Goal: Use online tool/utility: Use online tool/utility

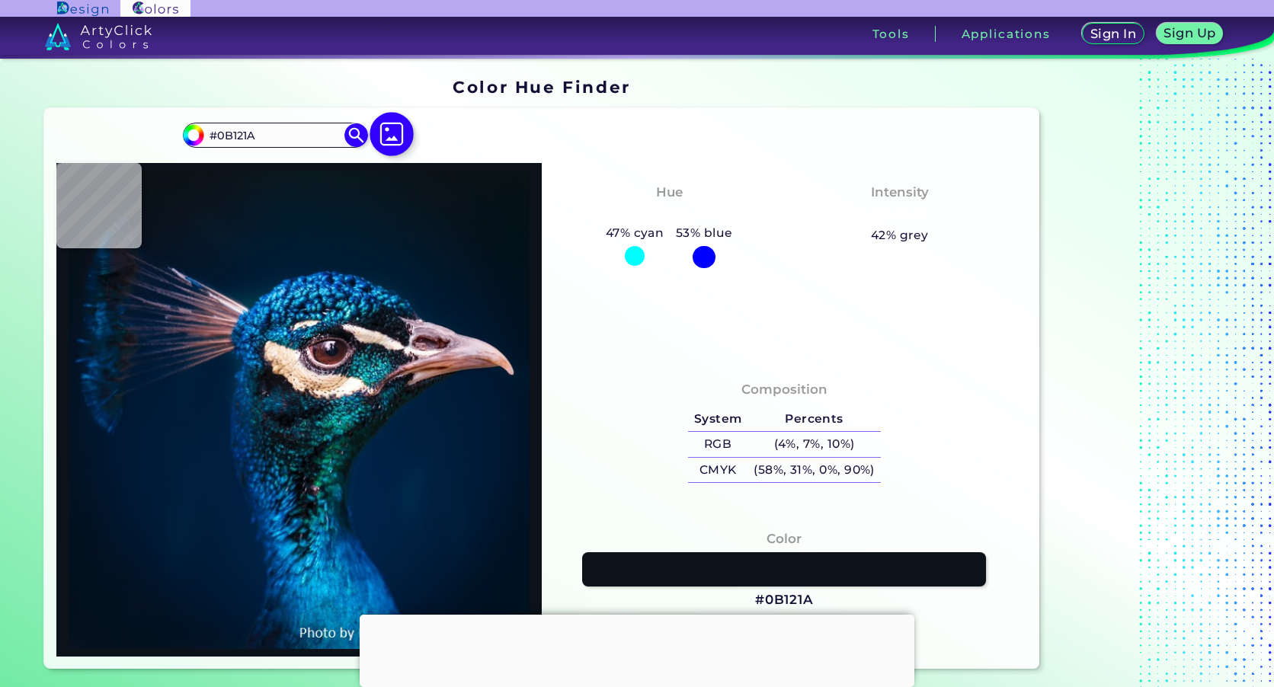
click at [389, 133] on img at bounding box center [392, 134] width 44 height 44
click at [0, 0] on input "file" at bounding box center [0, 0] width 0 height 0
type input "#00182e"
type input "#00182E"
type input "#043c6e"
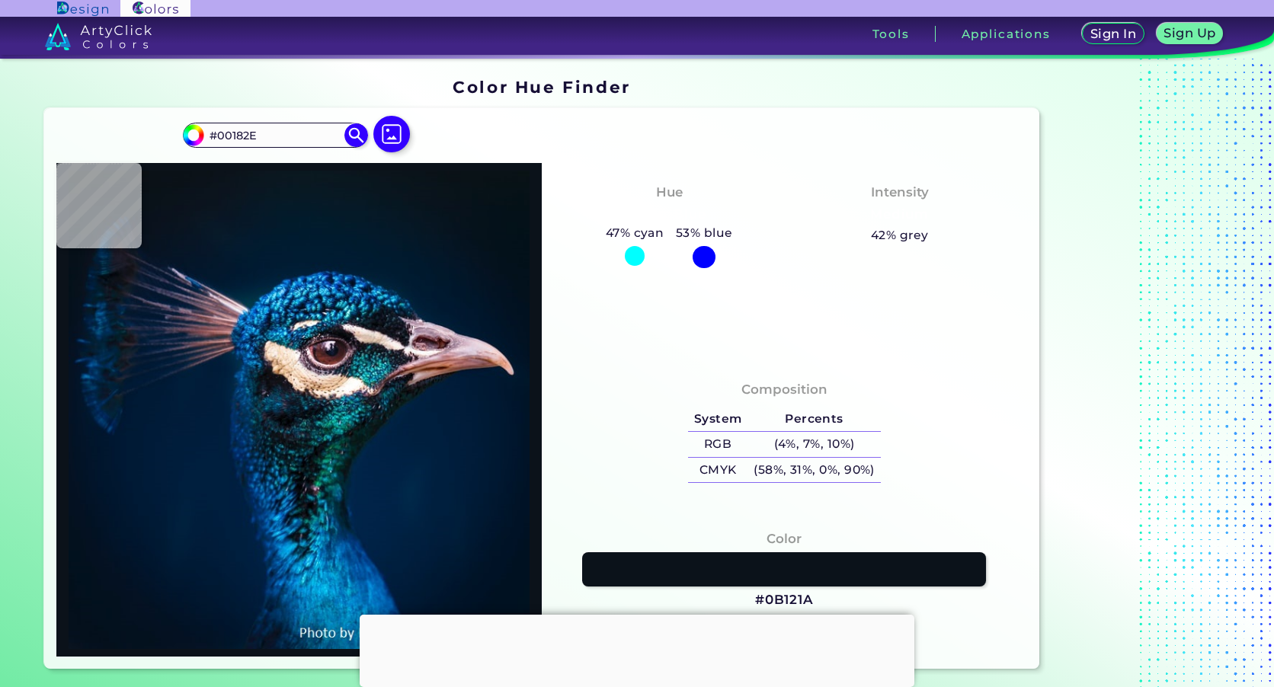
type input "#043C6E"
type input "#071424"
type input "#031122"
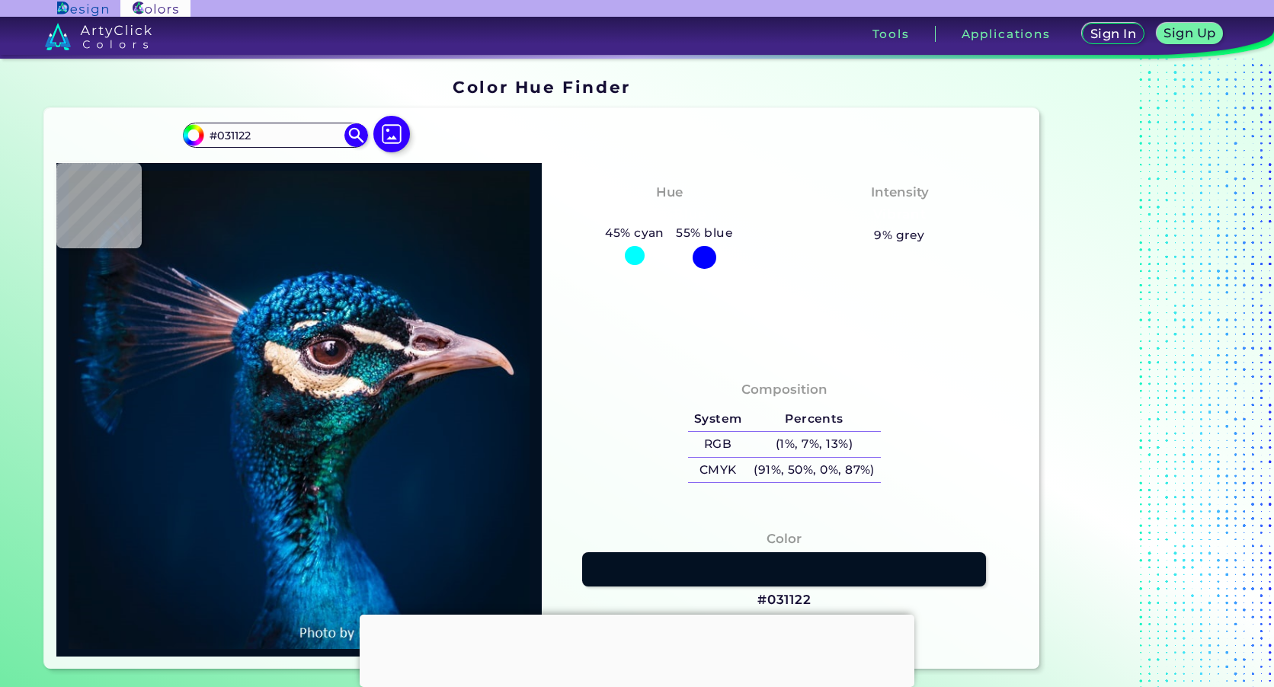
type input "#061c3a"
type input "#061C3A"
type input "#58393e"
type input "#58393E"
type input "#1983ae"
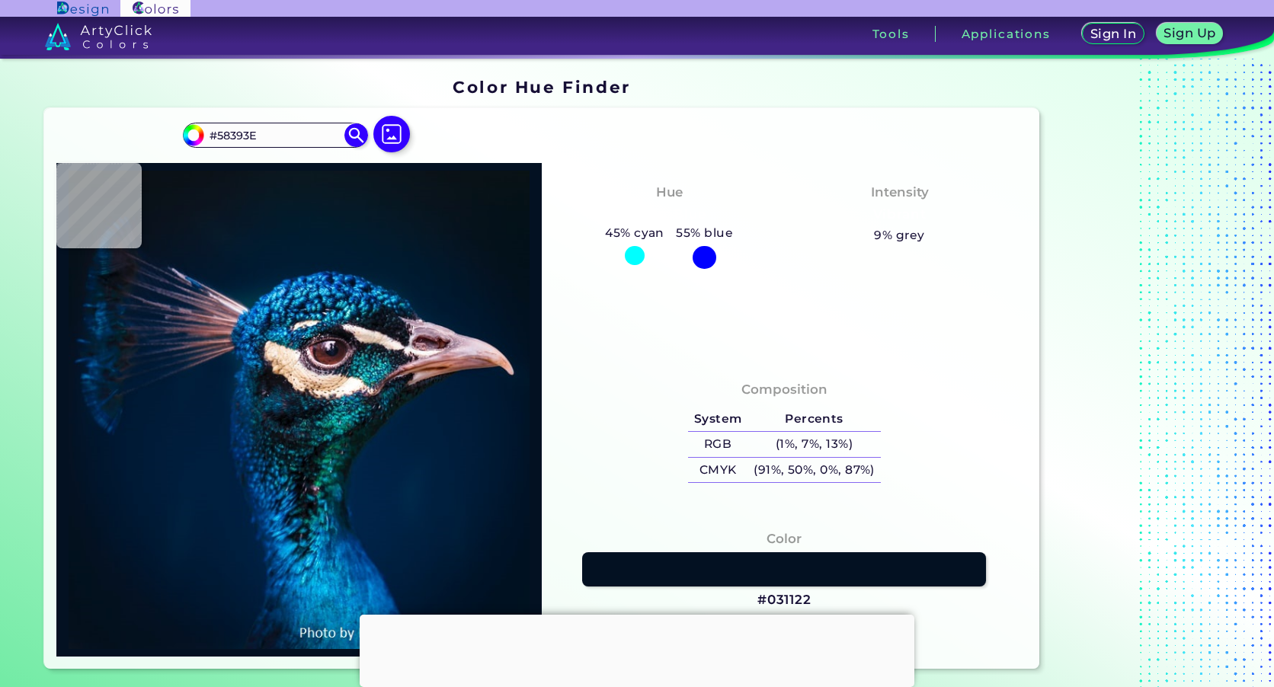
type input "#1983AE"
type input "#d4c2b3"
type input "#D4C2B3"
type input "#c19caa"
type input "#C19CAA"
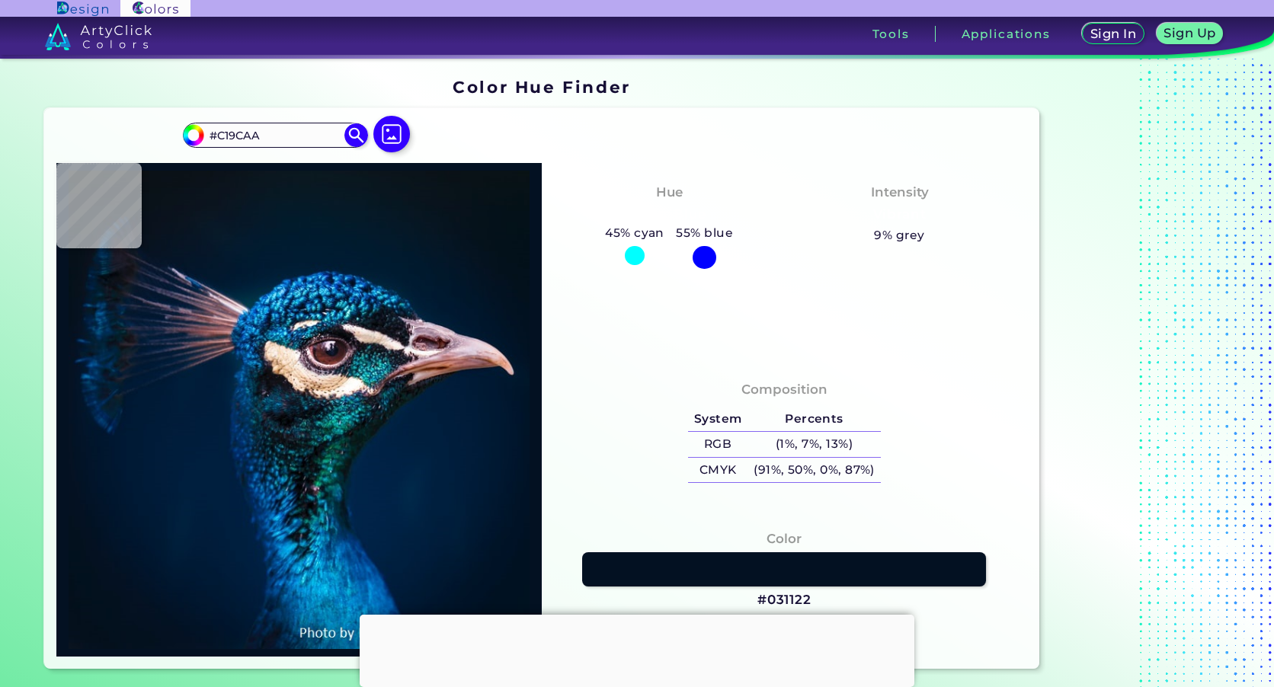
type input "#011327"
type input "#081821"
type input "#071927"
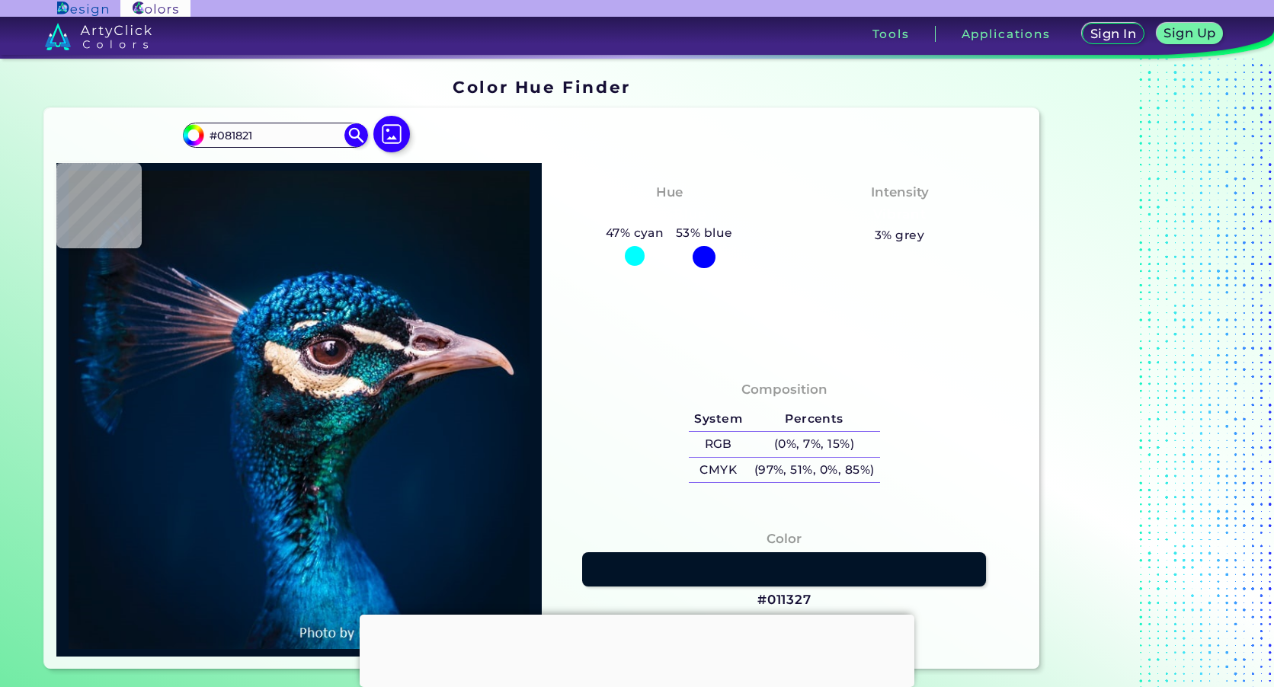
type input "#071927"
type input "#051628"
type input "#08172c"
type input "#08172C"
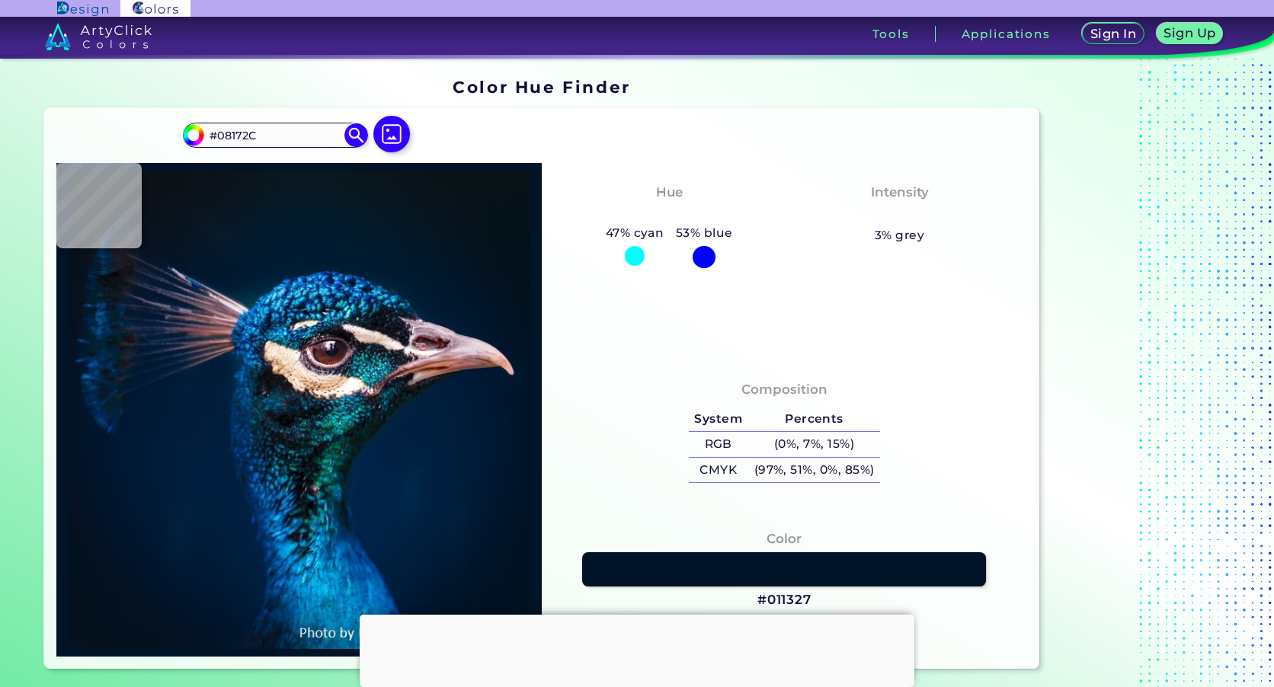
type input "#01213e"
type input "#01213E"
type input "#000000"
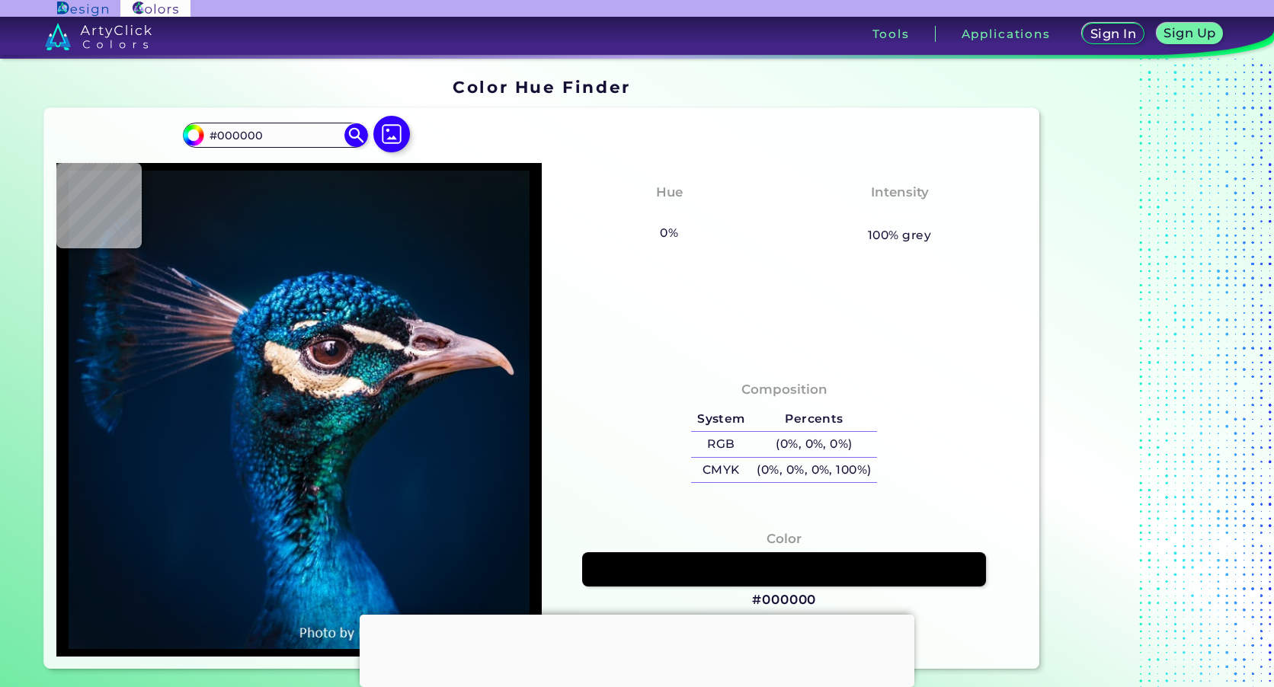
type input "#03111e"
type input "#03111E"
type input "#002f5f"
type input "#002F5F"
type input "#0b0e10"
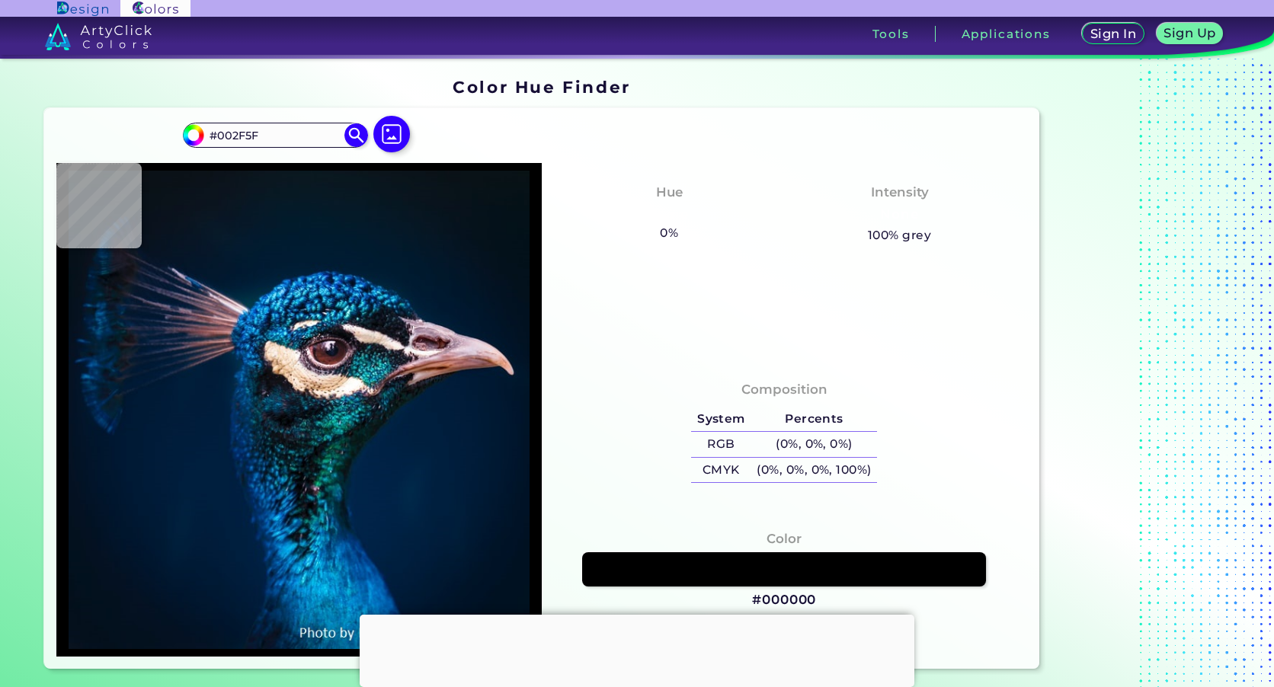
type input "#0B0E10"
type input "#f7efdc"
type input "#F7EFDC"
type input "#eff0e4"
type input "#EFF0E4"
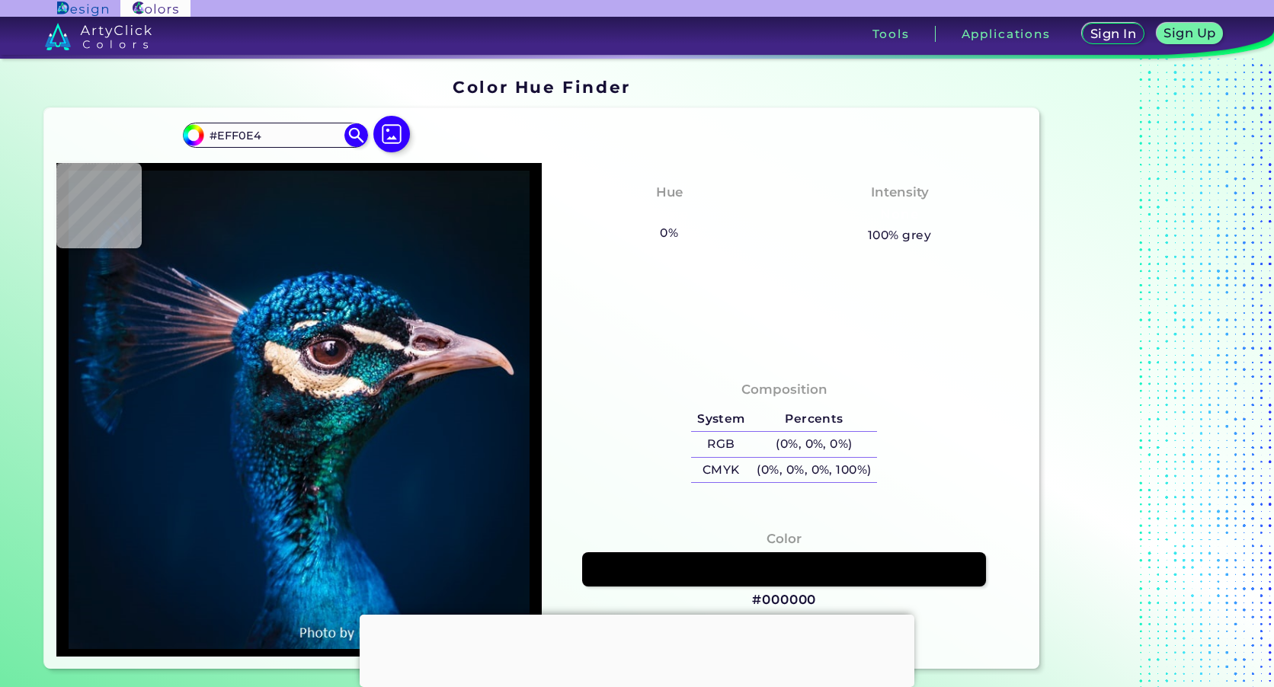
type input "#035da0"
type input "#035DA0"
type input "#013164"
type input "#001c31"
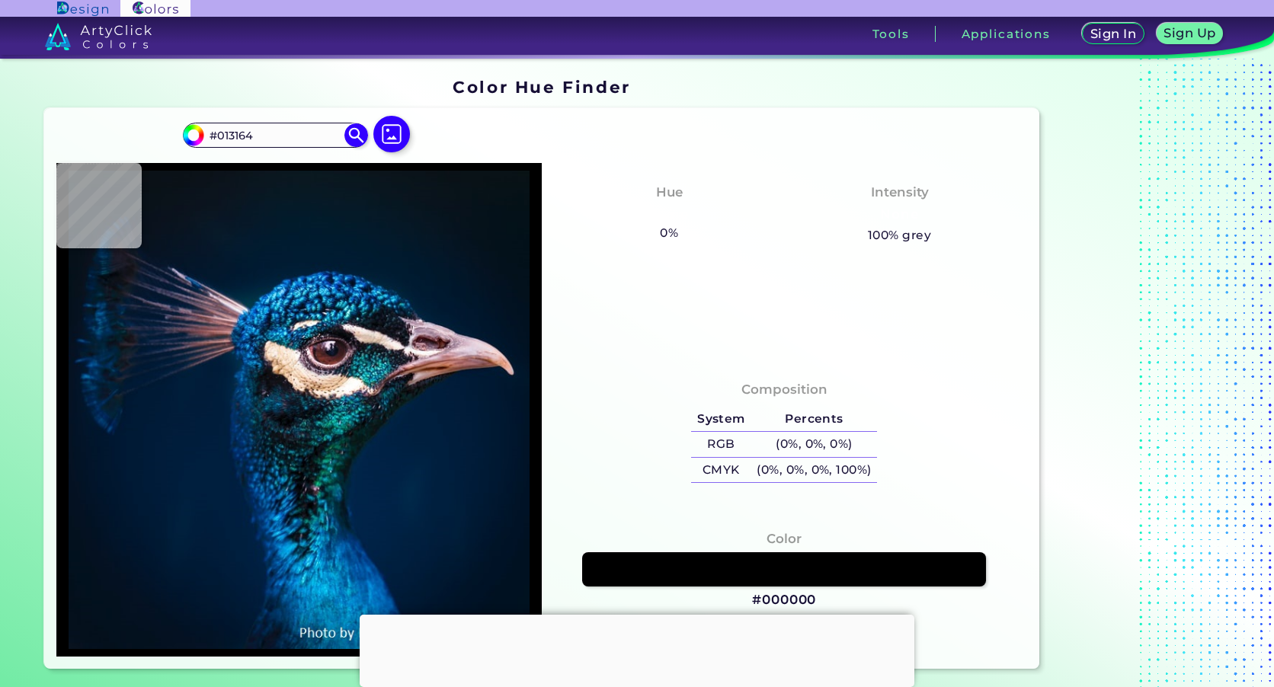
type input "#001C31"
type input "#031a2a"
type input "#031A2A"
type input "#071925"
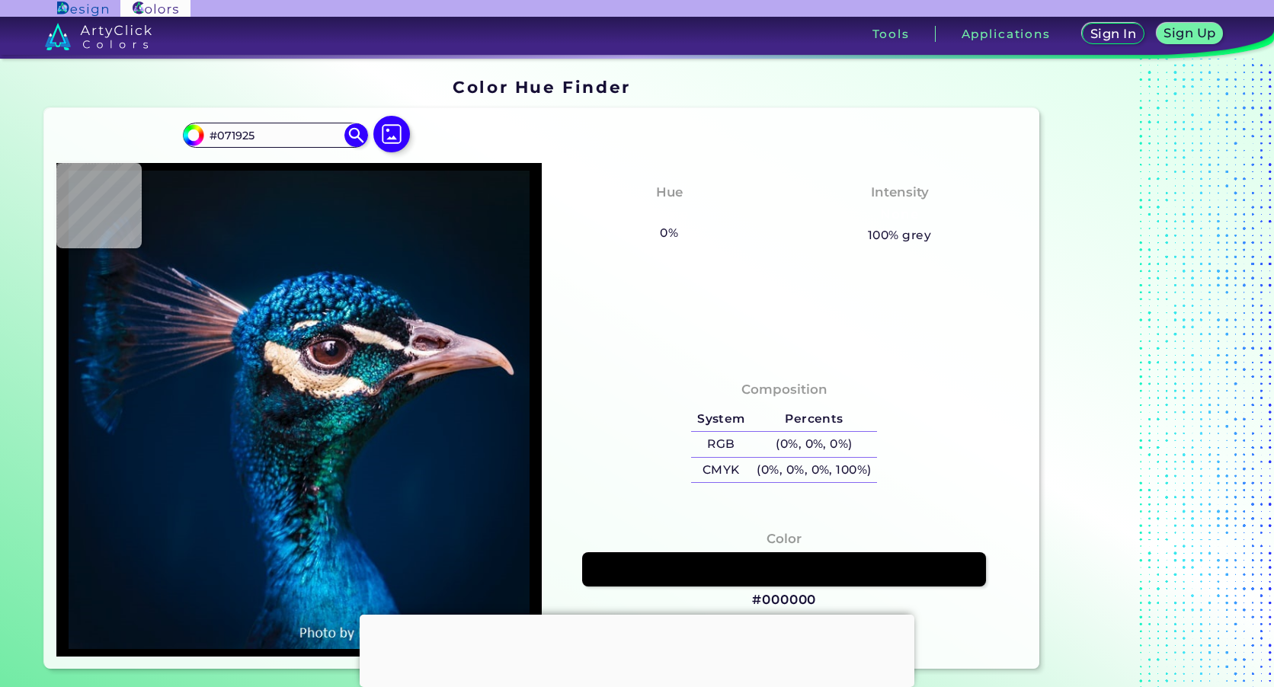
type input "#071822"
type input "#081722"
type input "#091722"
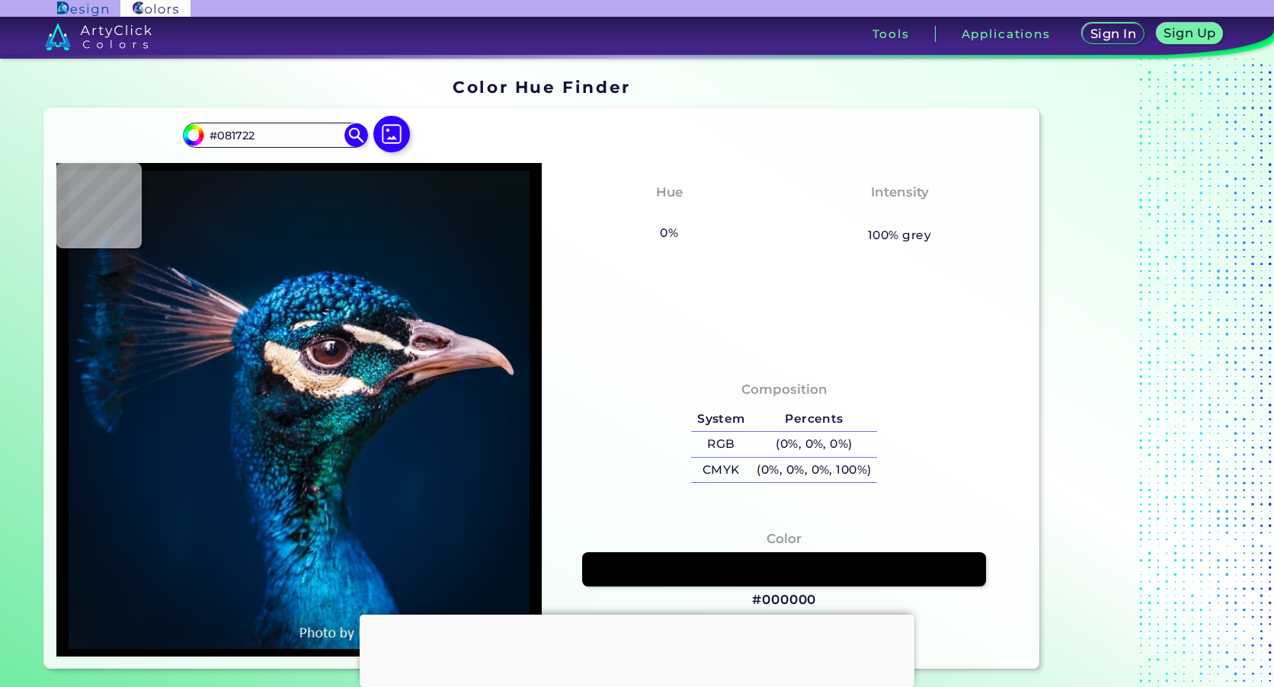
type input "#091722"
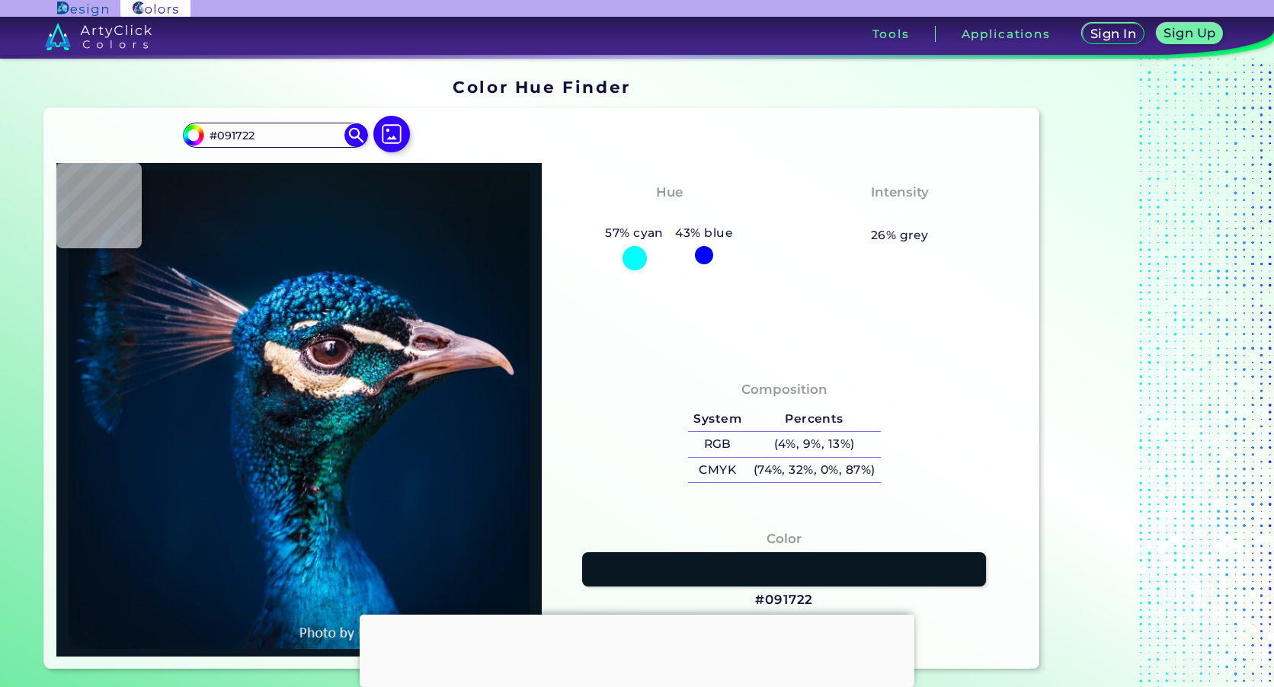
type input "#081923"
type input "#0a1823"
type input "#0A1823"
type input "#081923"
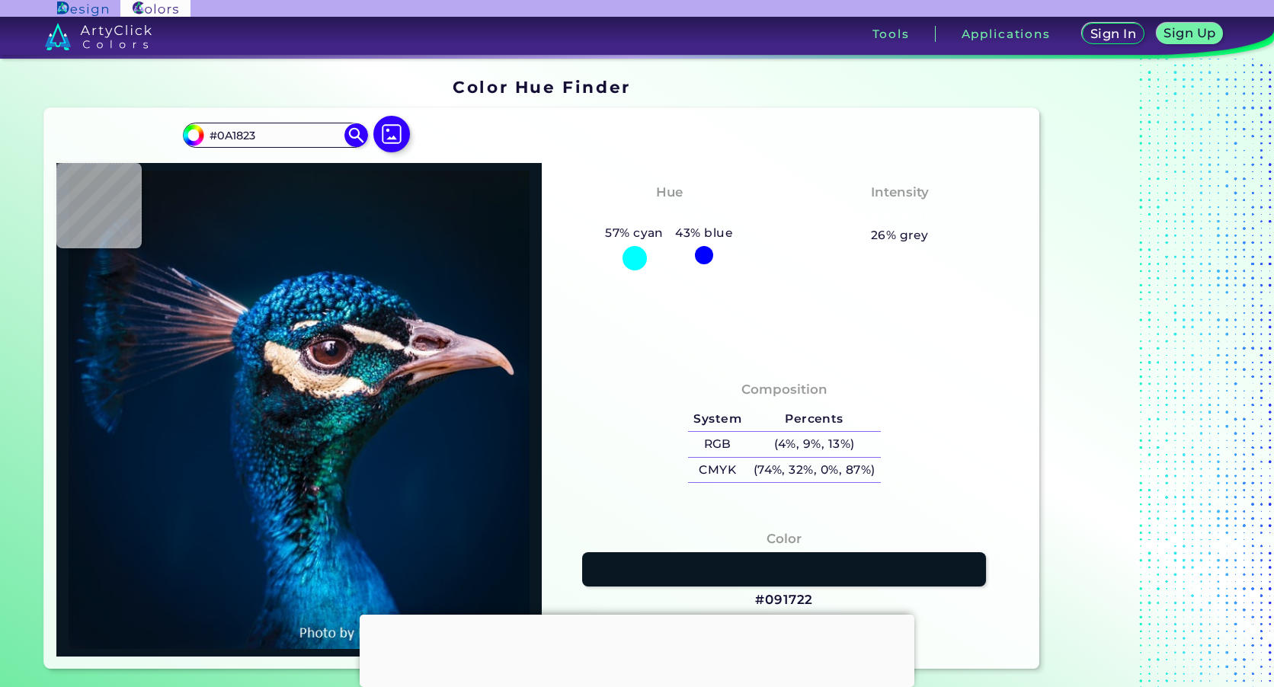
type input "#081923"
type input "#071822"
type input "#0a1720"
type input "#0A1720"
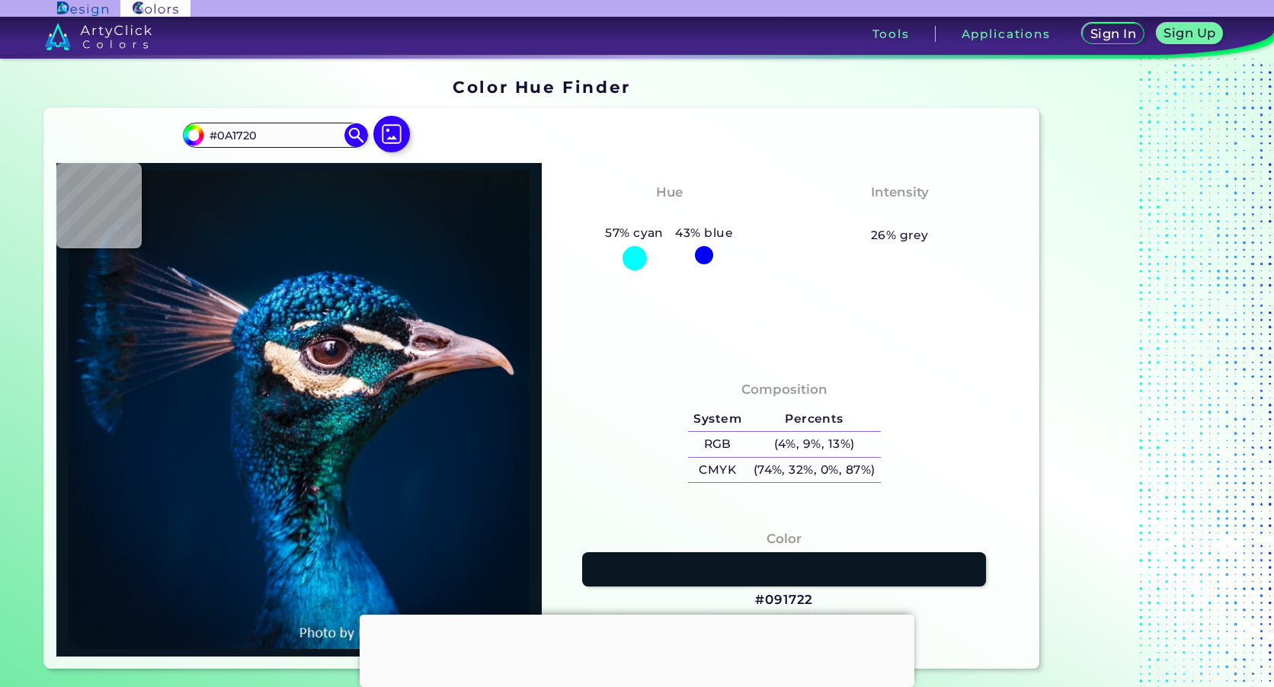
type input "#09181f"
type input "#09181F"
type input "#09161e"
type input "#09161E"
type input "#0b161c"
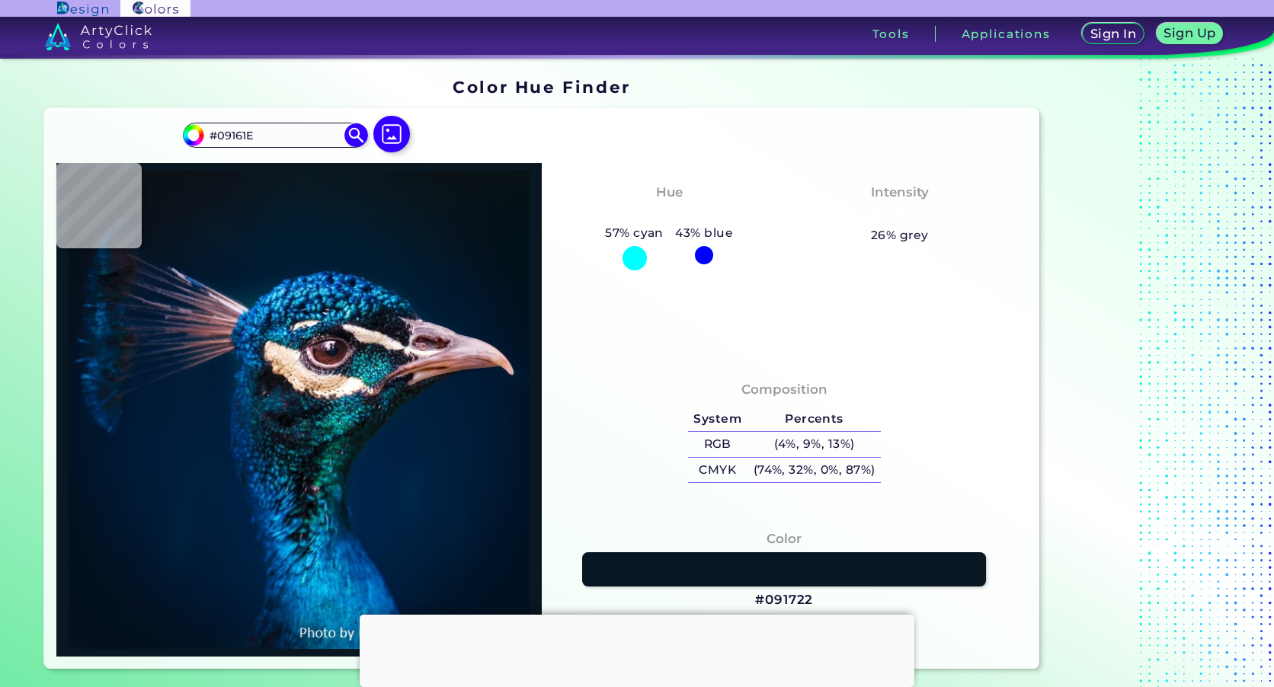
type input "#0B161C"
click at [399, 143] on img at bounding box center [392, 134] width 44 height 44
click at [0, 0] on input "file" at bounding box center [0, 0] width 0 height 0
type input "#000000"
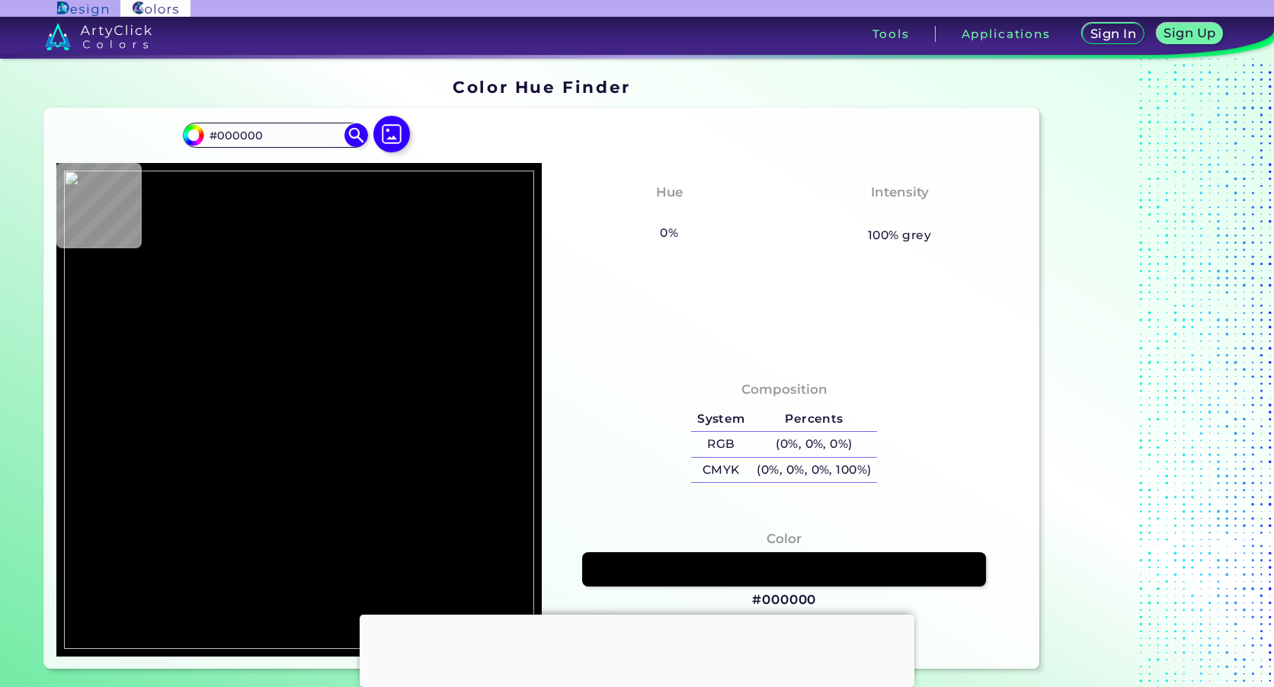
type input "#e00a4f"
type input "#E00A4F"
type input "#dc044d"
type input "#DC044D"
type input "#df0048"
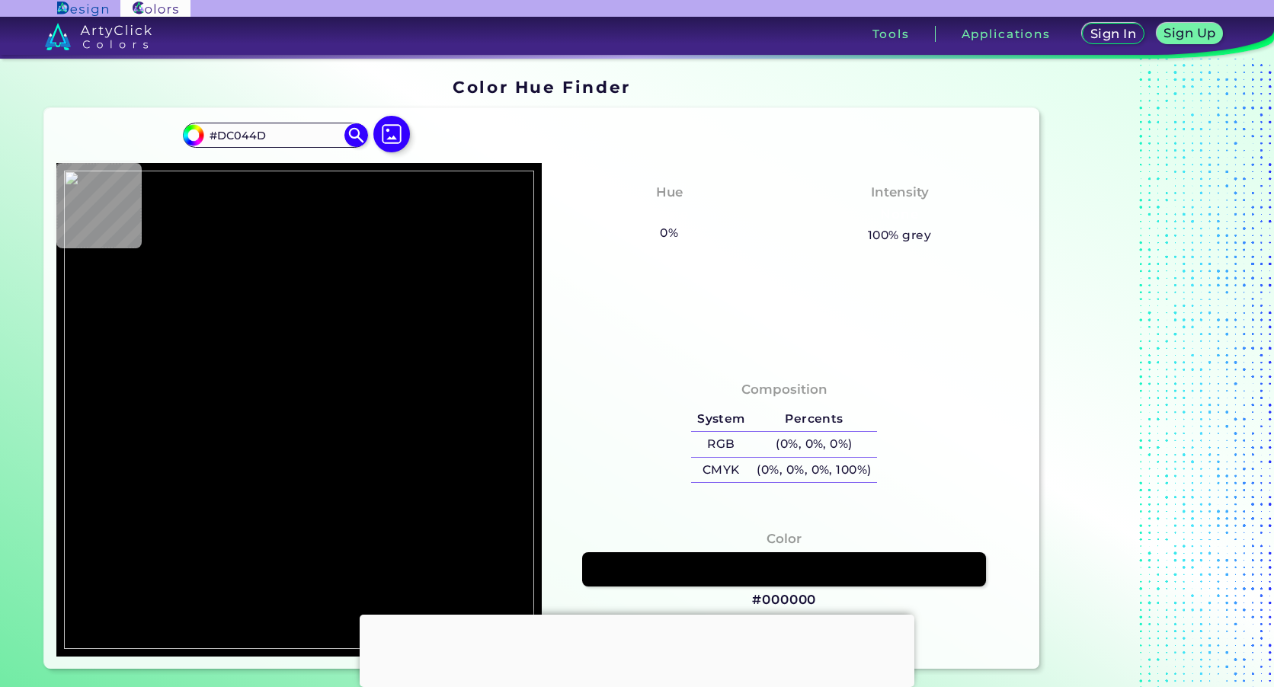
type input "#DF0048"
type input "#e10242"
type input "#E10242"
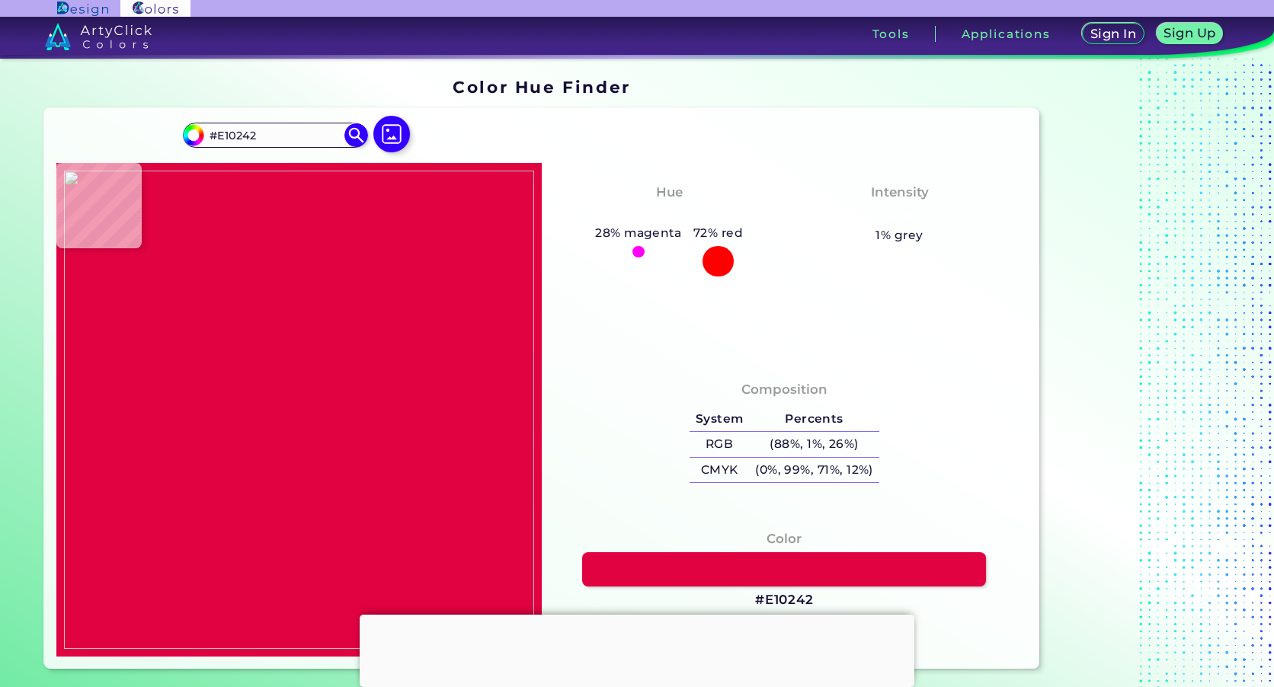
type input "#e00041"
type input "#E00041"
type input "#dc003c"
type input "#DC003C"
type input "#df013d"
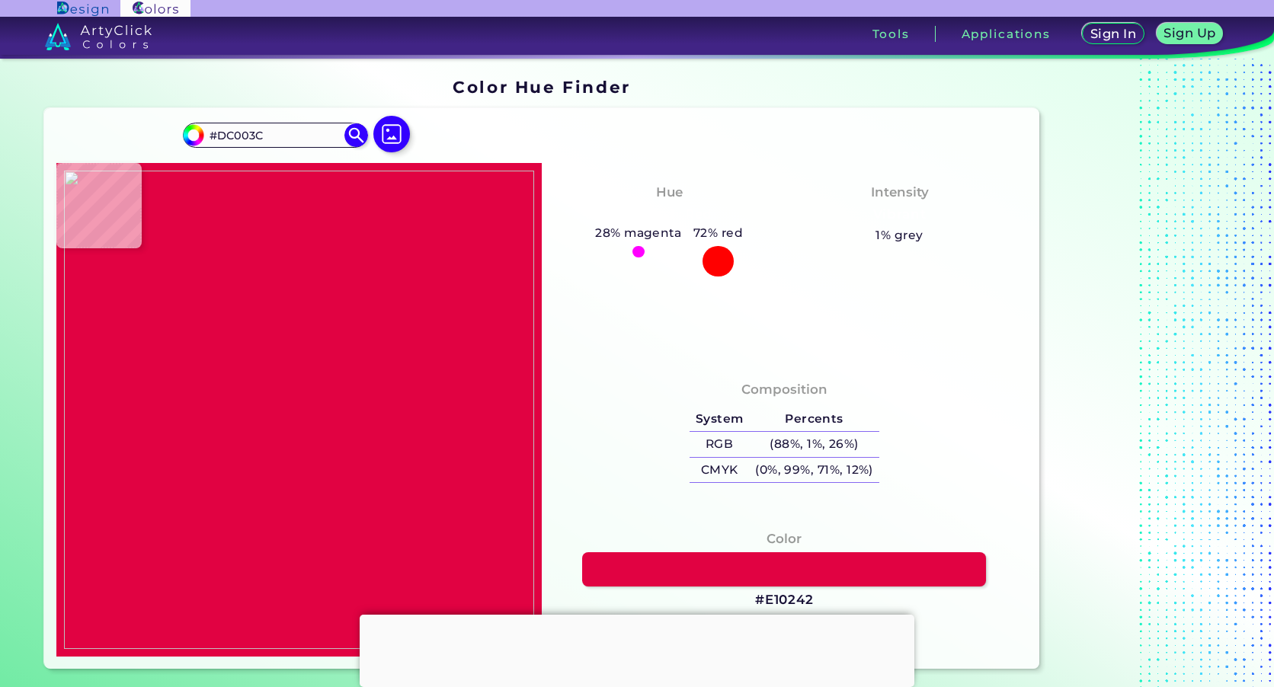
type input "#DF013D"
type input "#e00140"
type input "#E00140"
type input "#e10343"
type input "#E10343"
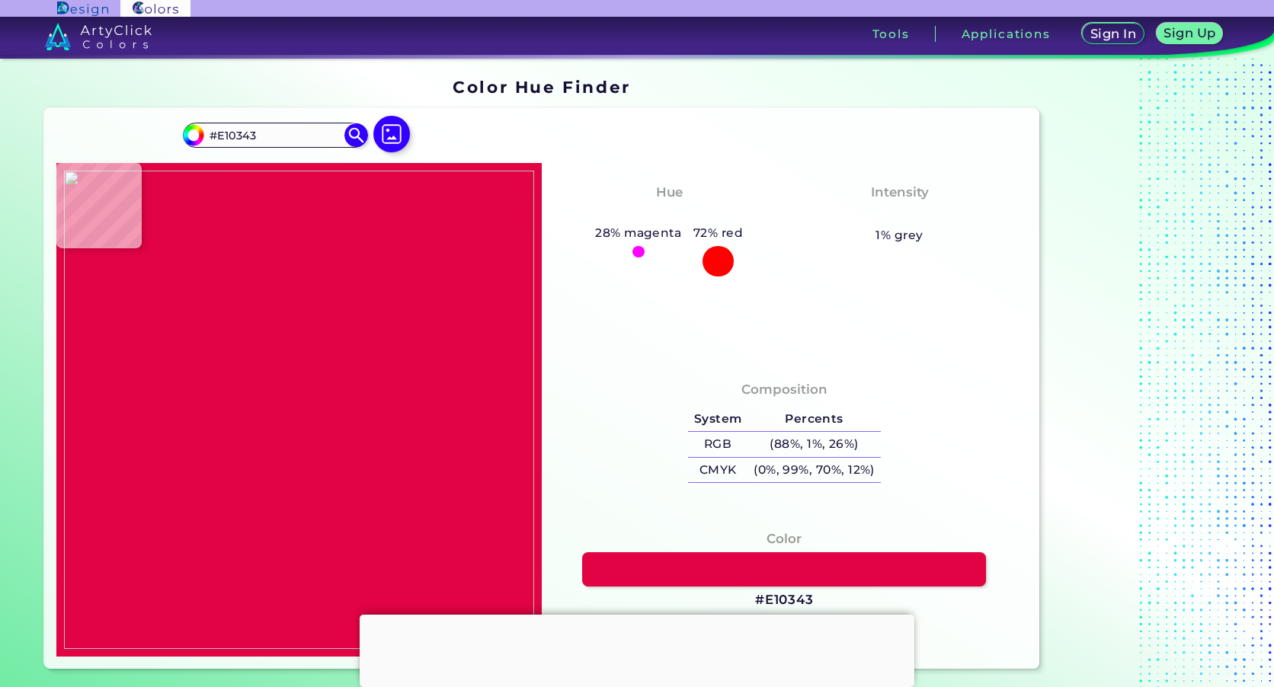
click at [284, 379] on img at bounding box center [299, 410] width 470 height 479
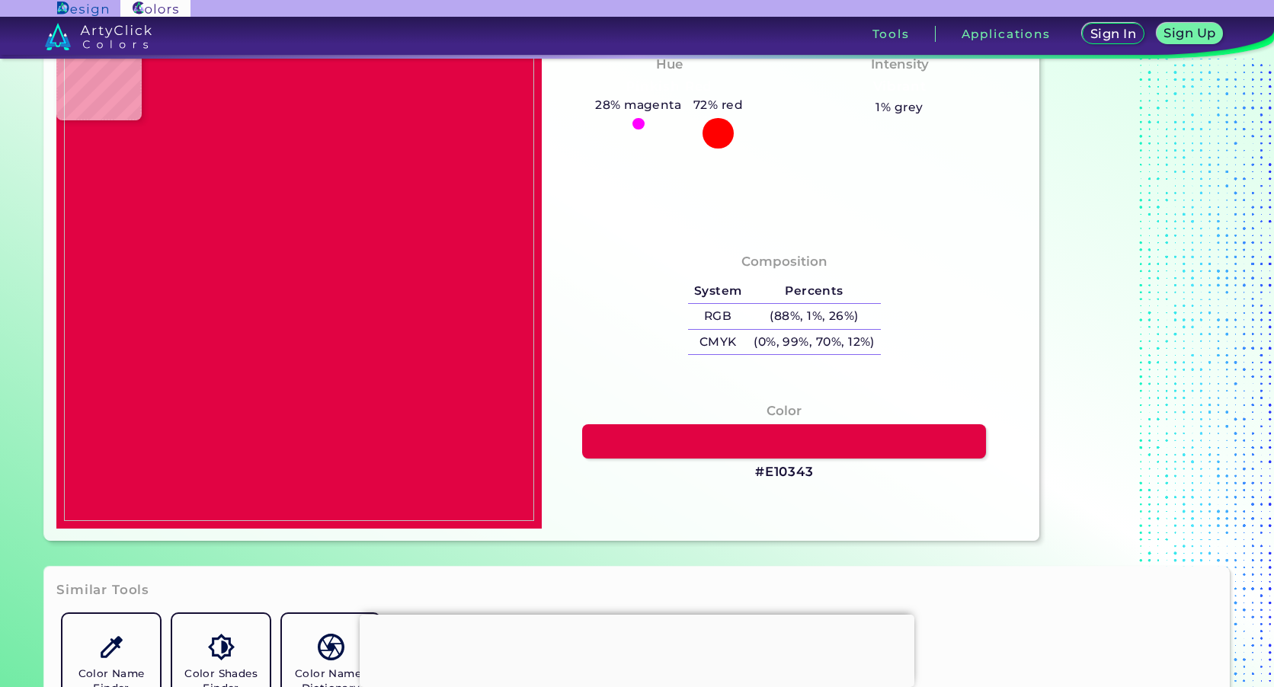
scroll to position [152, 0]
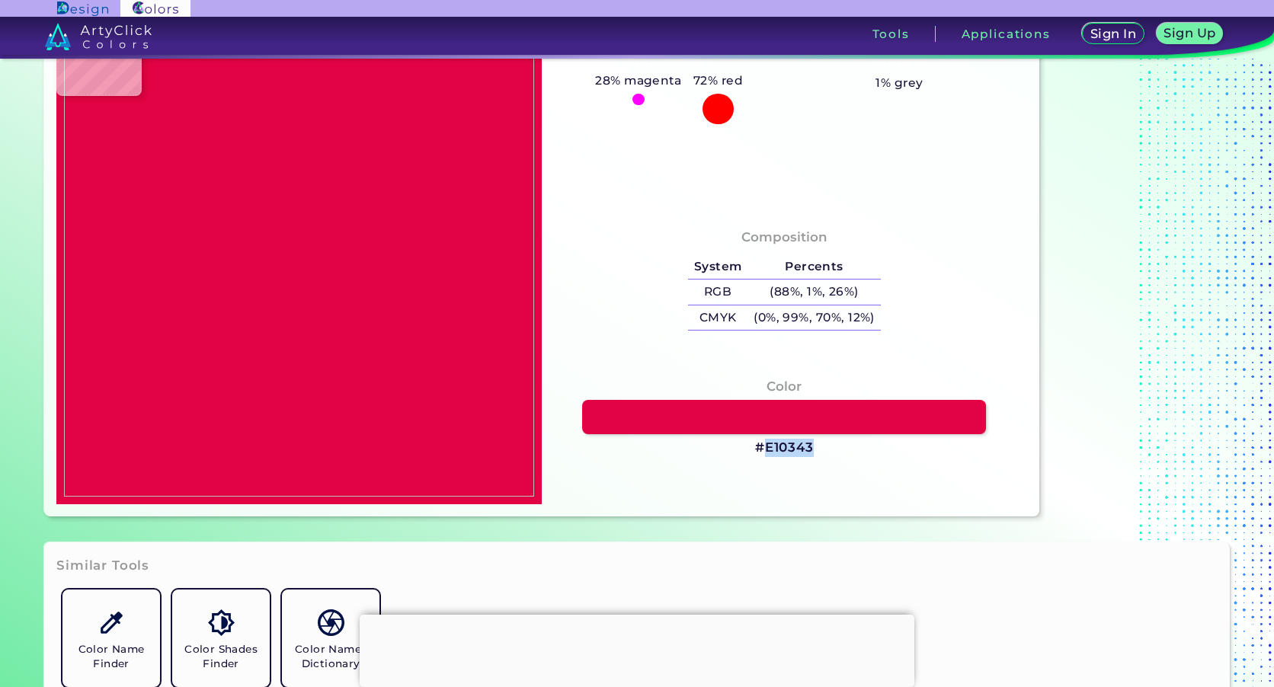
drag, startPoint x: 815, startPoint y: 448, endPoint x: 764, endPoint y: 459, distance: 51.4
click at [764, 459] on div "Color #E10343" at bounding box center [784, 418] width 461 height 96
copy h3 "E10343"
click at [92, 287] on img at bounding box center [299, 257] width 470 height 479
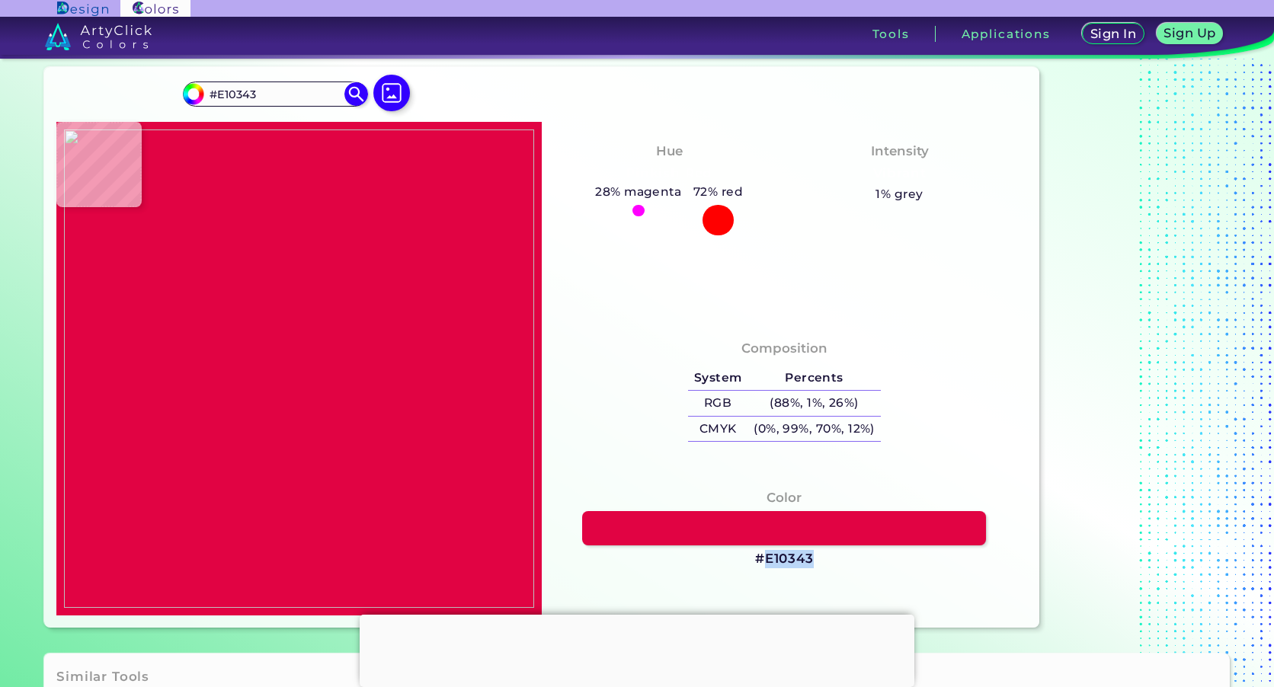
scroll to position [0, 0]
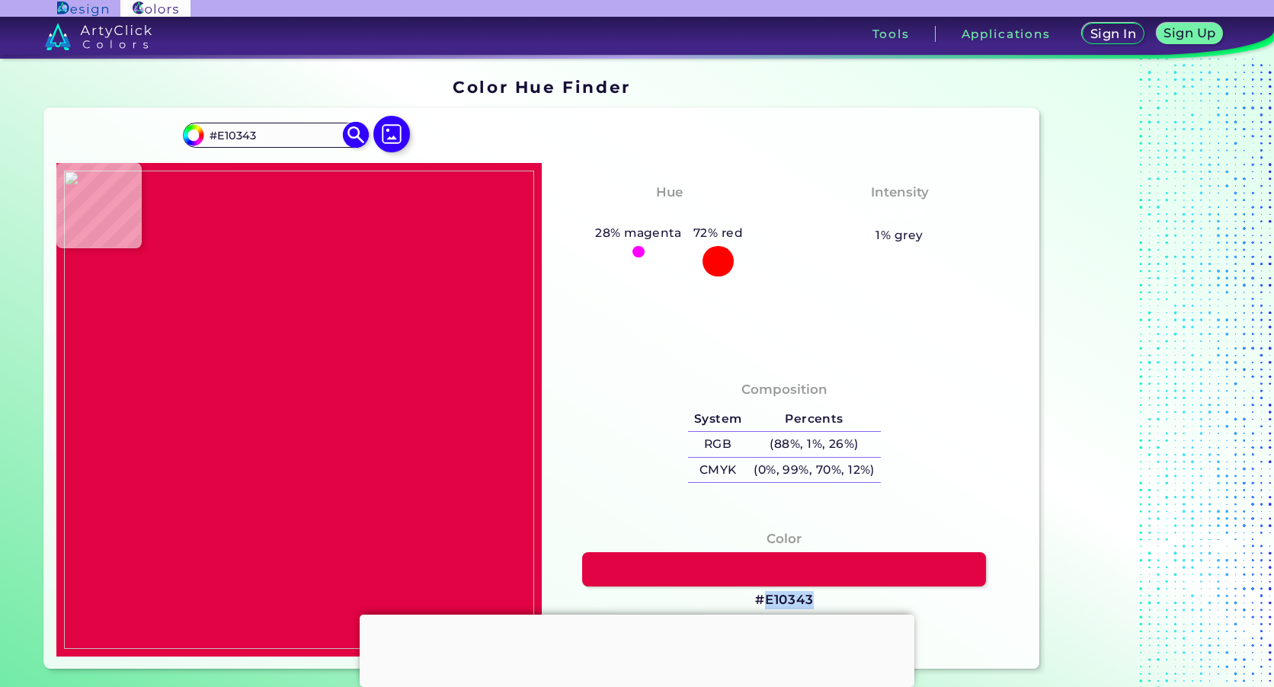
click at [348, 139] on img at bounding box center [356, 135] width 27 height 27
click at [354, 134] on img at bounding box center [356, 135] width 27 height 27
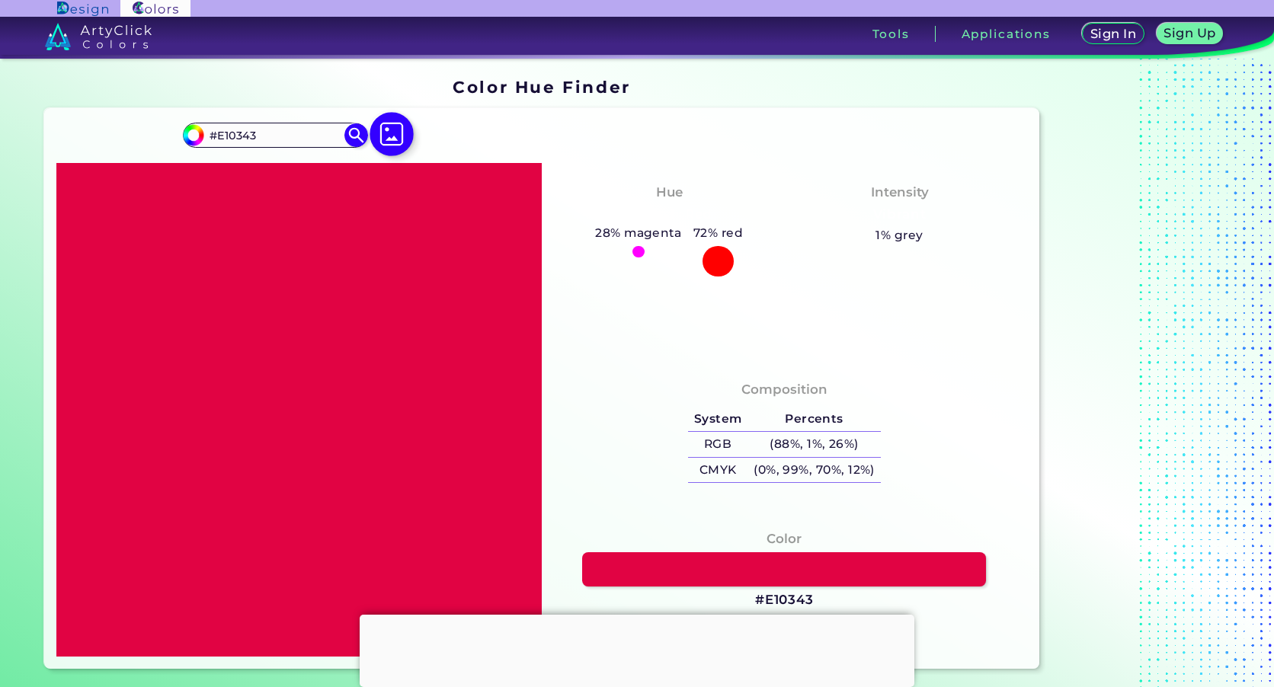
click at [381, 135] on img at bounding box center [392, 134] width 44 height 44
click at [0, 0] on input "file" at bounding box center [0, 0] width 0 height 0
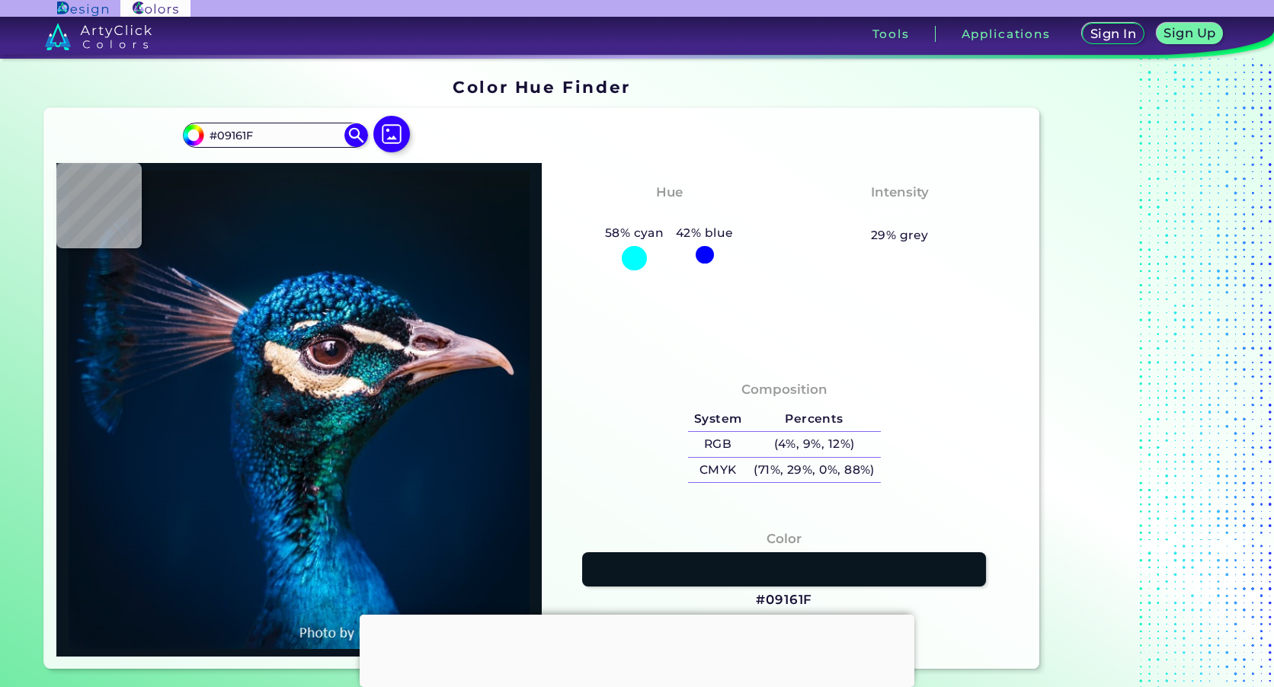
type input "#000000"
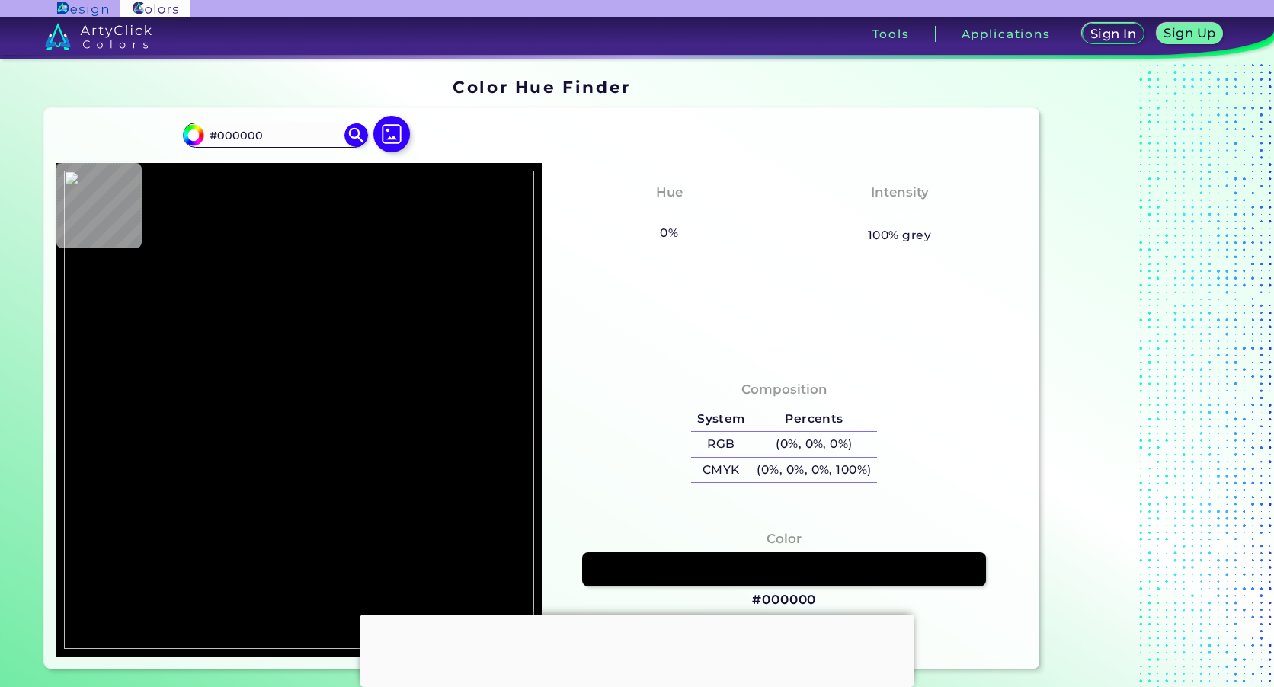
type input "#c72761"
type input "#C72761"
type input "#c6215c"
type input "#C6215C"
type input "#f8d6d8"
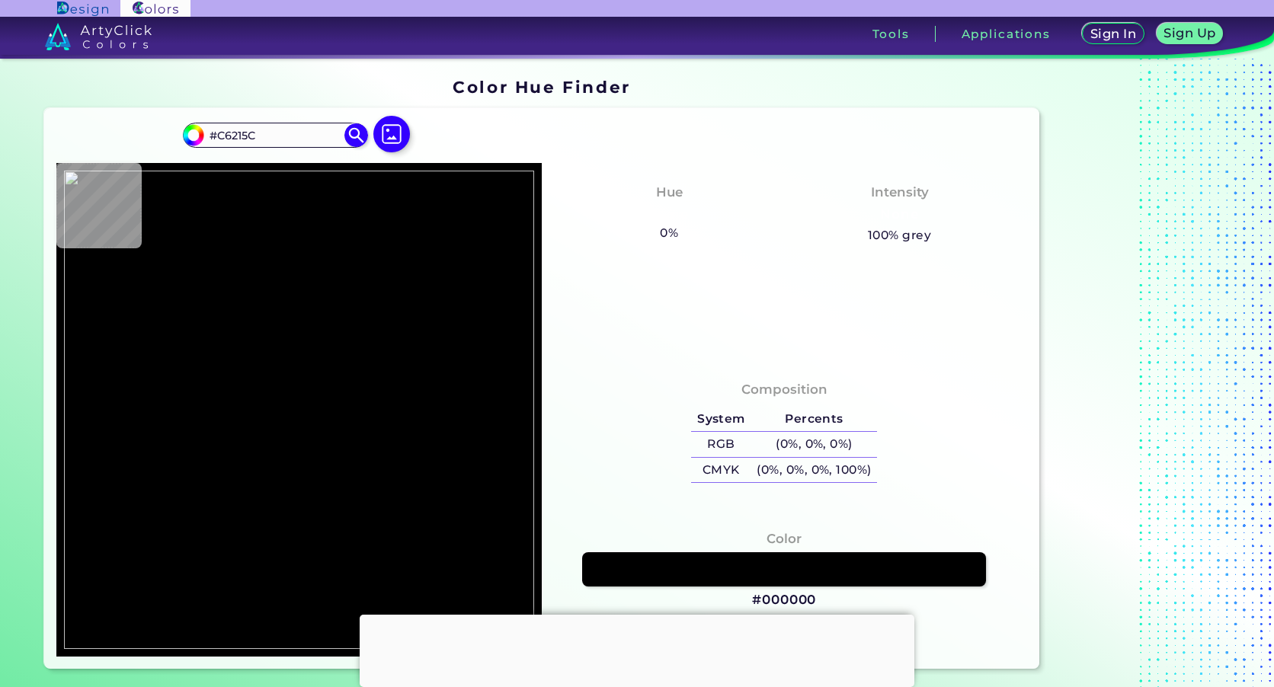
type input "#F8D6D8"
type input "#d2655d"
type input "#D2655D"
type input "#c74c56"
type input "#C74C56"
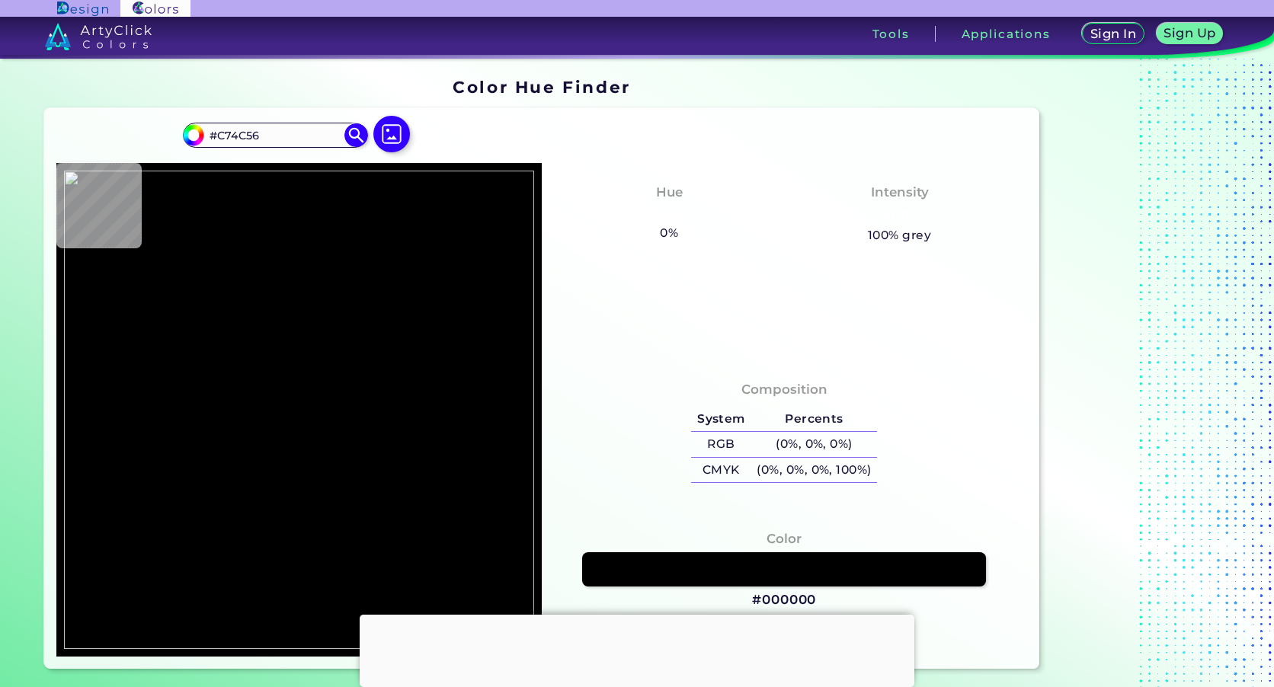
type input "#ffebee"
type input "#FFEBEE"
type input "#c76a52"
type input "#C76A52"
type input "#d6834a"
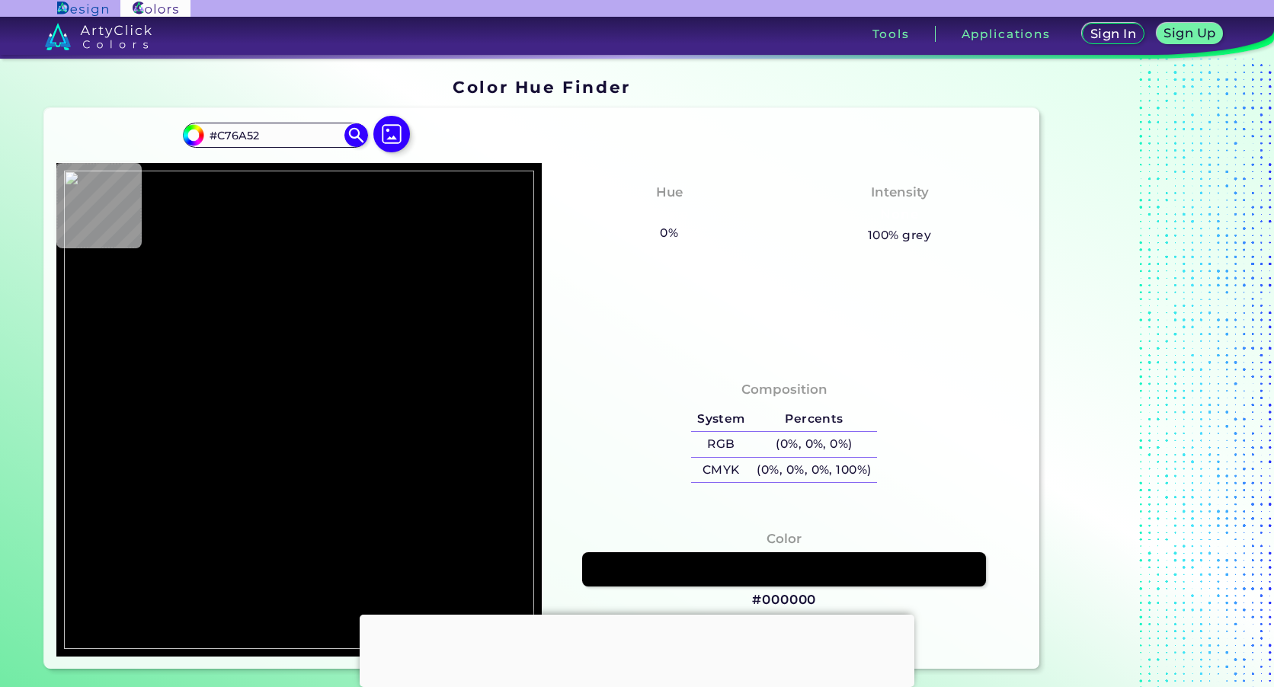
type input "#D6834A"
type input "#d0654e"
type input "#D0654E"
type input "#d6685c"
type input "#D6685C"
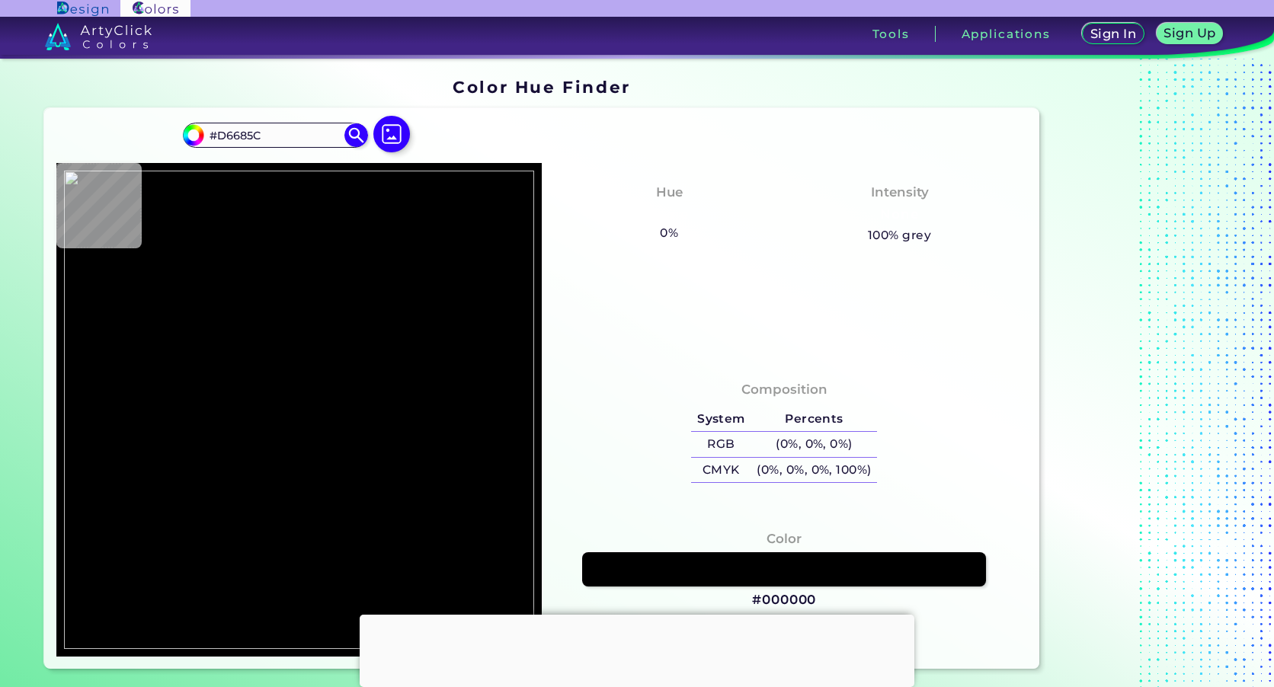
type input "#d36448"
type input "#D36448"
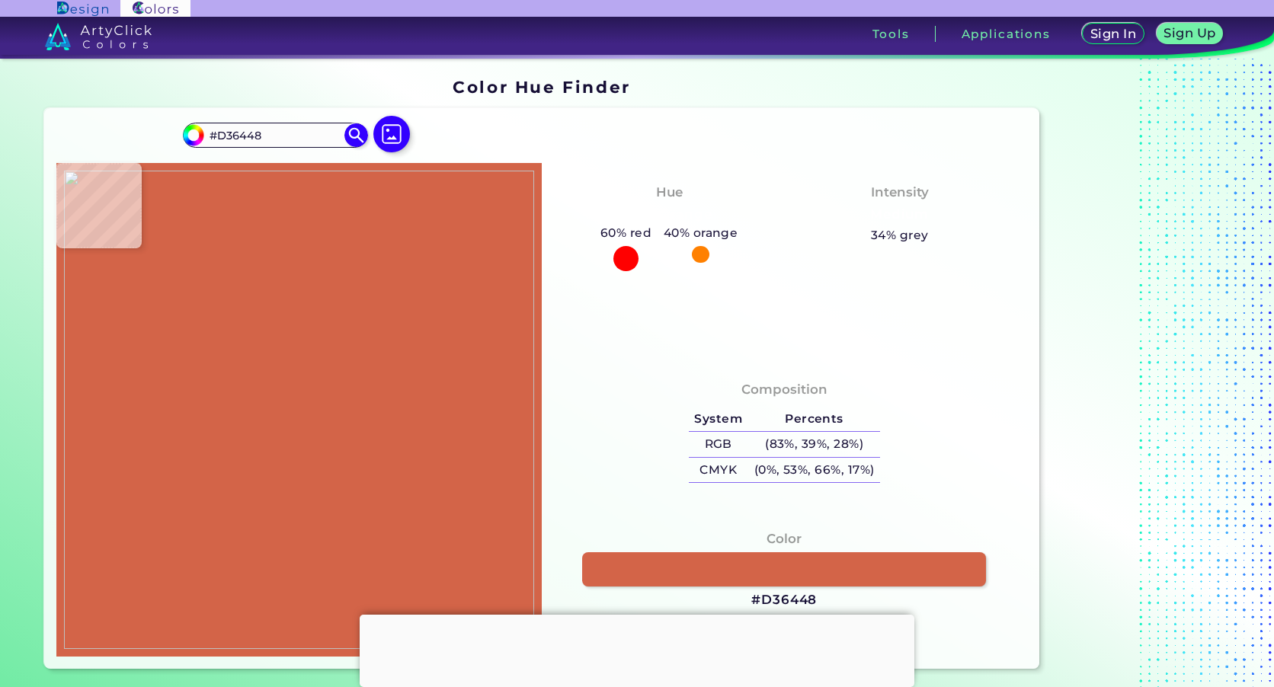
type input "#bc074a"
type input "#BC074A"
type input "#c61e5e"
type input "#C61E5E"
type input "#cb4158"
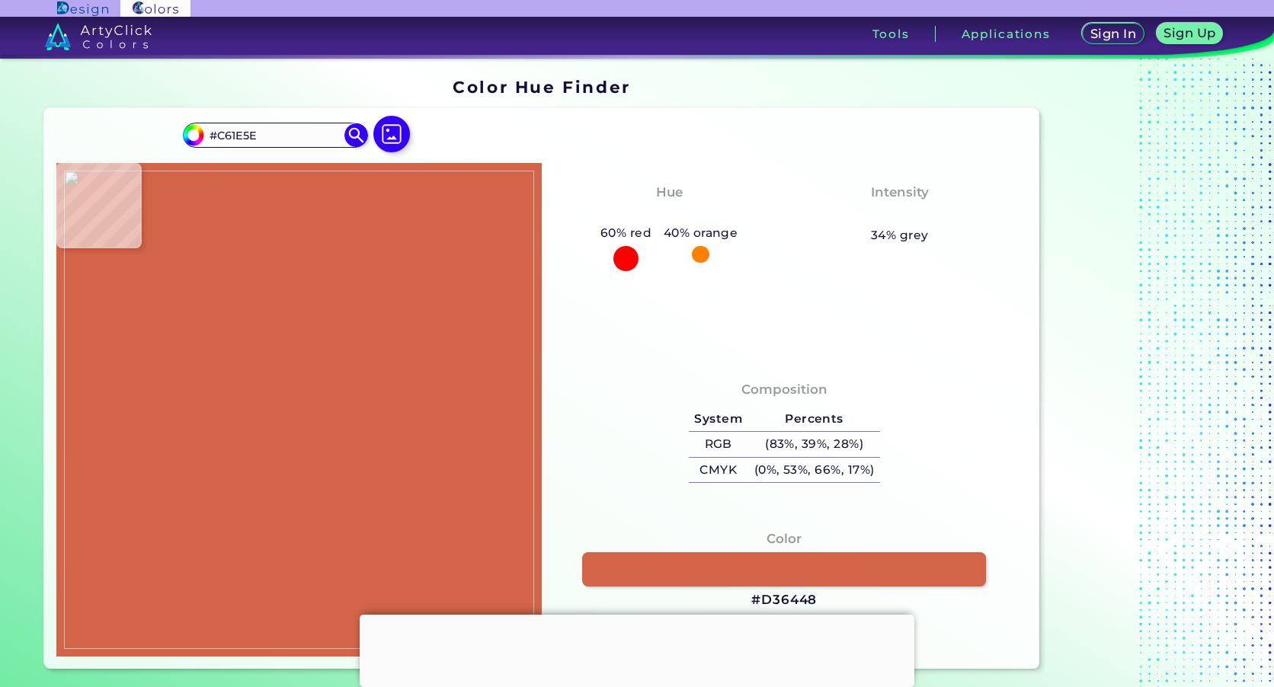
type input "#CB4158"
type input "#db874f"
type input "#DB874F"
type input "#d6754a"
type input "#D6754A"
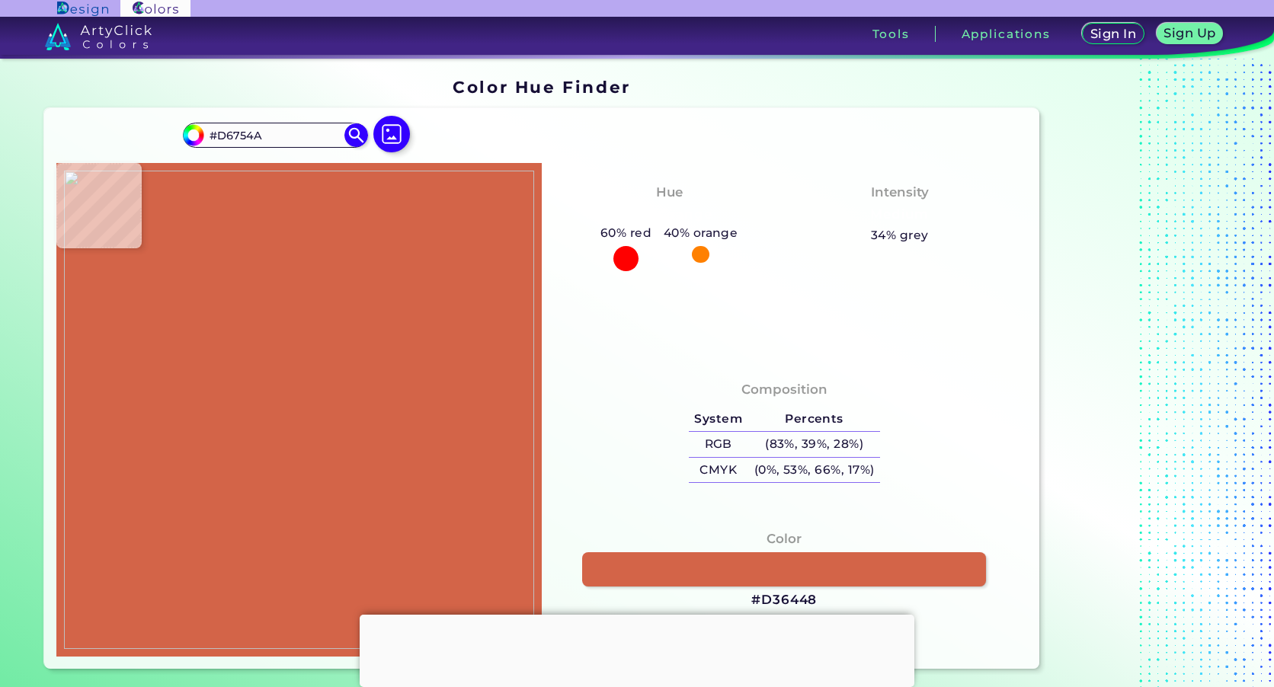
type input "#d37c52"
type input "#D37C52"
type input "#cc7c45"
type input "#CC7C45"
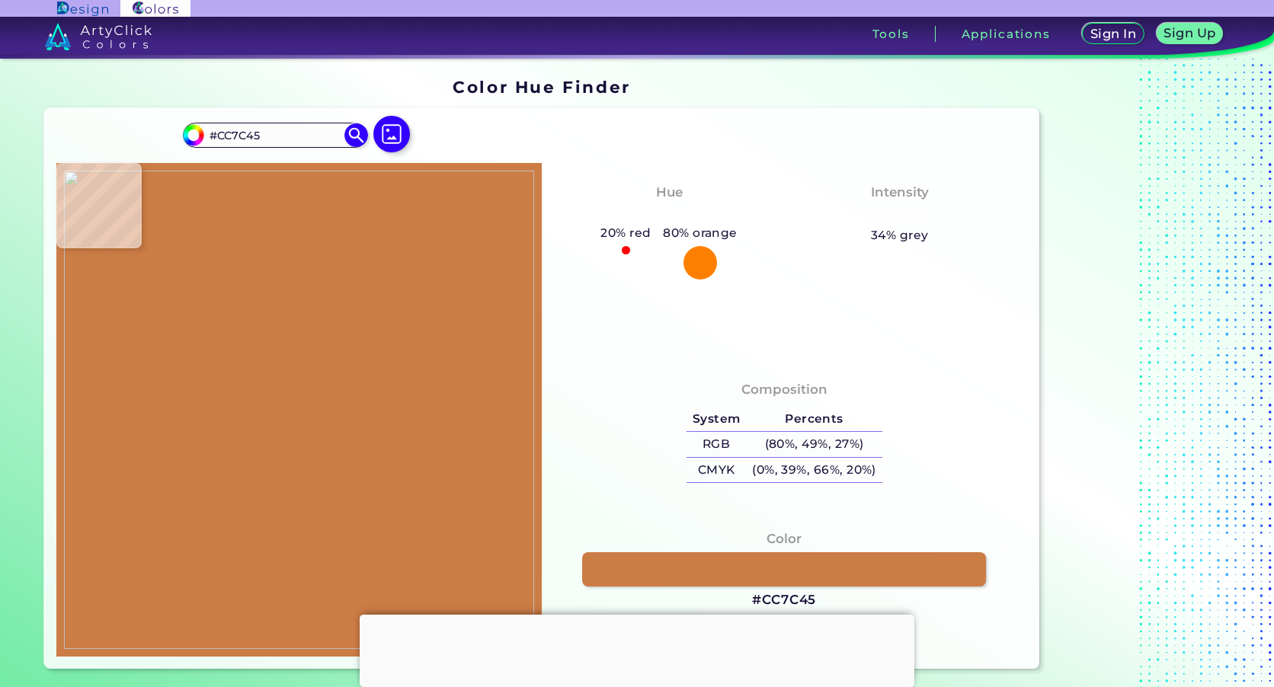
type input "#cf7e43"
type input "#CF7E43"
type input "#d18052"
type input "#D18052"
type input "#df8b4a"
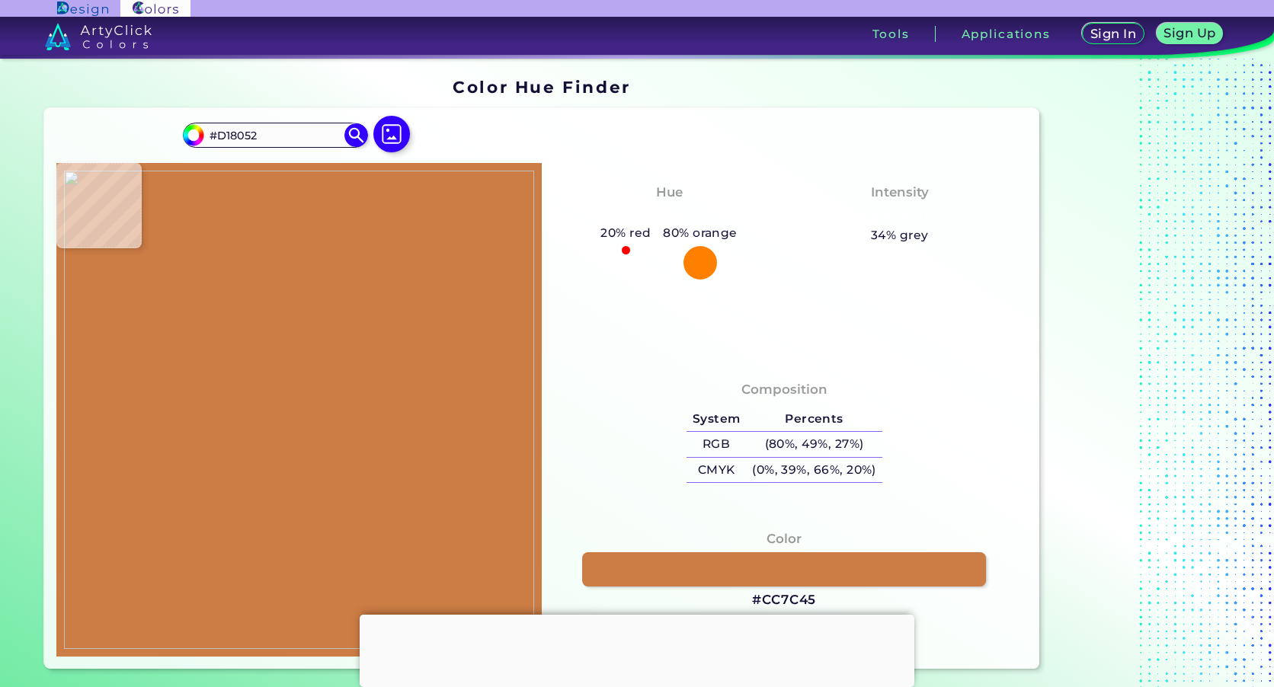
type input "#DF8B4A"
type input "#d88048"
type input "#D88048"
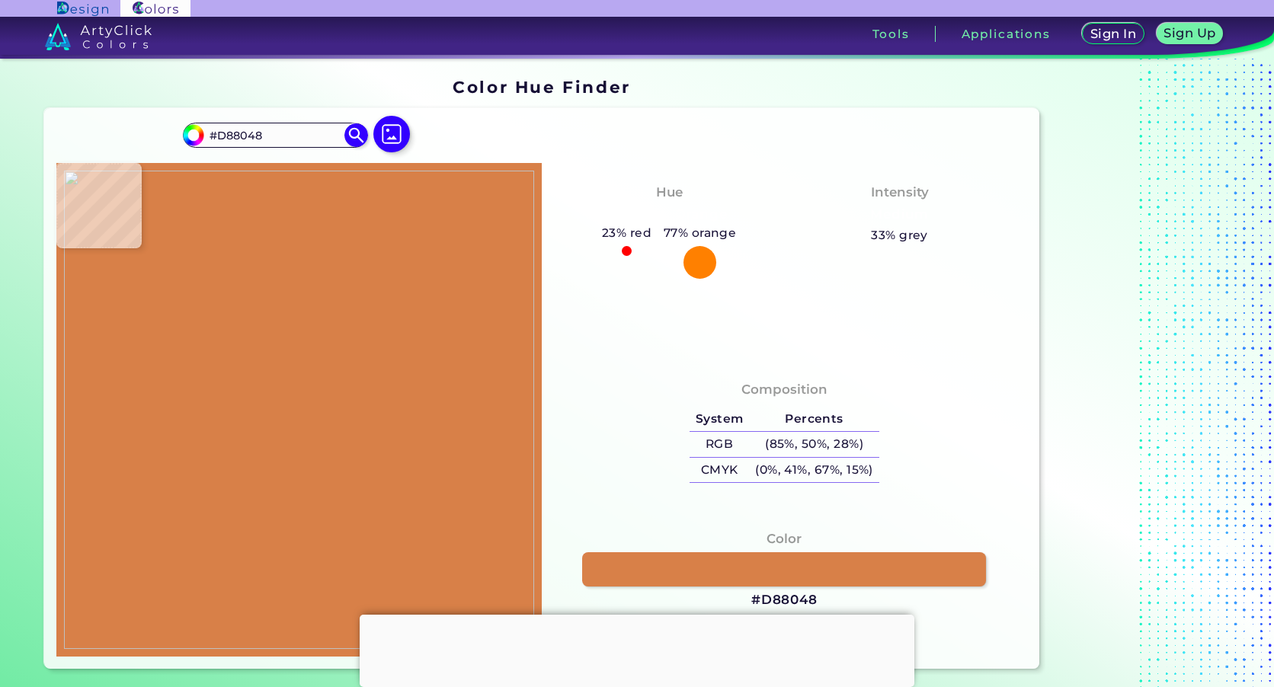
type input "#da913b"
type input "#DA913B"
type input "#da9049"
type input "#DA9049"
type input "#db8d52"
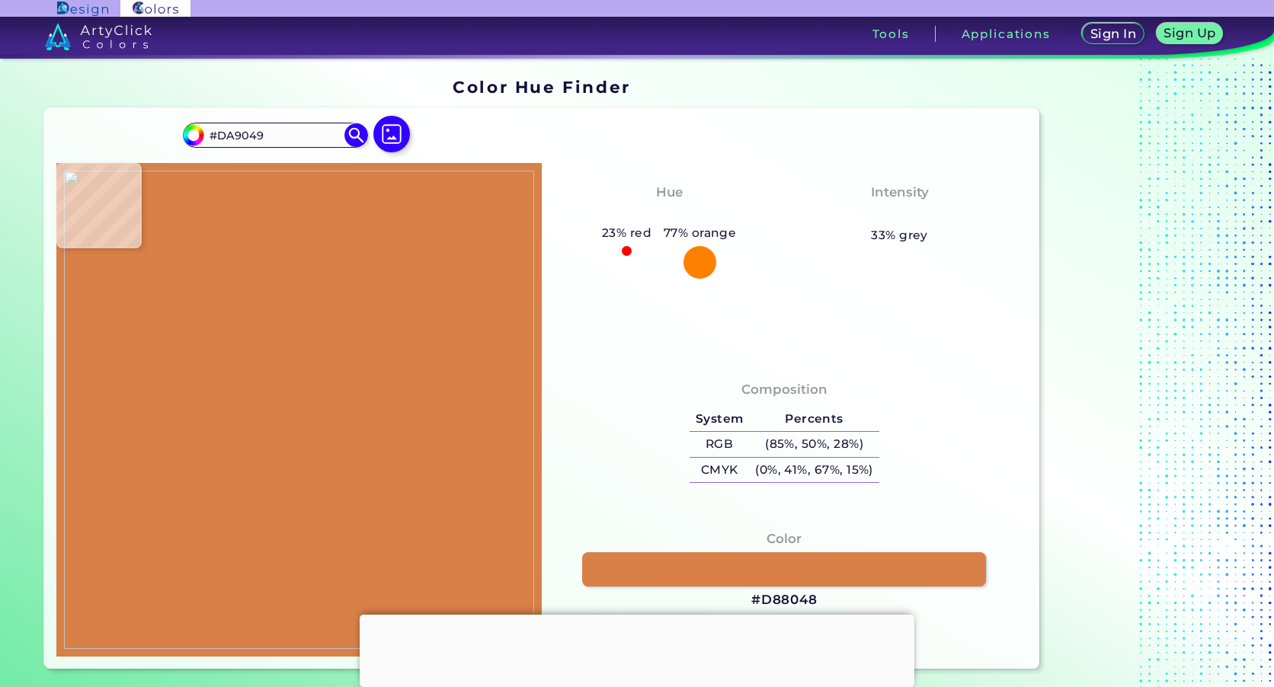
type input "#DB8D52"
type input "#d78759"
type input "#D78759"
type input "#d6854b"
type input "#D6854B"
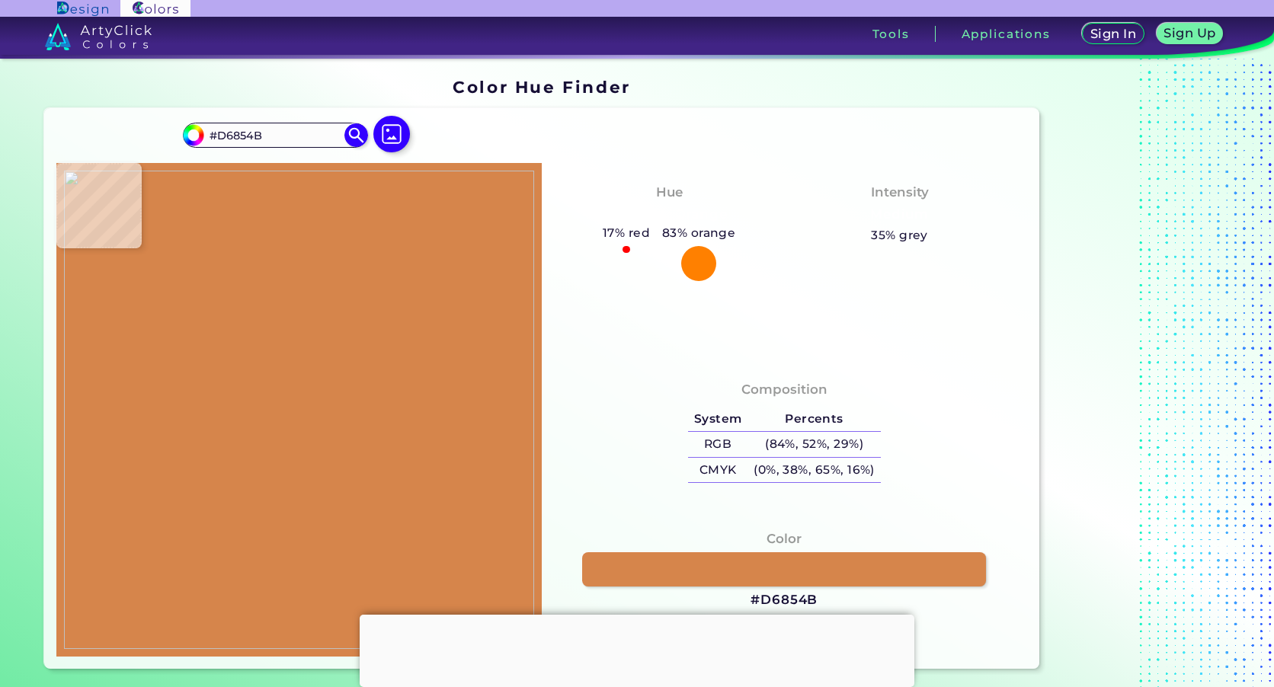
type input "#da8840"
type input "#DA8840"
type input "#dd9247"
type input "#DD9247"
type input "#e19e2d"
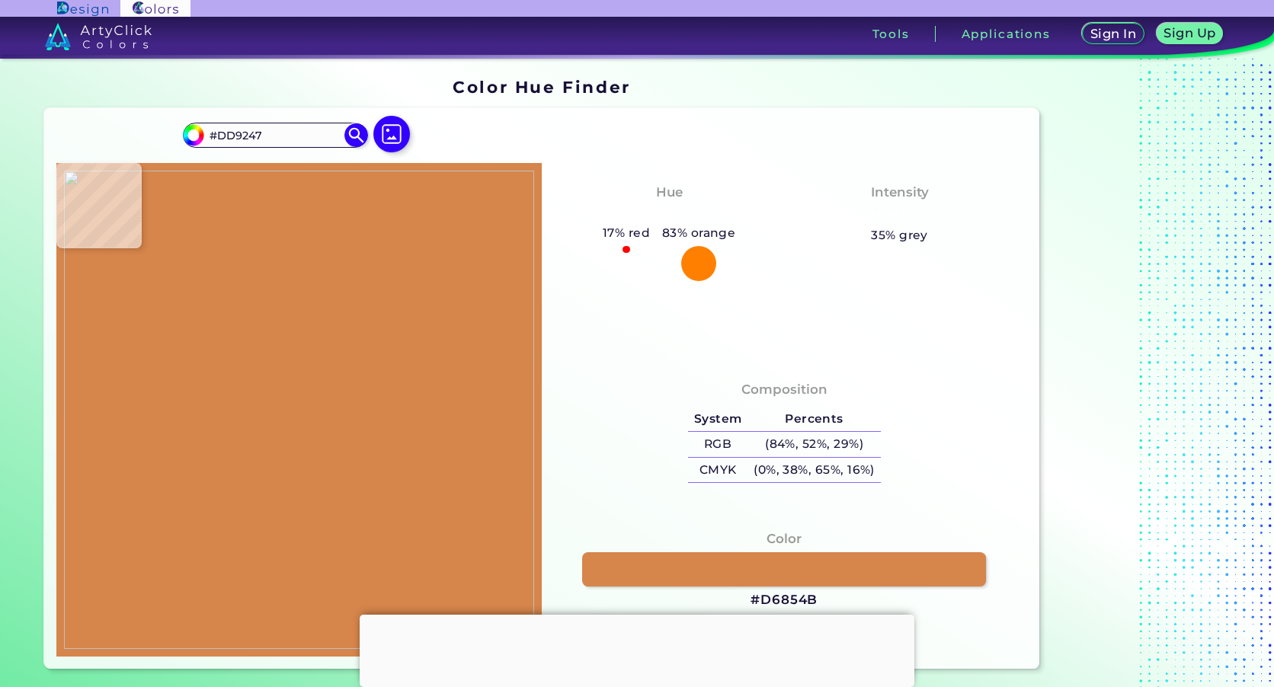
type input "#E19E2D"
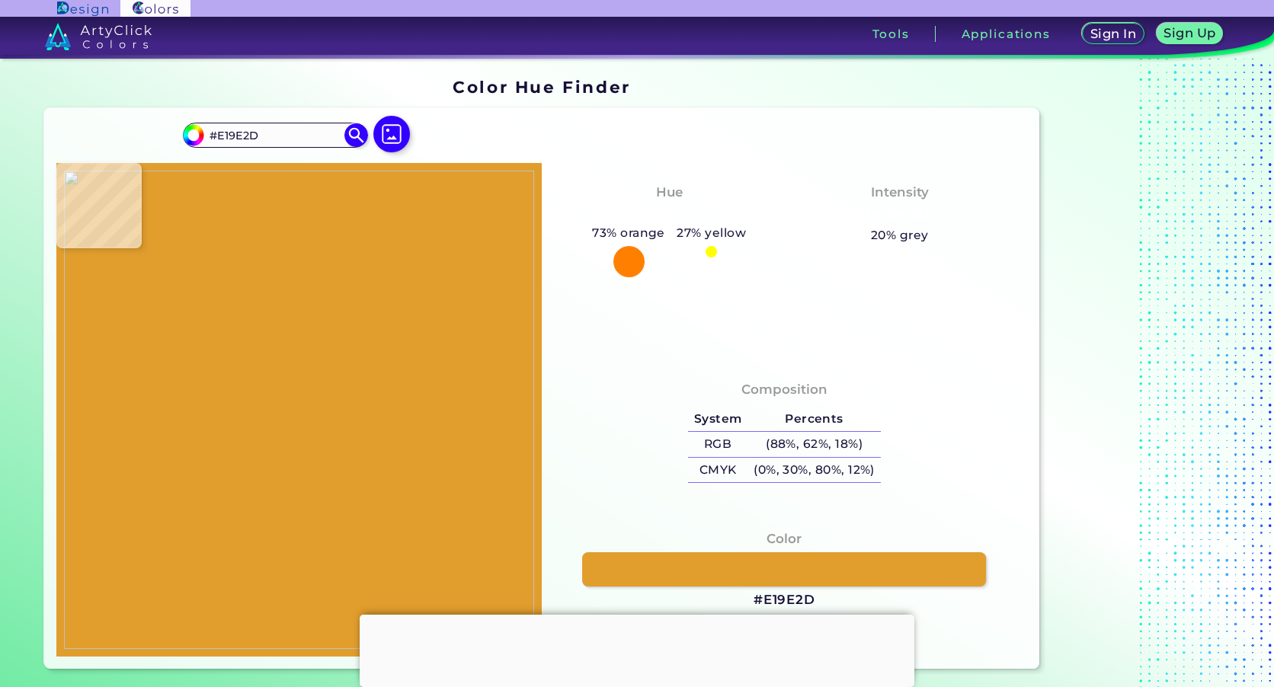
type input "#d89046"
type input "#D89046"
type input "#d4894f"
type input "#D4894F"
type input "#cc7e4e"
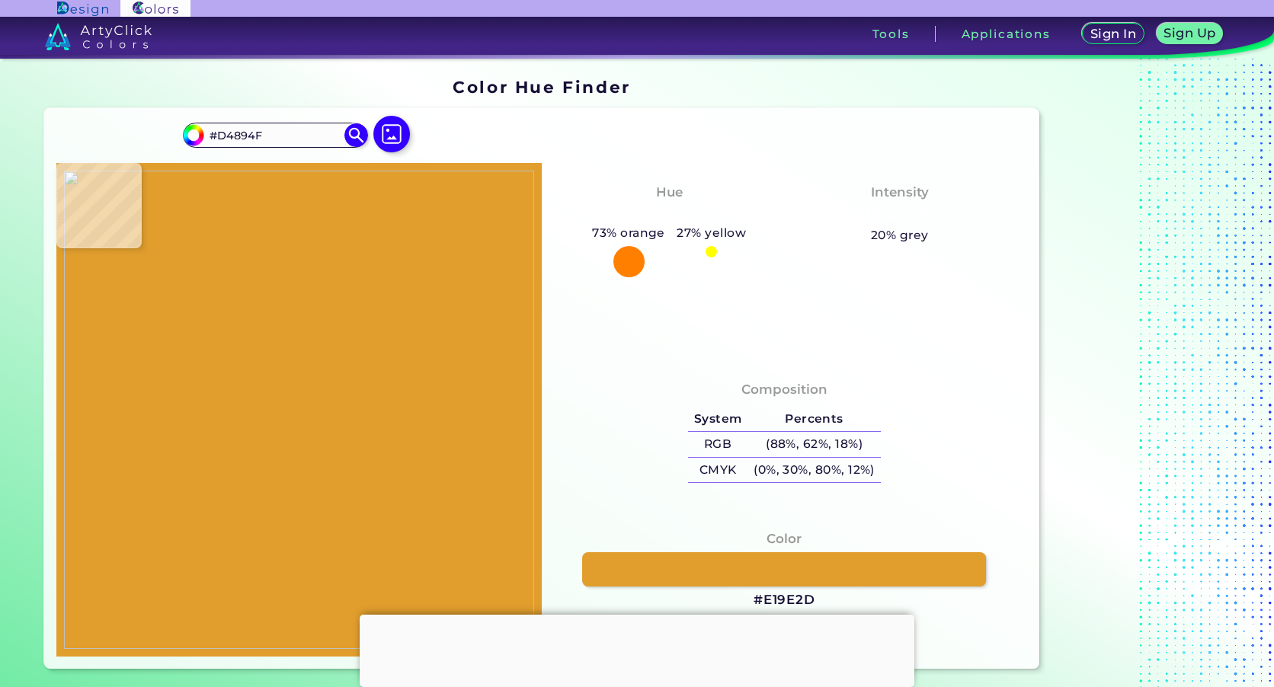
type input "#CC7E4E"
type input "#d0835b"
type input "#D0835B"
type input "#cb7b46"
type input "#CB7B46"
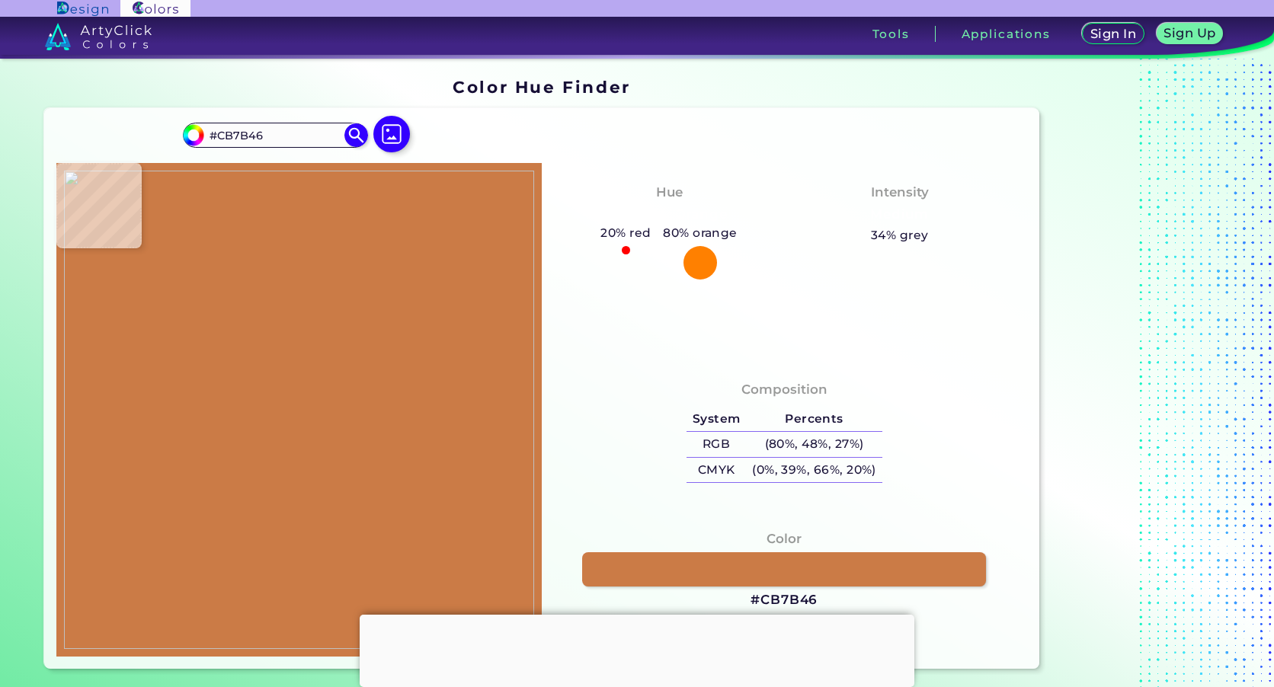
click at [85, 440] on img at bounding box center [299, 410] width 470 height 479
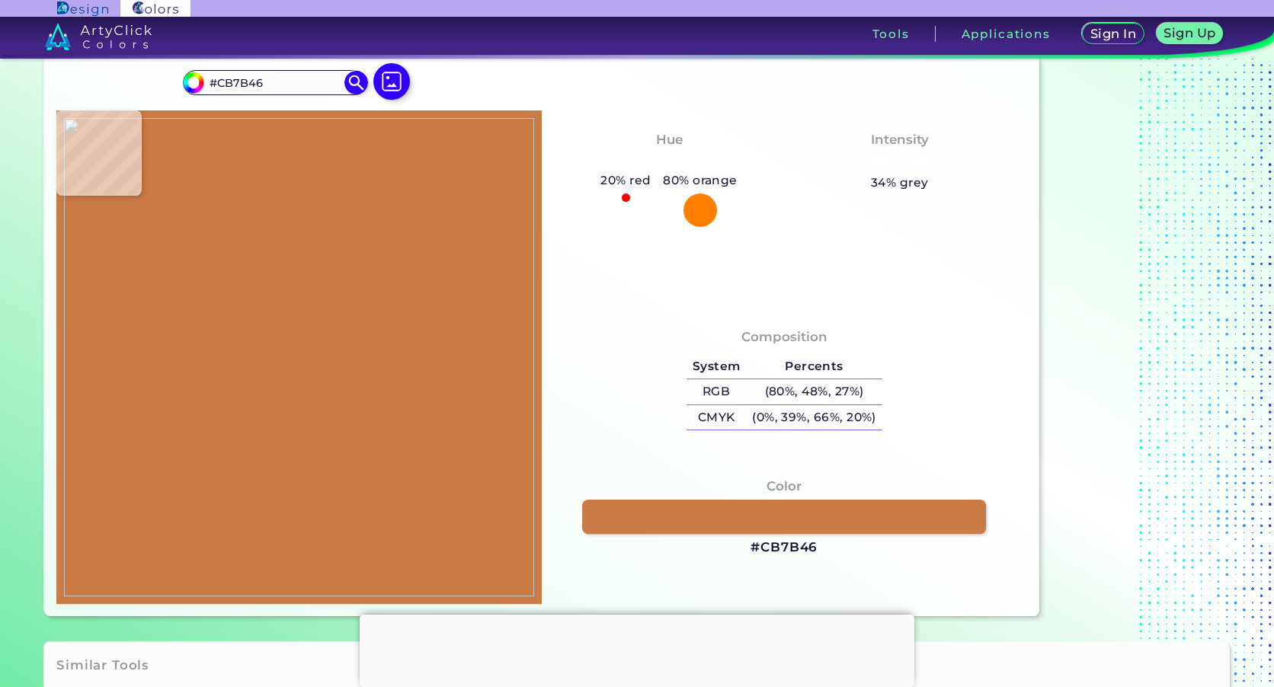
scroll to position [76, 0]
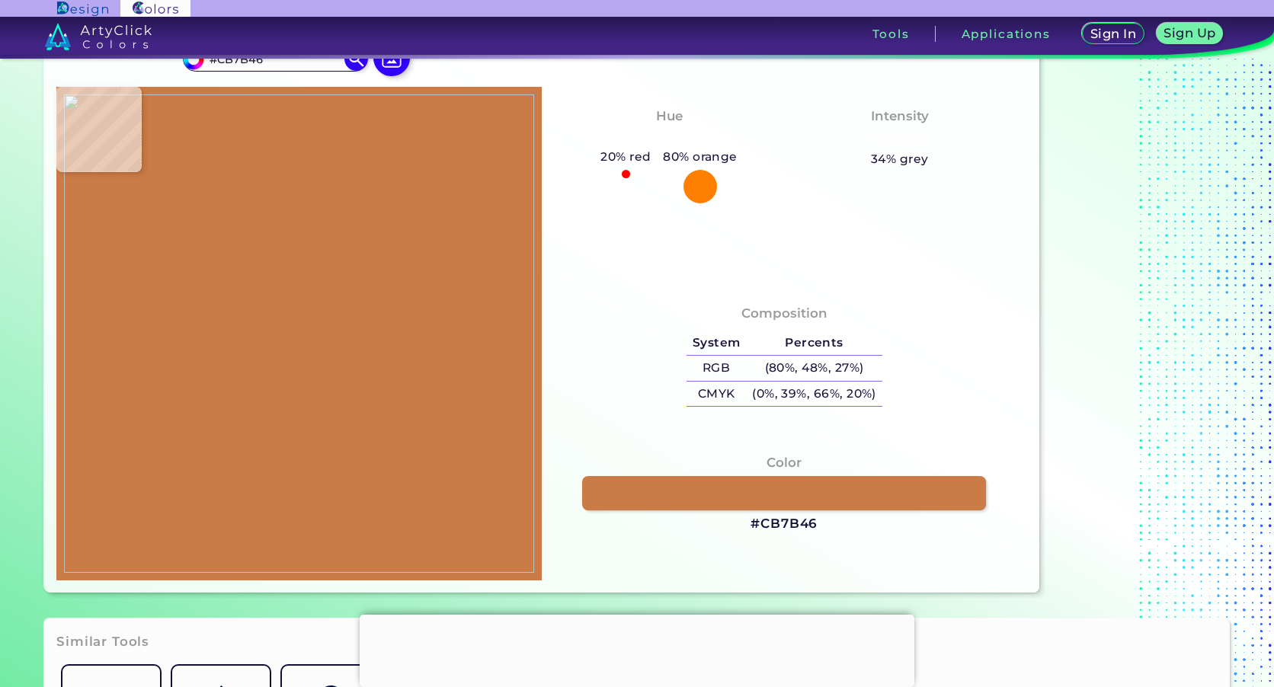
click at [104, 364] on img at bounding box center [299, 333] width 470 height 479
type input "#e0922e"
type input "#E0922E"
type input "#df8f3a"
type input "#DF8F3A"
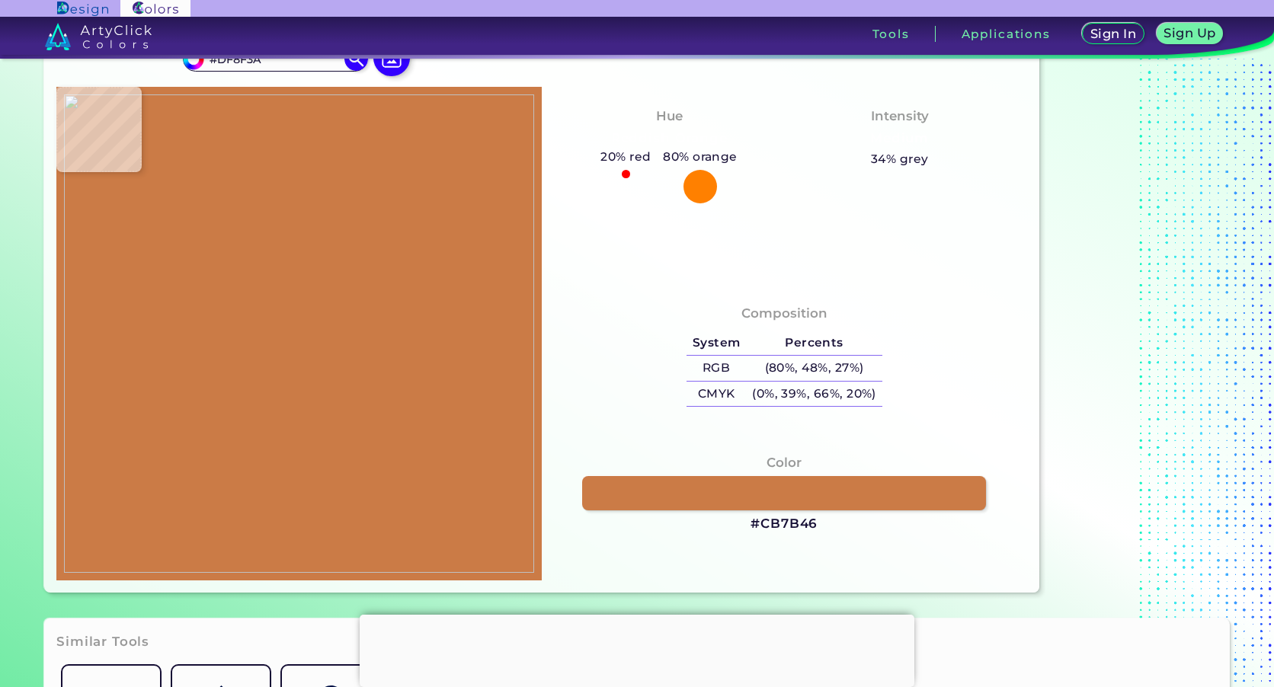
type input "#de8c3d"
type input "#DE8C3D"
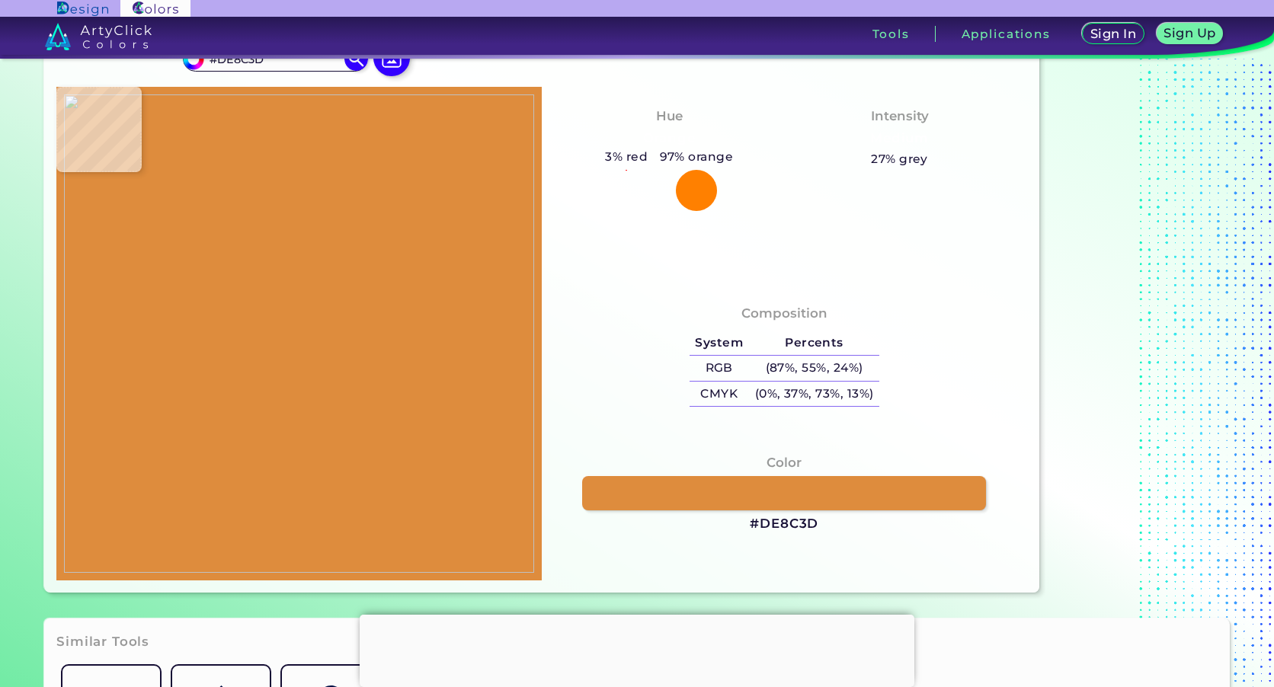
type input "#e28e34"
type input "#E28E34"
type input "#e19034"
type input "#E19034"
type input "#e29c31"
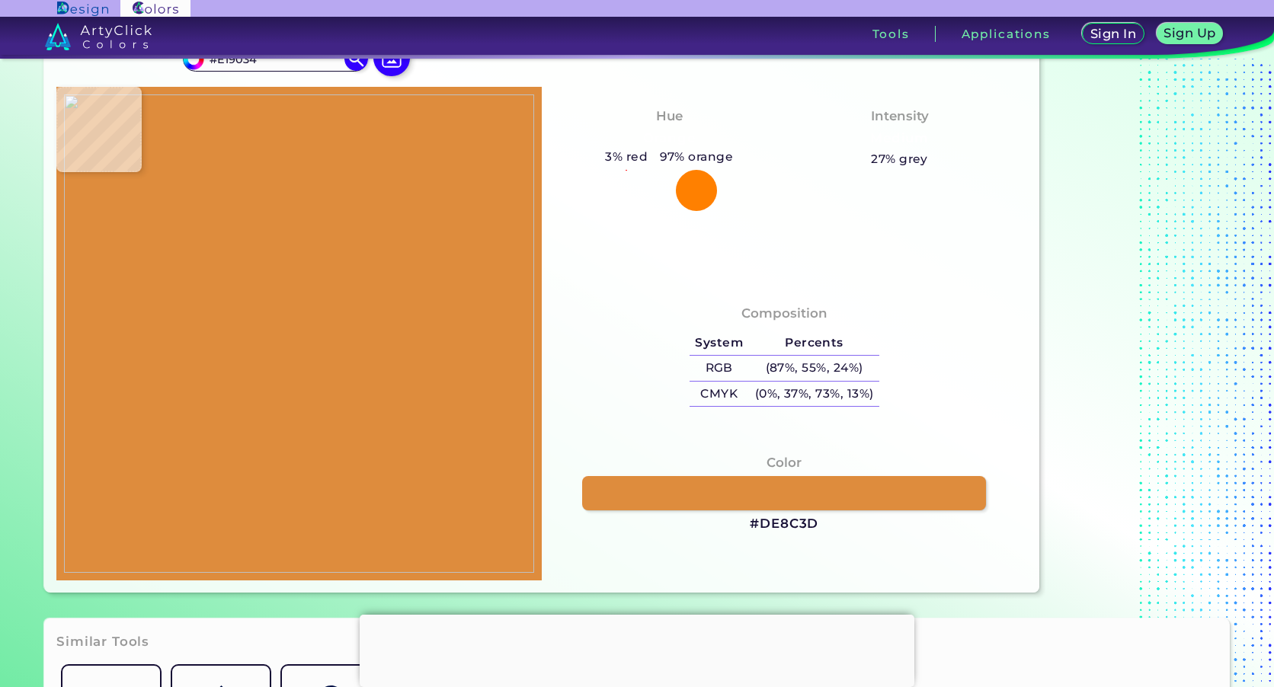
type input "#E29C31"
type input "#e29c2b"
type input "#E29C2B"
type input "#e49a2e"
type input "#E49A2E"
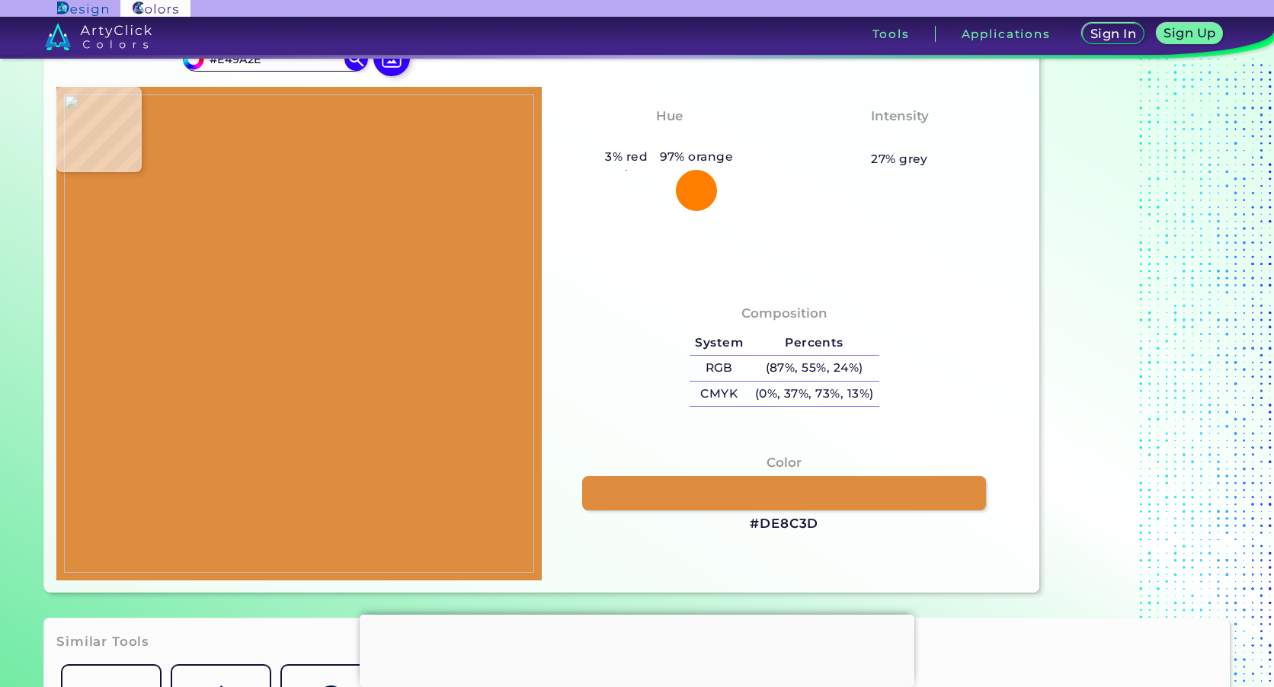
type input "#e18c2b"
type input "#E18C2B"
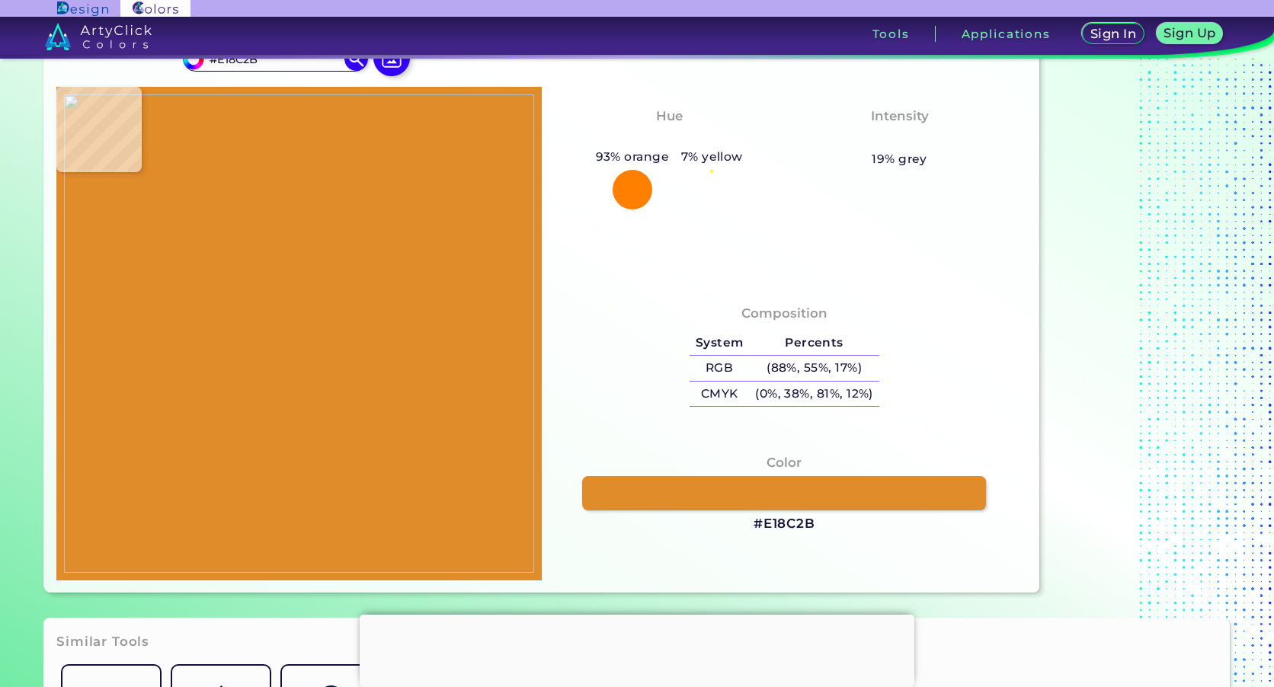
type input "#e48d3e"
type input "#E48D3E"
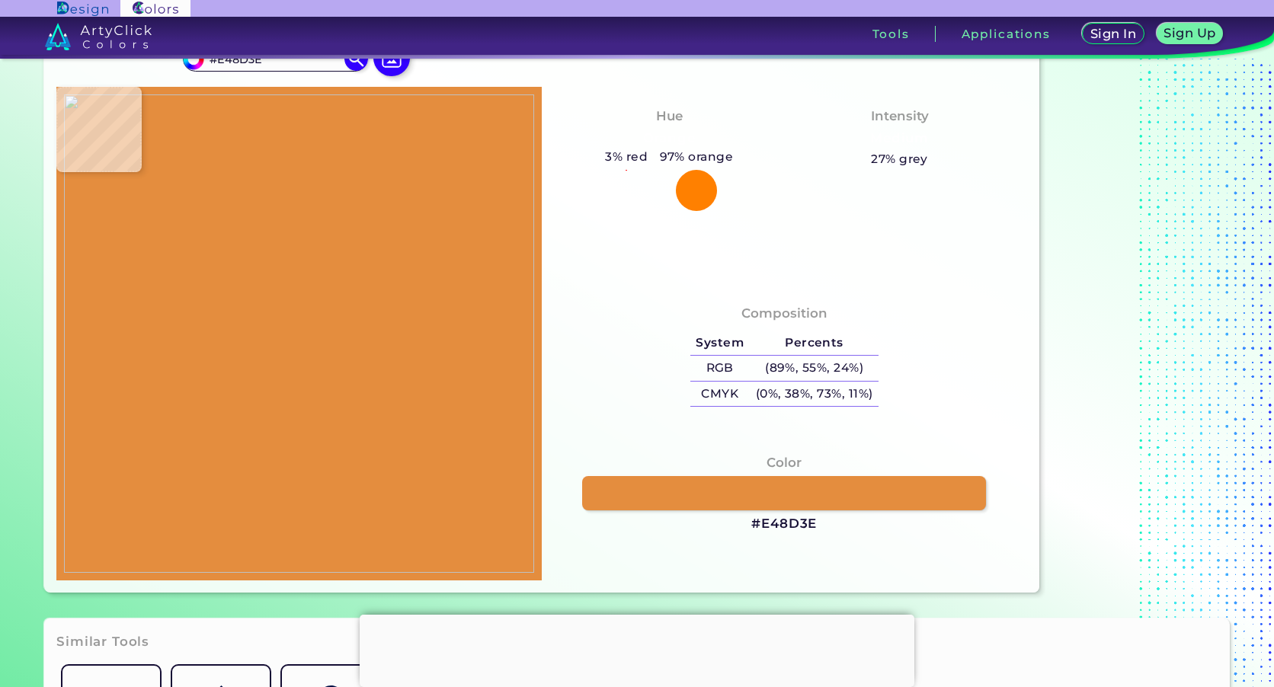
type input "#e88f3e"
type input "#E88F3E"
type input "#e18746"
type input "#E18746"
type input "#de7e4e"
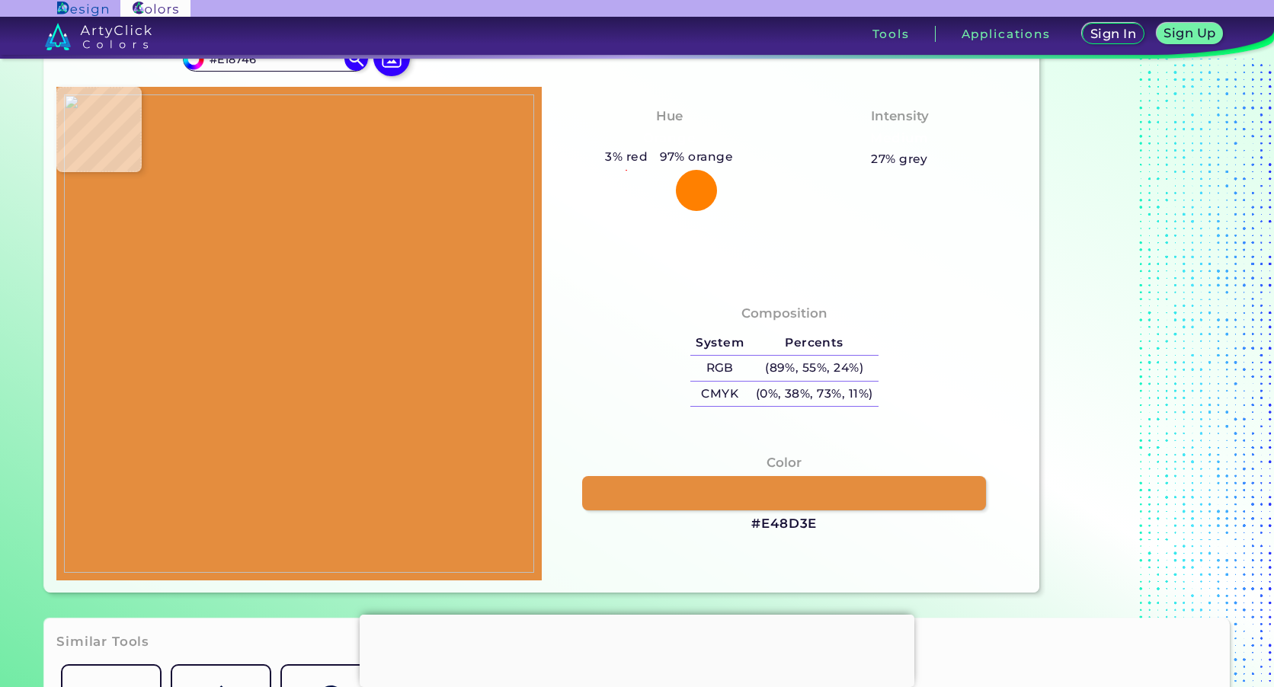
type input "#DE7E4E"
type input "#d46540"
type input "#D46540"
type input "#d75d46"
type input "#D75D46"
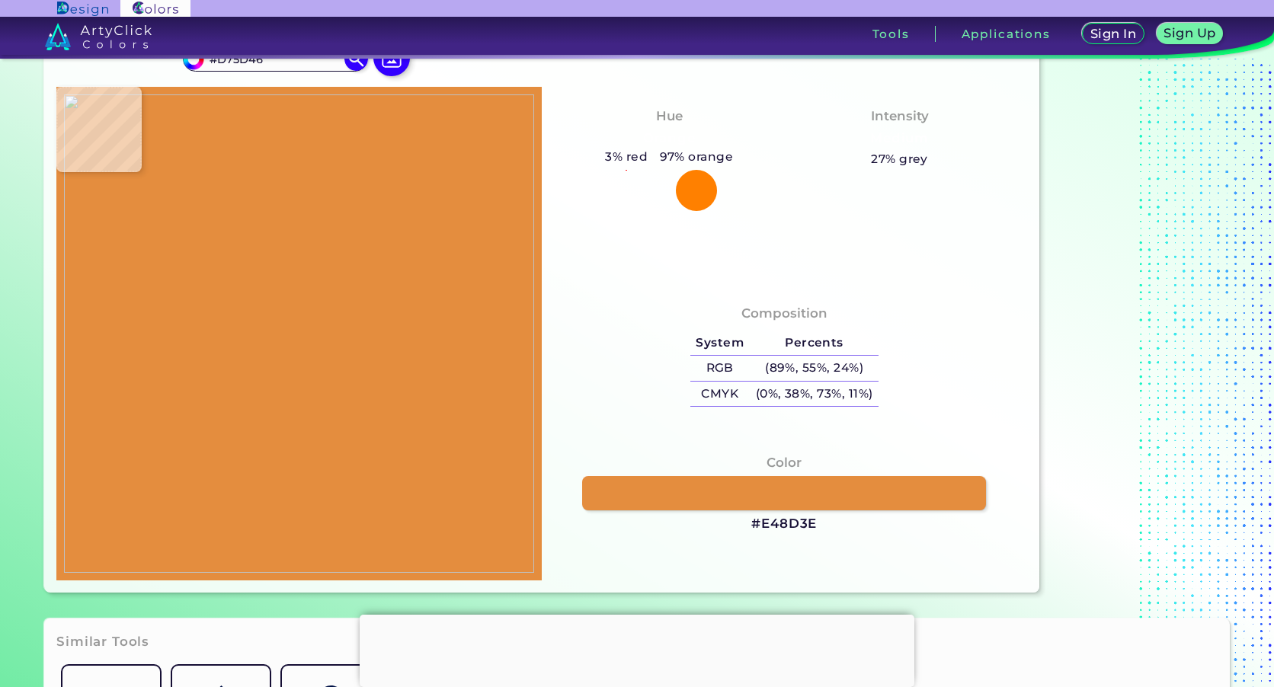
type input "#db6457"
type input "#DB6457"
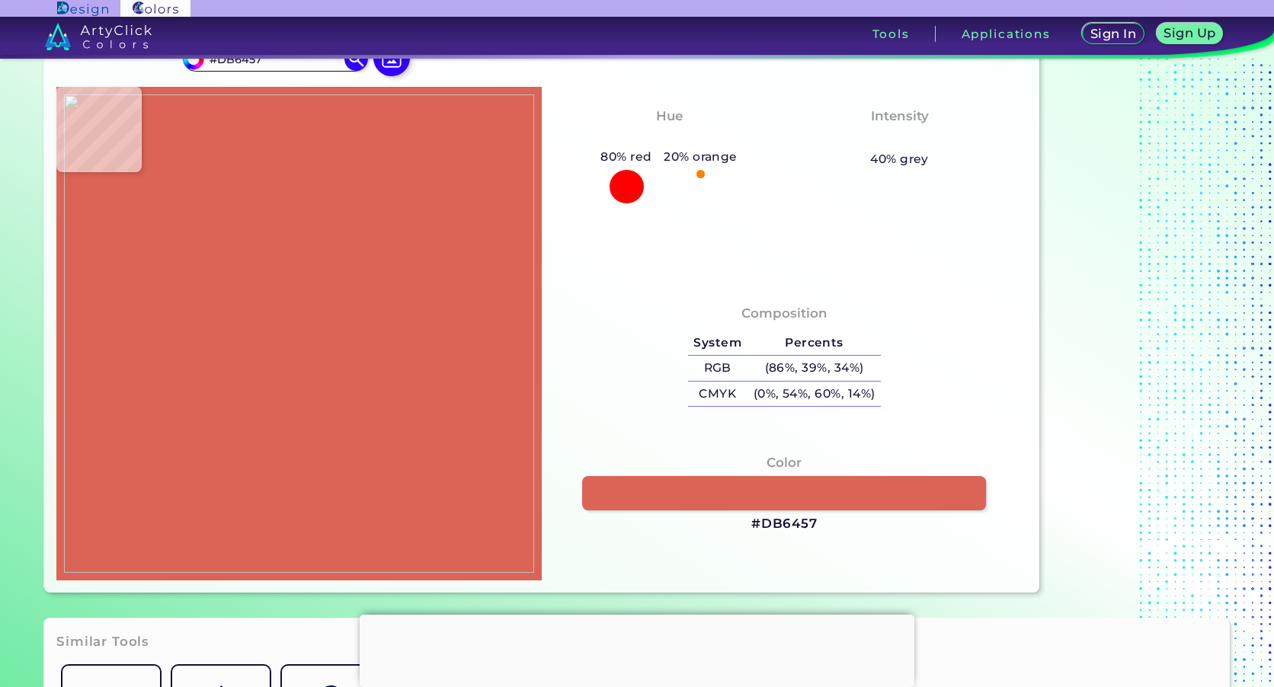
type input "#d85f3f"
type input "#D85F3F"
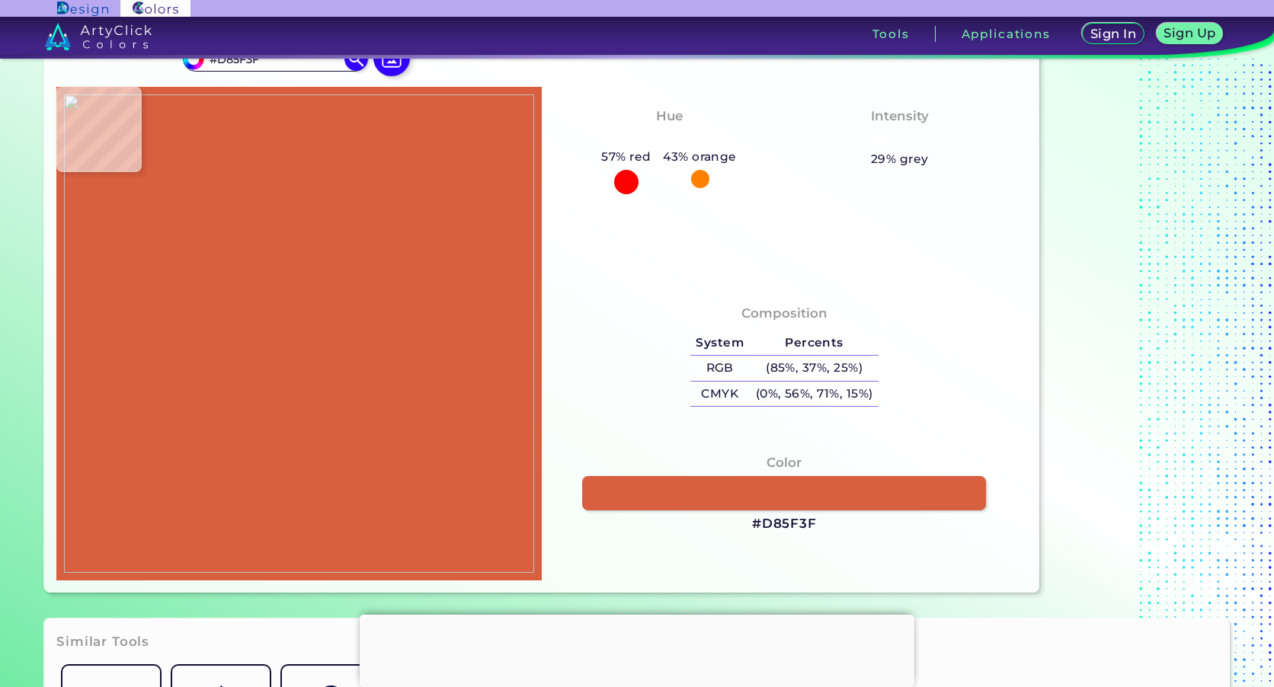
type input "#da6a5a"
type input "#DA6A5A"
type input "#d25f52"
type input "#D25F52"
type input "#d66f4c"
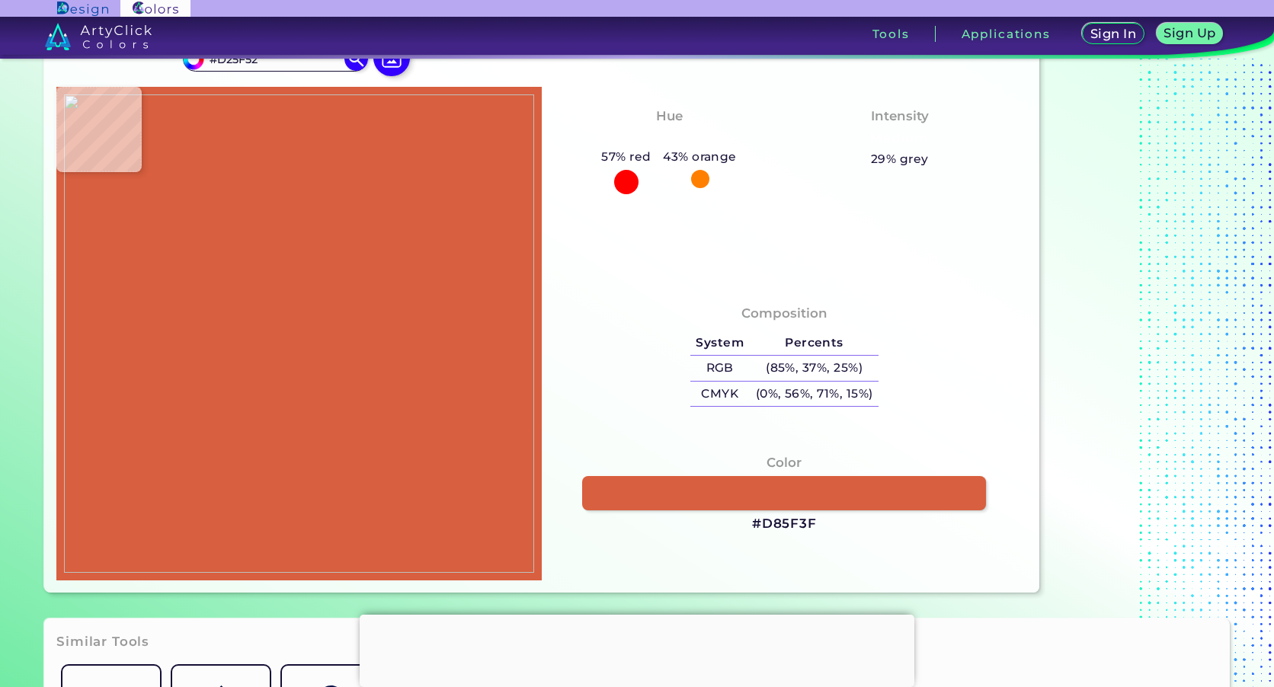
type input "#D66F4C"
type input "#dd873e"
type input "#DD873E"
type input "#e3903f"
type input "#E3903F"
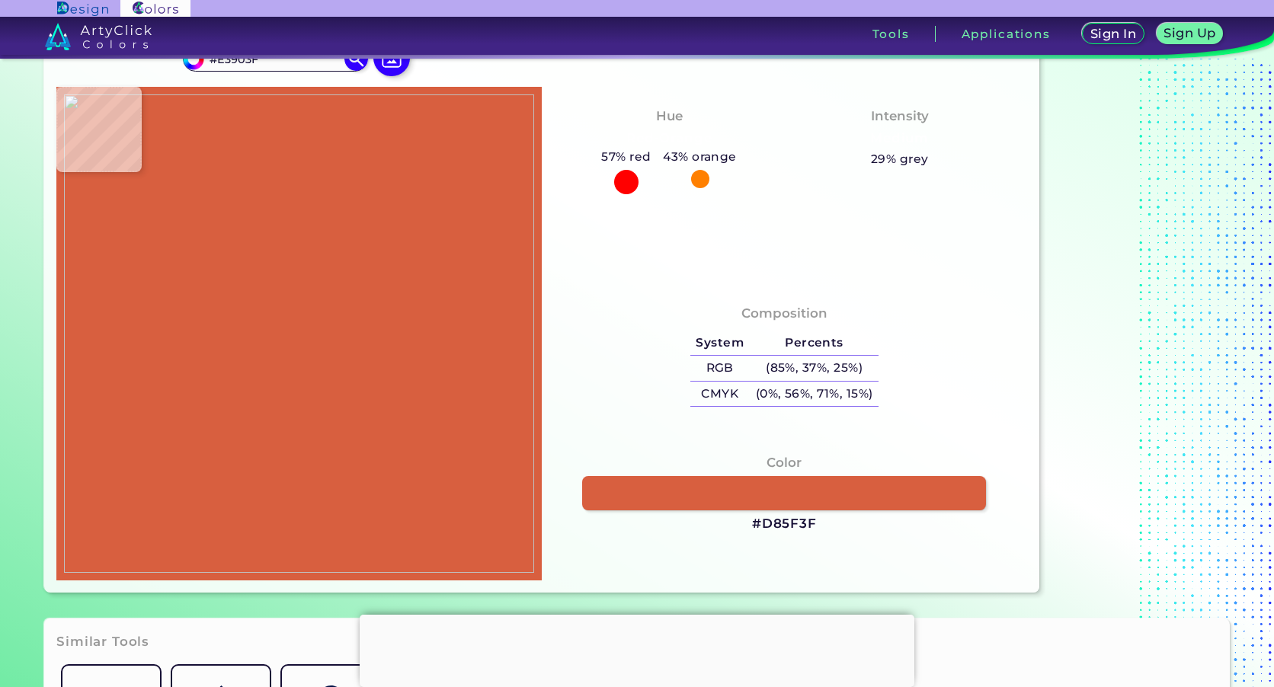
type input "#df8d41"
type input "#DF8D41"
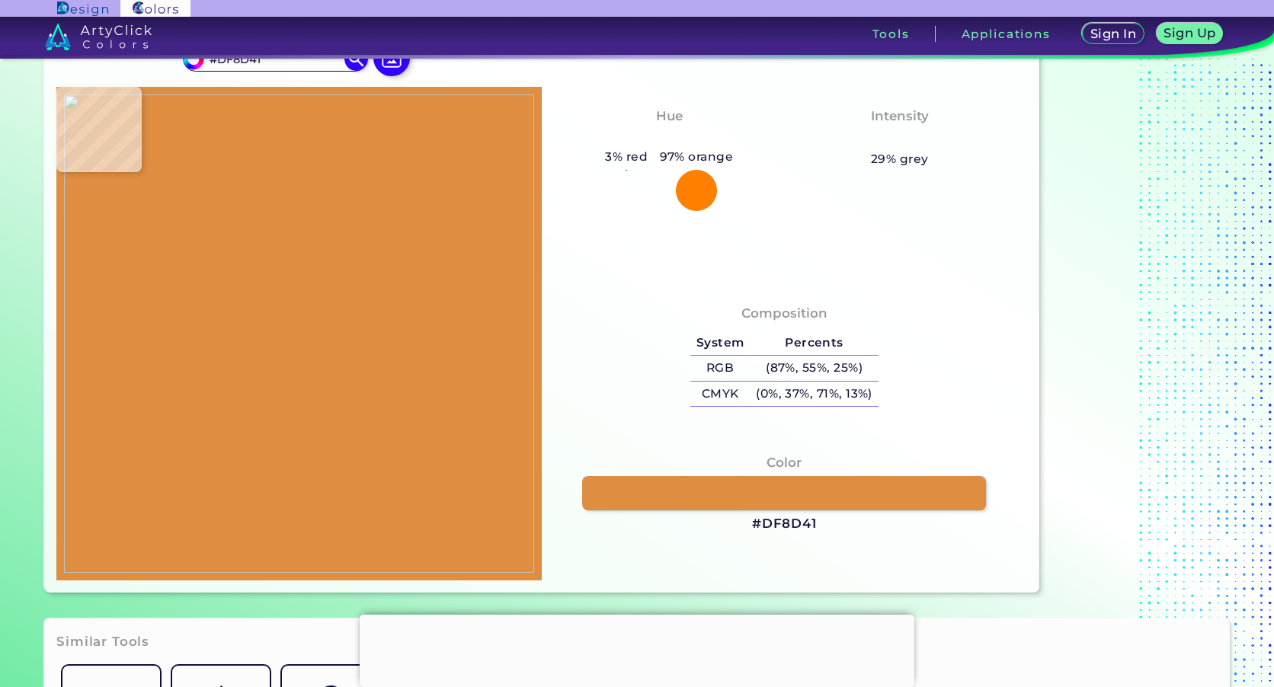
type input "#dd9745"
type input "#DD9745"
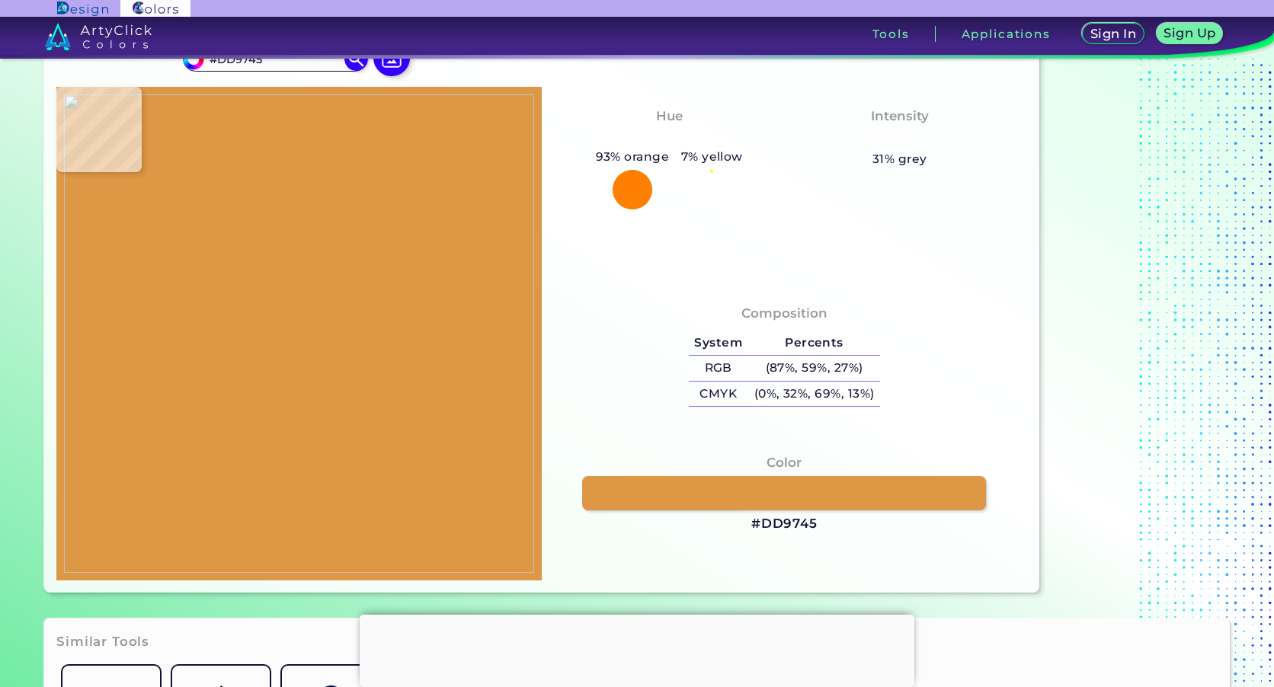
click at [119, 361] on img at bounding box center [299, 333] width 470 height 479
drag, startPoint x: 821, startPoint y: 522, endPoint x: 759, endPoint y: 526, distance: 61.8
click at [759, 526] on div "Color #DD9745" at bounding box center [784, 494] width 461 height 96
copy h3 "DD9745"
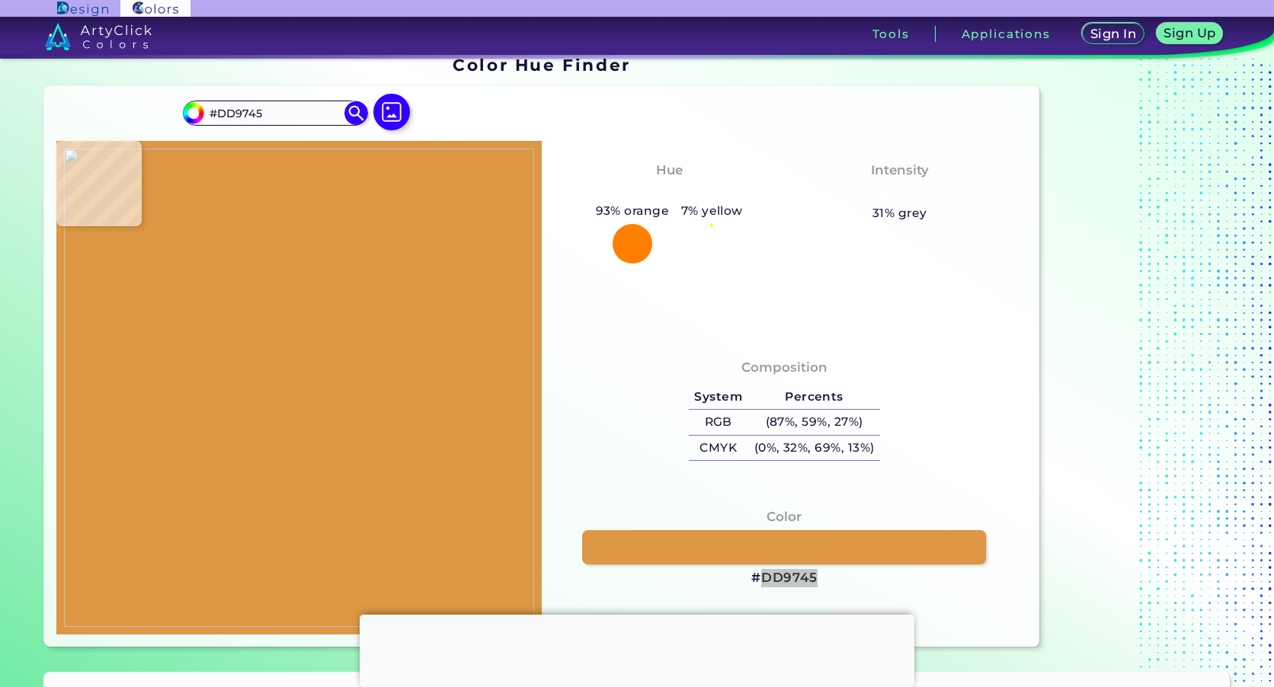
scroll to position [0, 0]
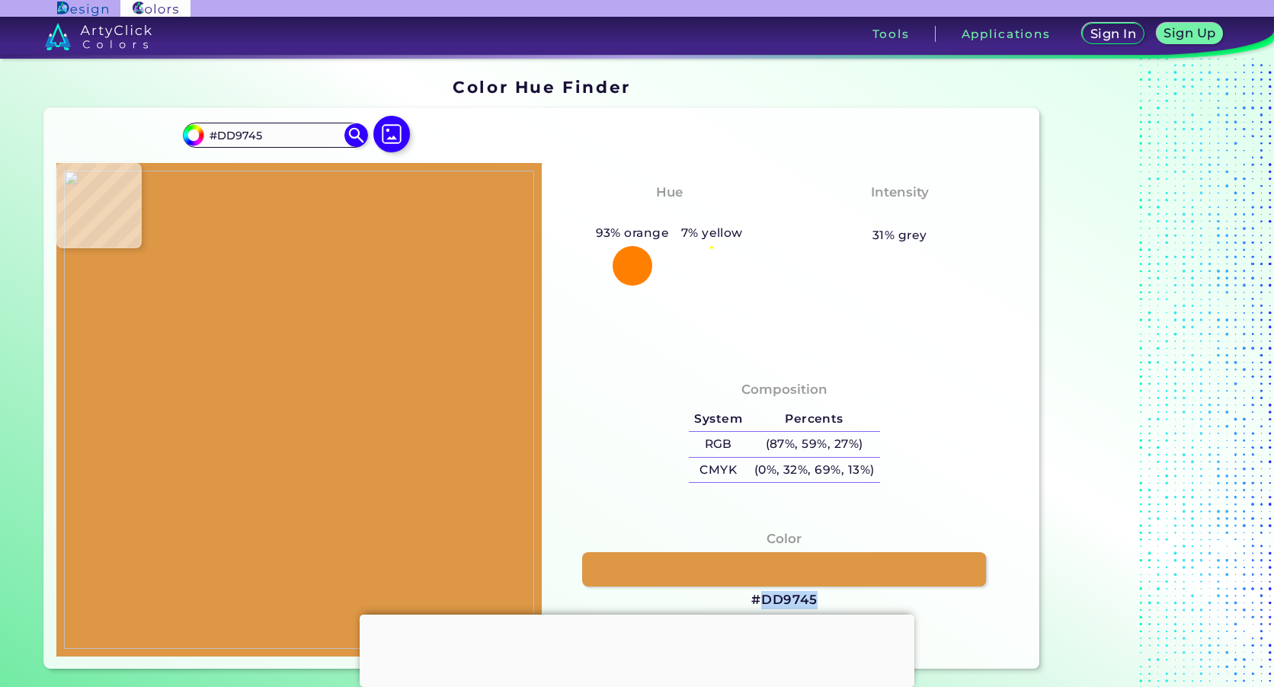
click at [466, 378] on img at bounding box center [299, 410] width 470 height 479
type input "#ee6dd9"
type input "#EE6DD9"
type input "#f673db"
type input "#F673DB"
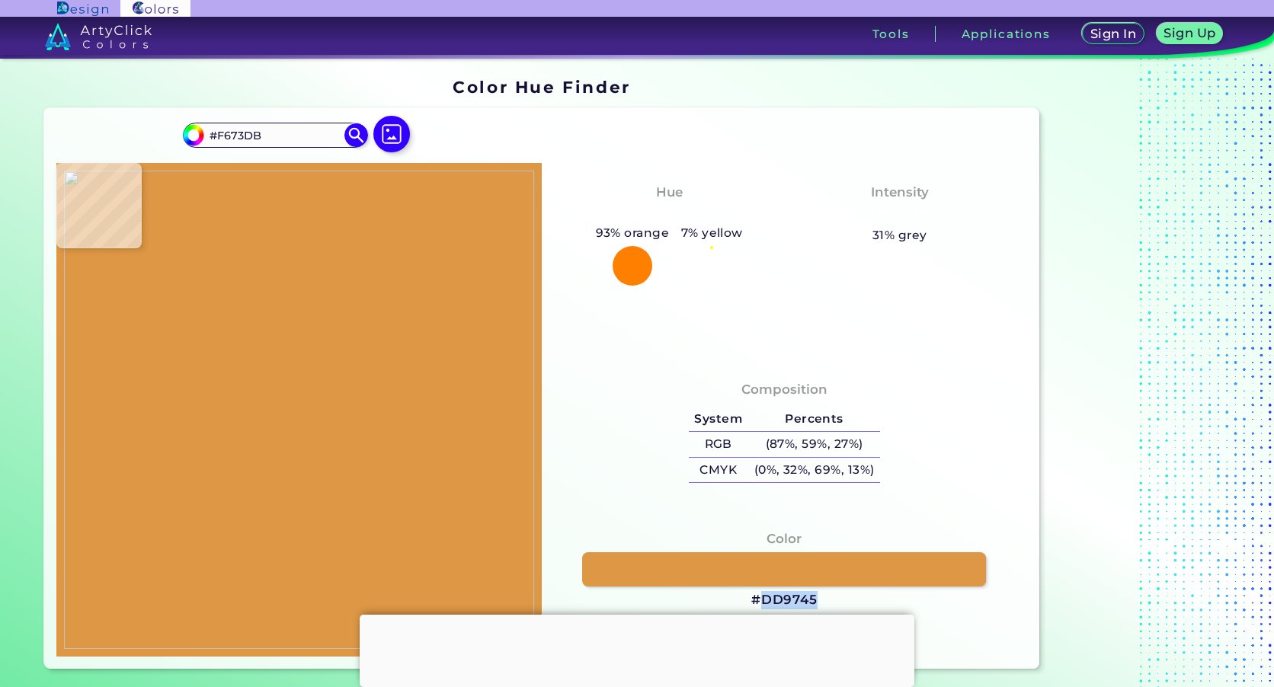
type input "#ed4fc2"
type input "#ED4FC2"
type input "#f558cb"
type input "#F558CB"
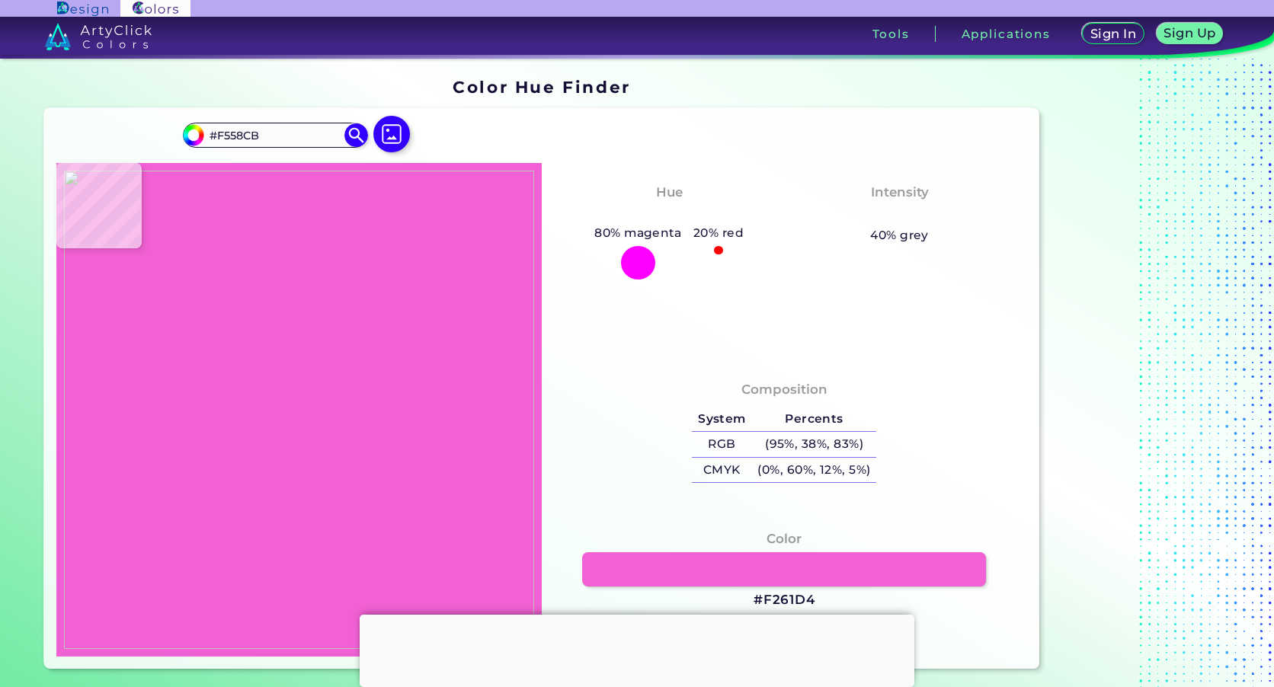
type input "#f261d4"
type input "#F261D4"
type input "#f662d2"
type input "#F662D2"
click at [469, 385] on img at bounding box center [299, 410] width 470 height 479
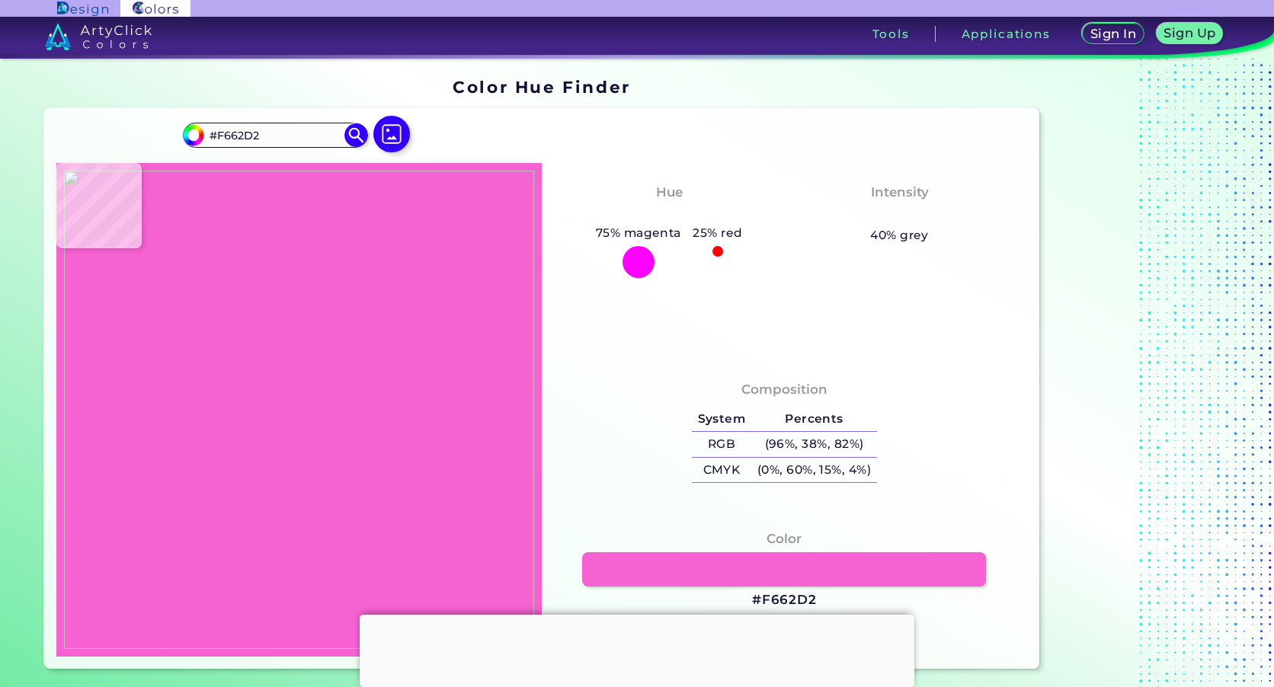
click at [462, 380] on img at bounding box center [299, 410] width 470 height 479
type input "#f170dc"
type input "#F170DC"
type input "#ef6fdc"
type input "#EF6FDC"
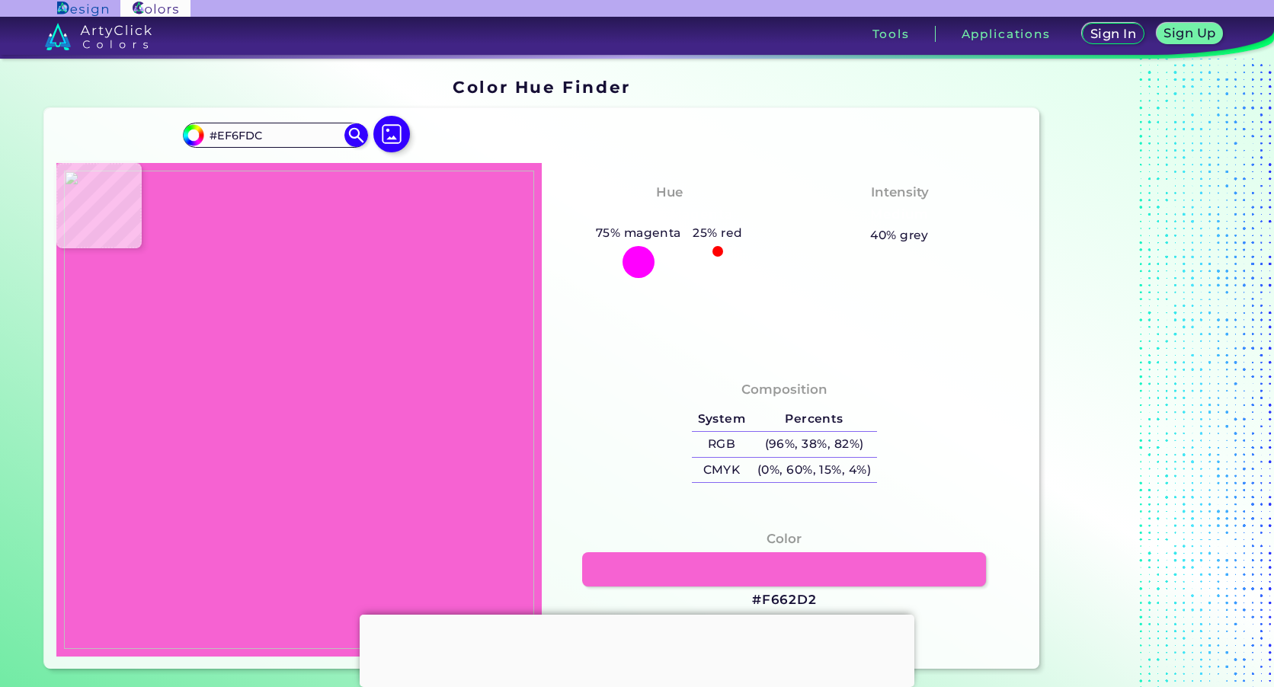
type input "#f56edd"
type input "#F56EDD"
type input "#f162d3"
type input "#F162D3"
type input "#f051c3"
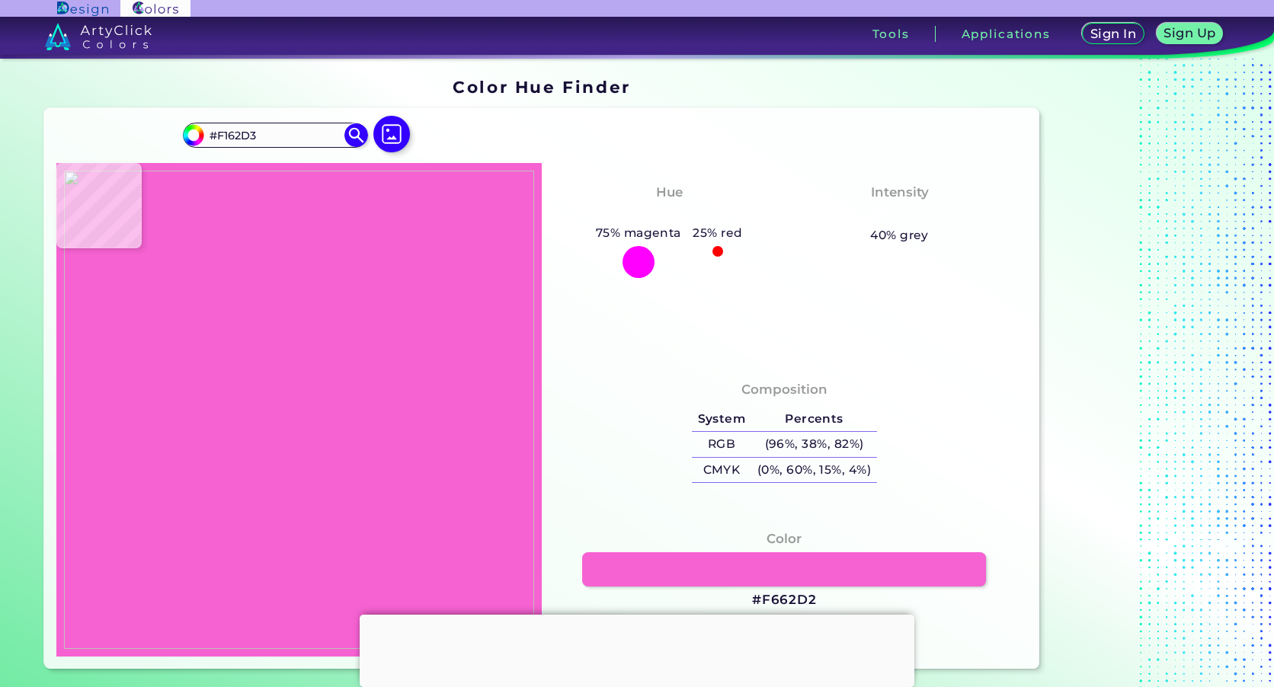
type input "#F051C3"
type input "#f252c5"
type input "#F252C5"
type input "#f257c8"
type input "#F257C8"
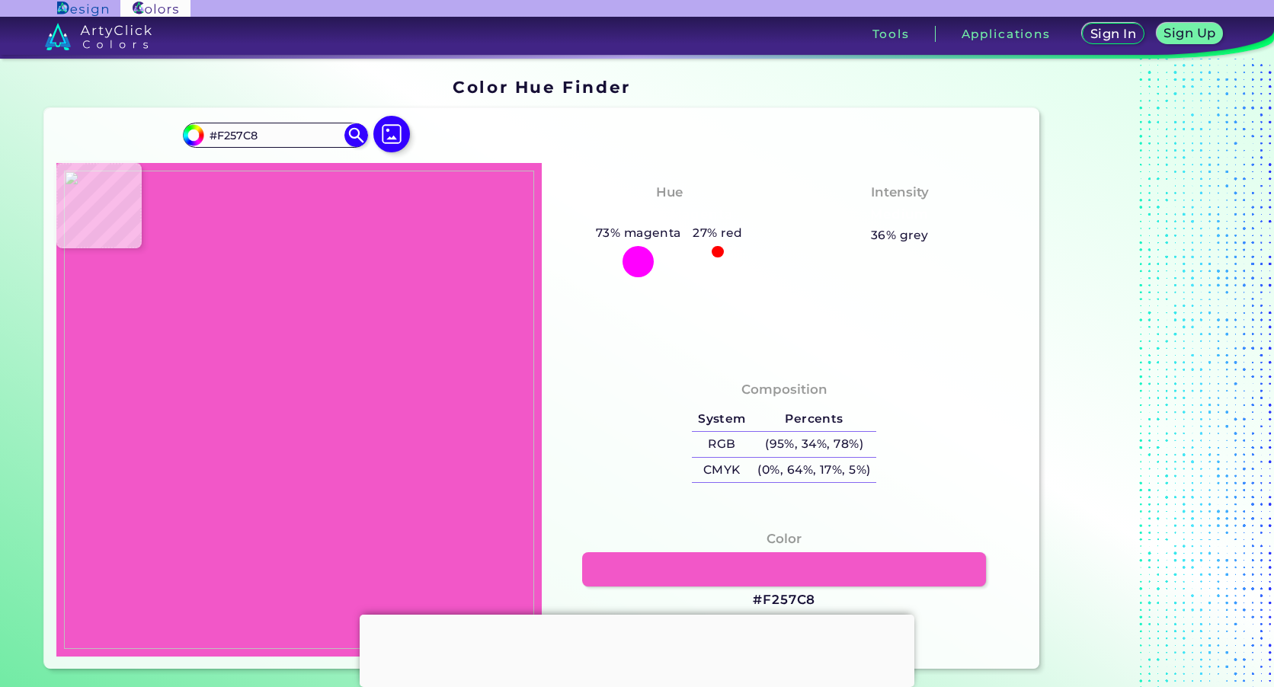
type input "#f159cf"
type input "#F159CF"
type input "#ef56c6"
type input "#EF56C6"
type input "#f360d3"
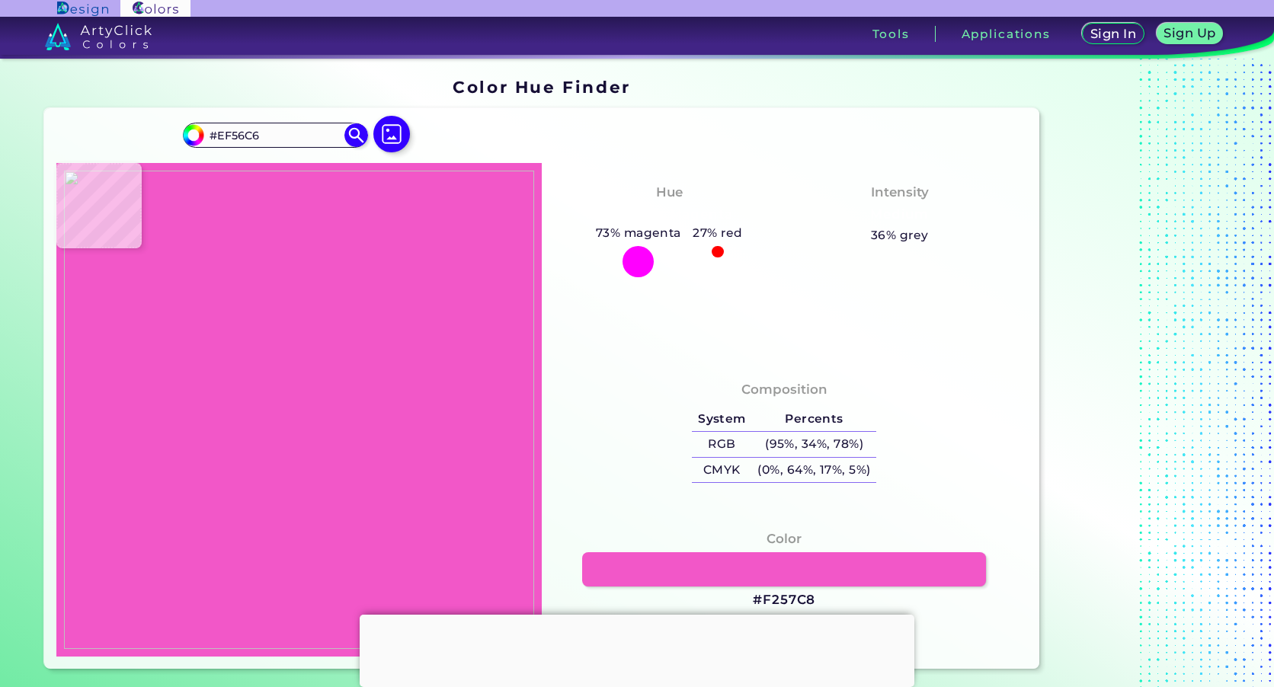
type input "#F360D3"
type input "#f263d5"
type input "#F263D5"
type input "#f166d5"
type input "#F166D5"
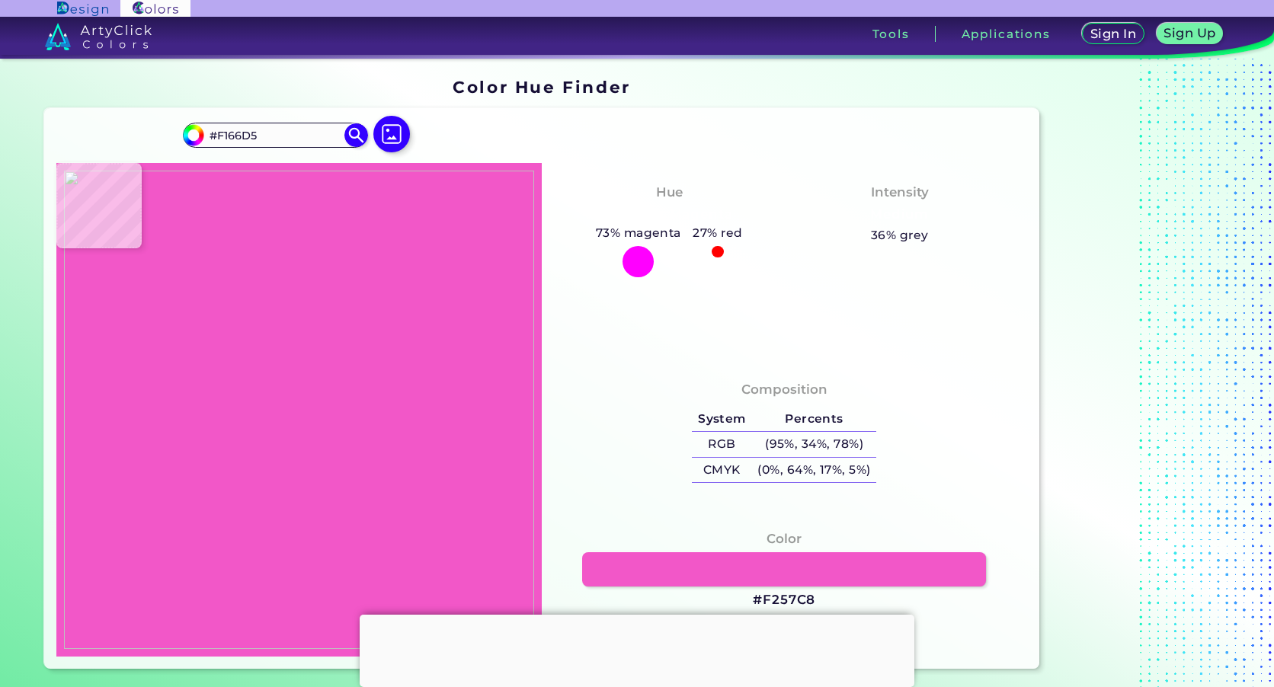
type input "#f279e2"
type input "#F279E2"
type input "#f072de"
type input "#F072DE"
type input "#f166d3"
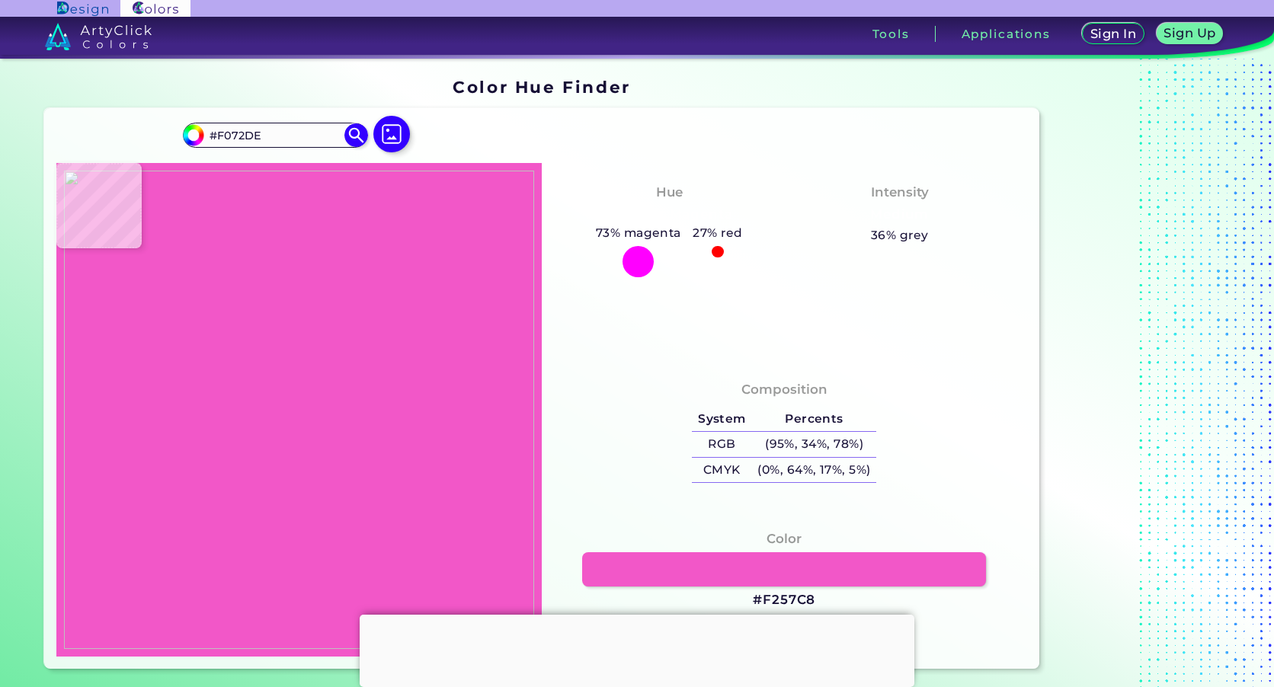
type input "#F166D3"
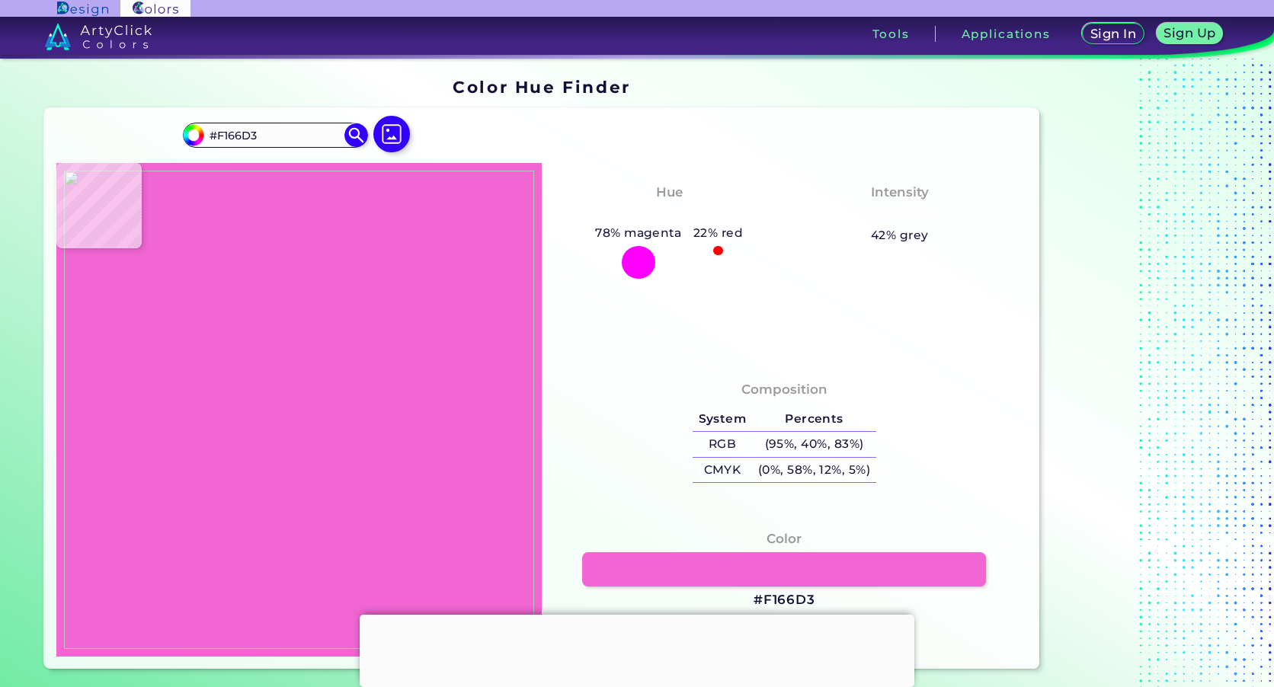
type input "#f36cdd"
type input "#F36CDD"
type input "#f467d8"
type input "#F467D8"
type input "#f45fd0"
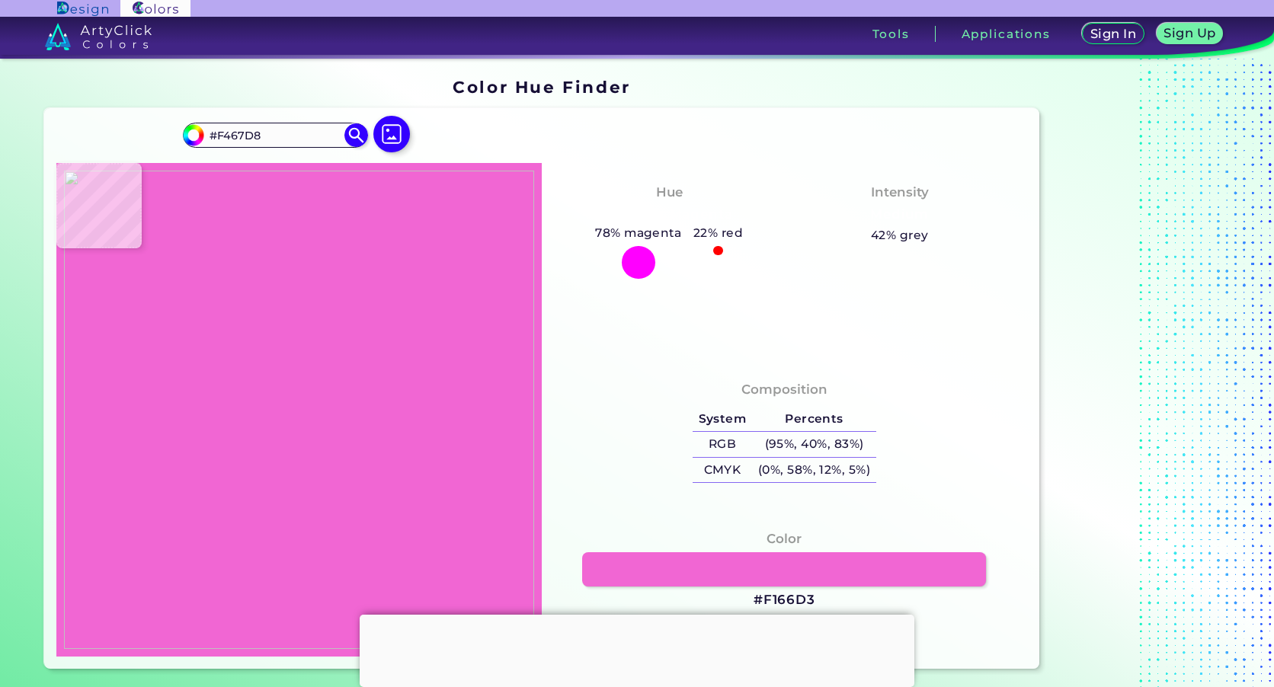
type input "#F45FD0"
type input "#f55bcf"
type input "#F55BCF"
type input "#ed38aa"
type input "#ED38AA"
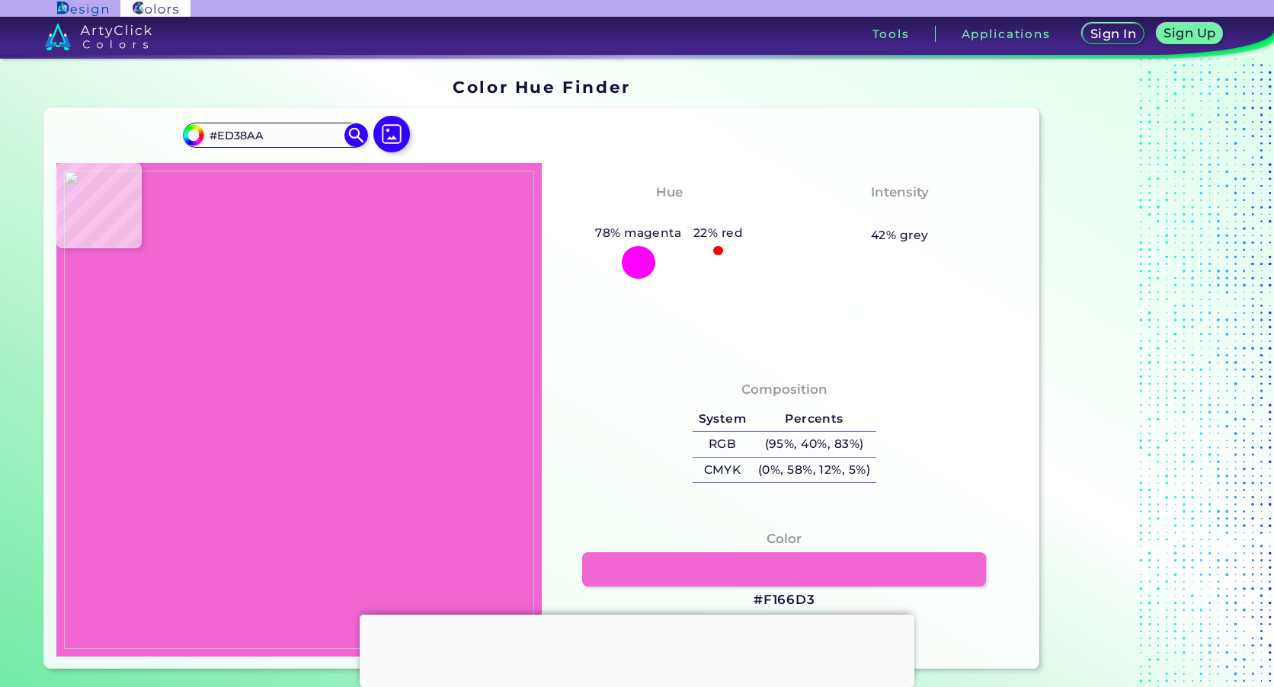
type input "#f365d5"
type input "#F365D5"
type input "#f45bd1"
type input "#F45BD1"
type input "#f349c1"
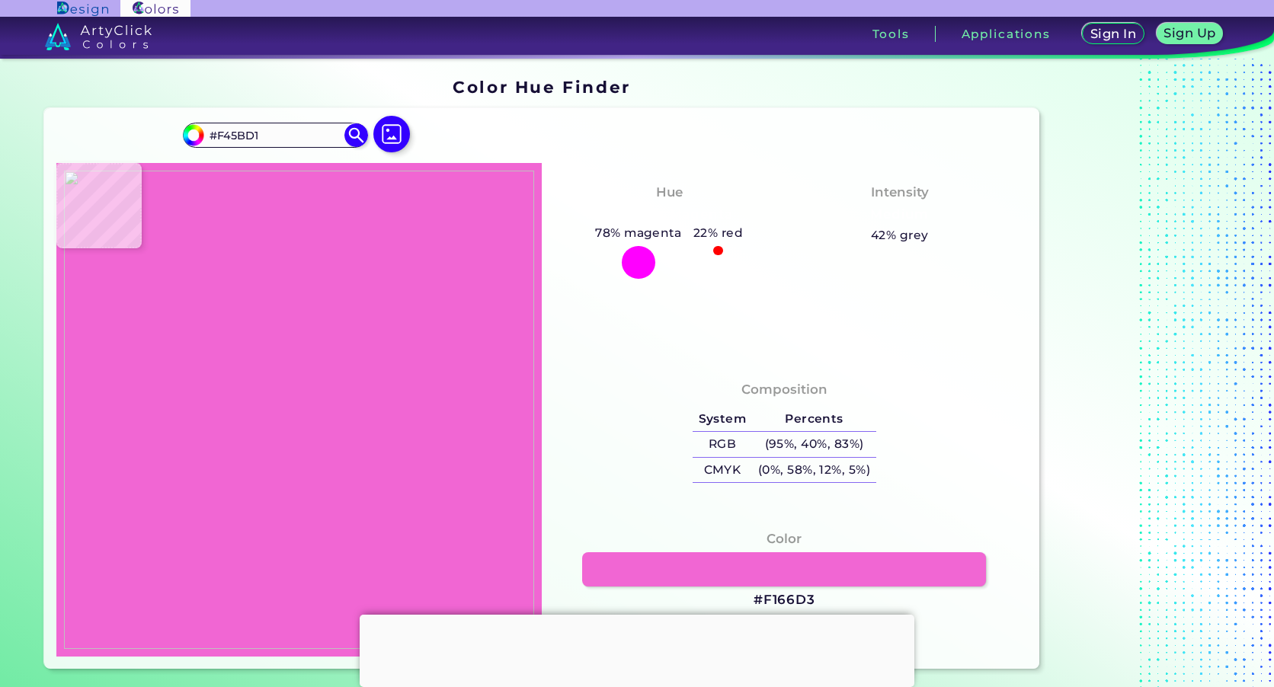
type input "#F349C1"
type input "#f450c5"
type input "#F450C5"
type input "#f344b9"
type input "#F344B9"
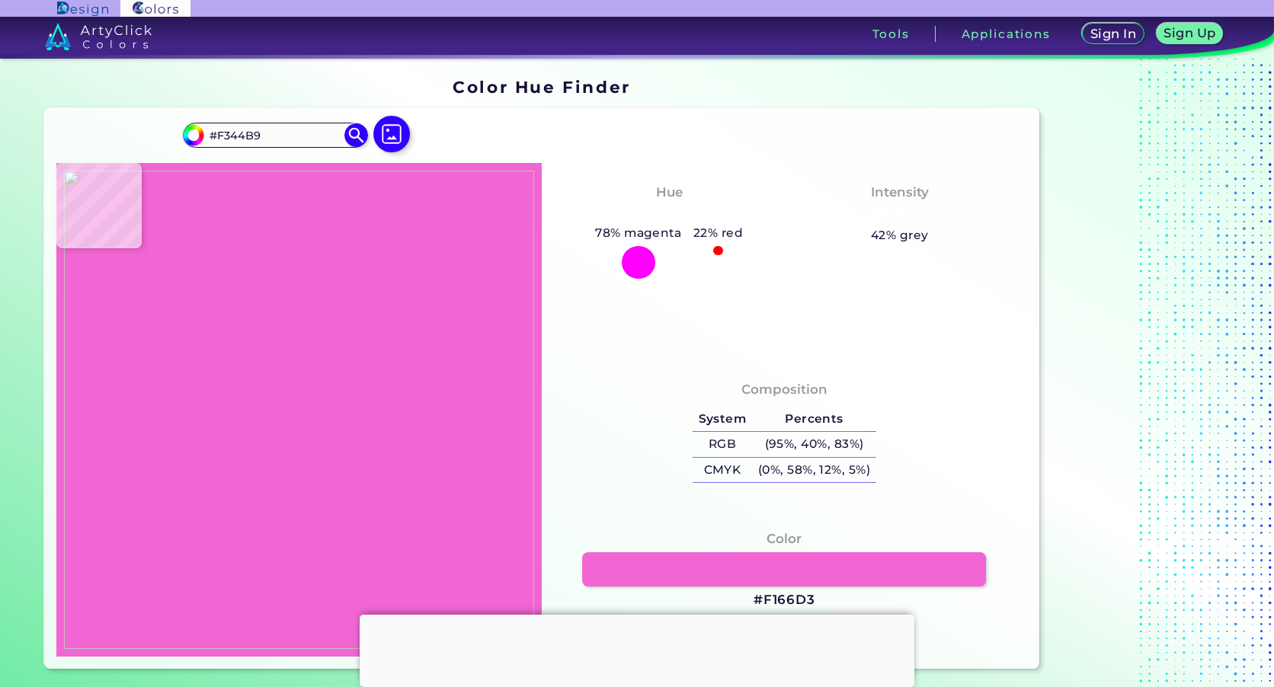
type input "#f24fc0"
type input "#F24FC0"
type input "#ef4abf"
type input "#EF4ABF"
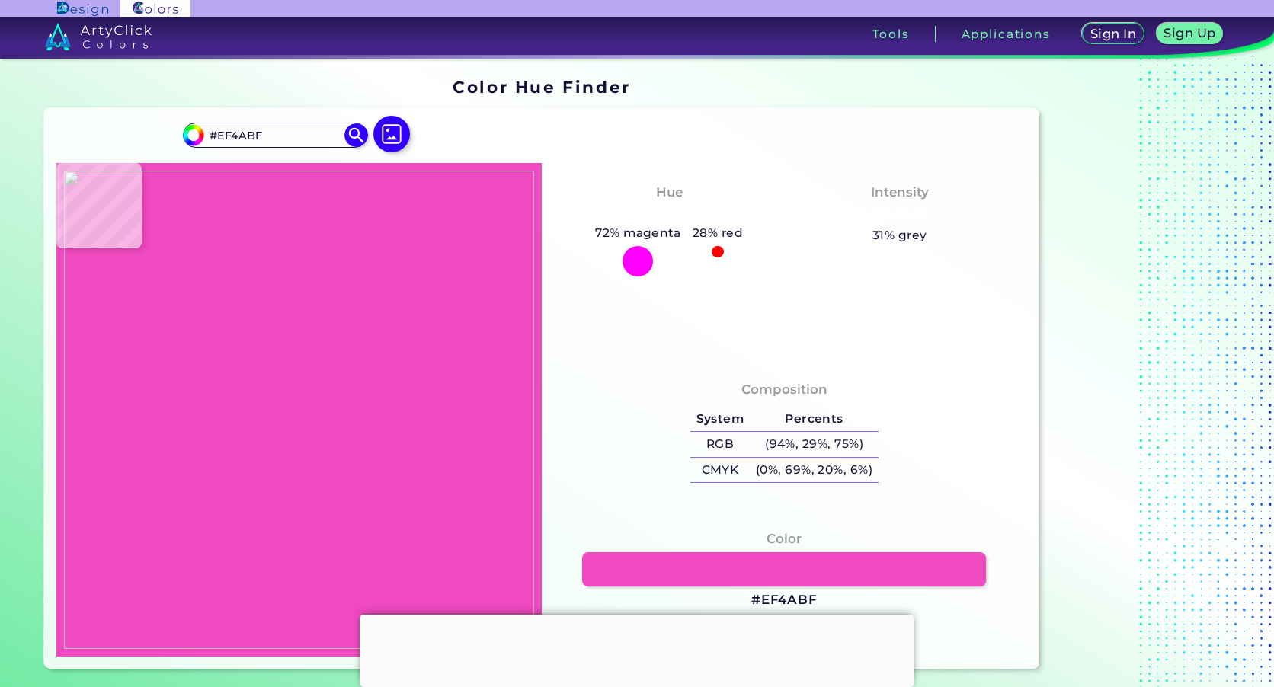
type input "#f165d7"
type input "#F165D7"
type input "#f867dd"
type input "#F867DD"
type input "#f350c6"
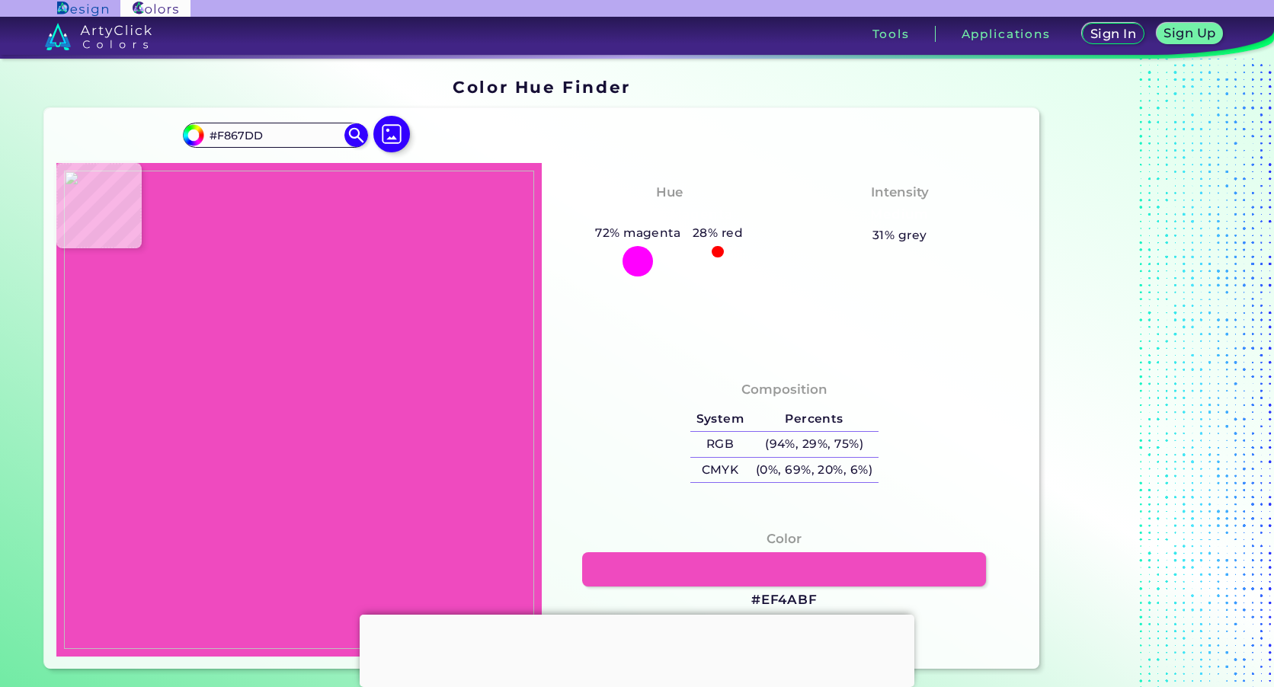
type input "#F350C6"
type input "#f14ebc"
type input "#F14EBC"
type input "#f227a1"
type input "#F227A1"
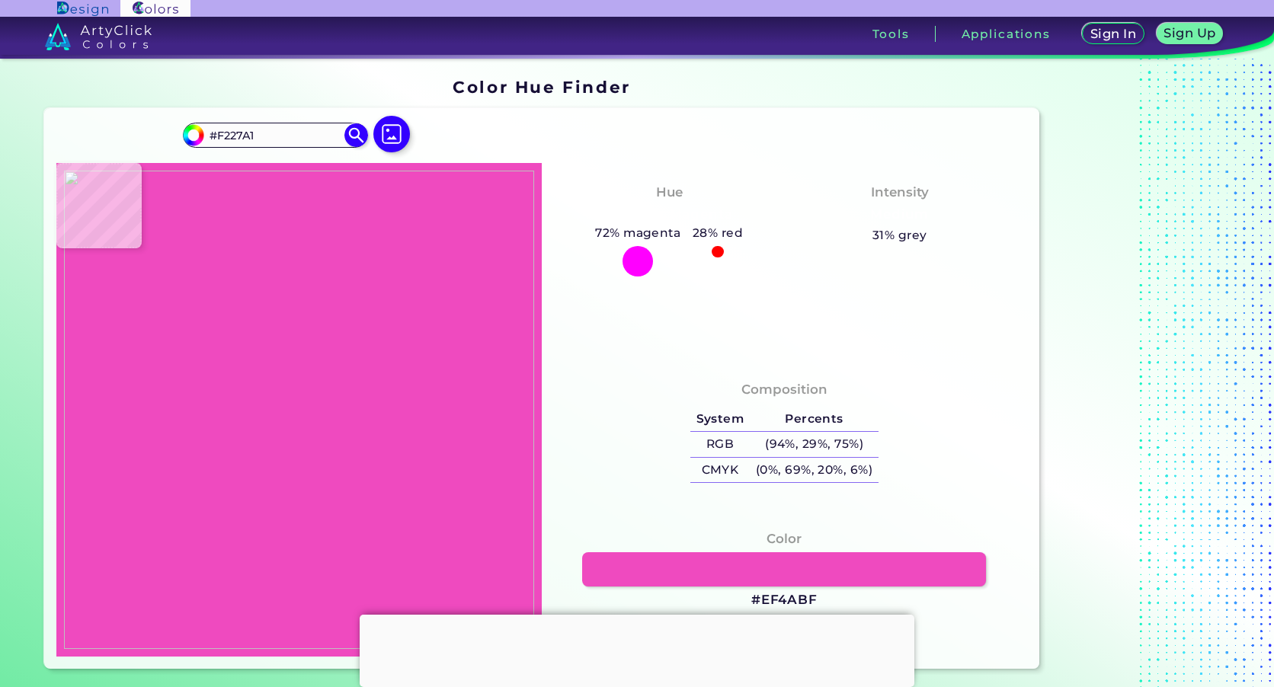
type input "#f561cc"
type input "#F561CC"
type input "#f84ac8"
type input "#F84AC8"
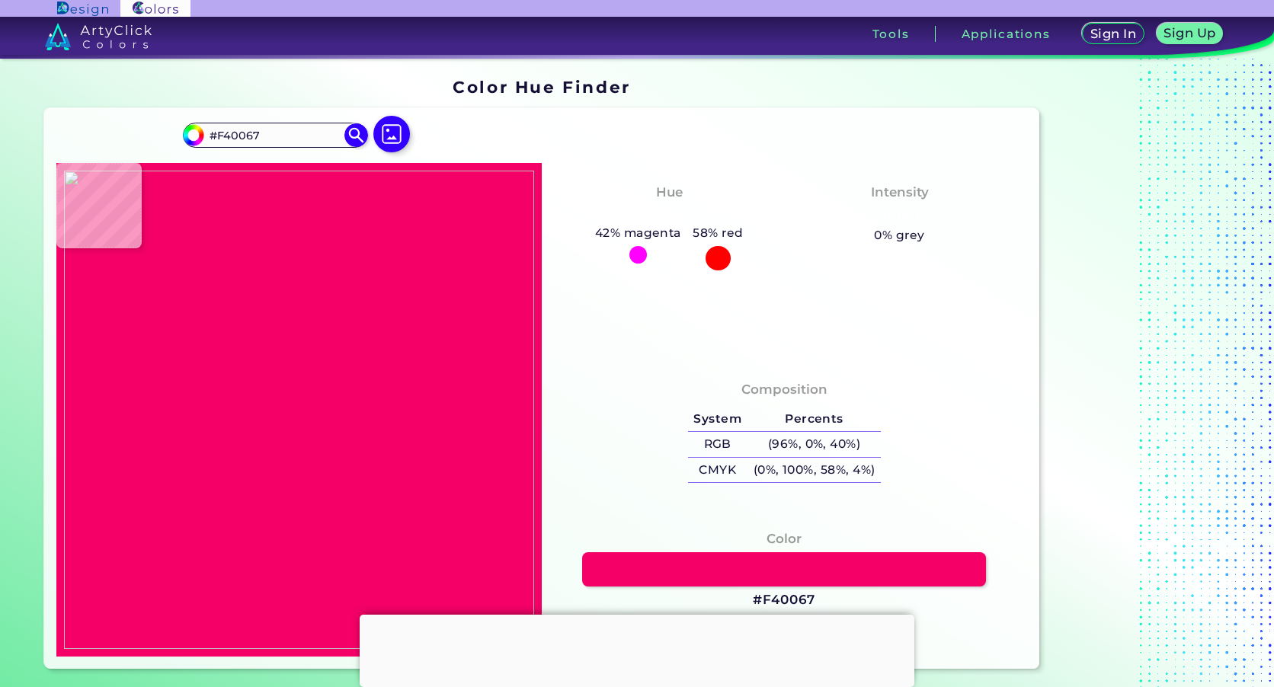
click at [391, 383] on img at bounding box center [299, 410] width 470 height 479
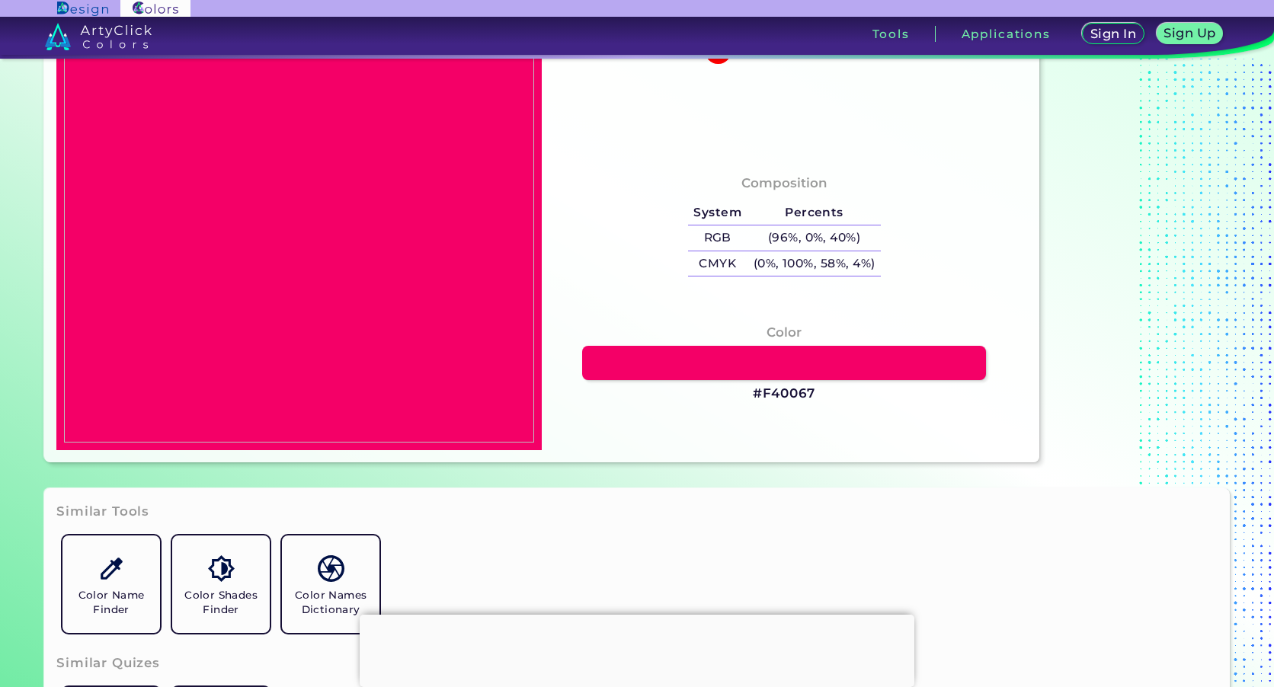
scroll to position [229, 0]
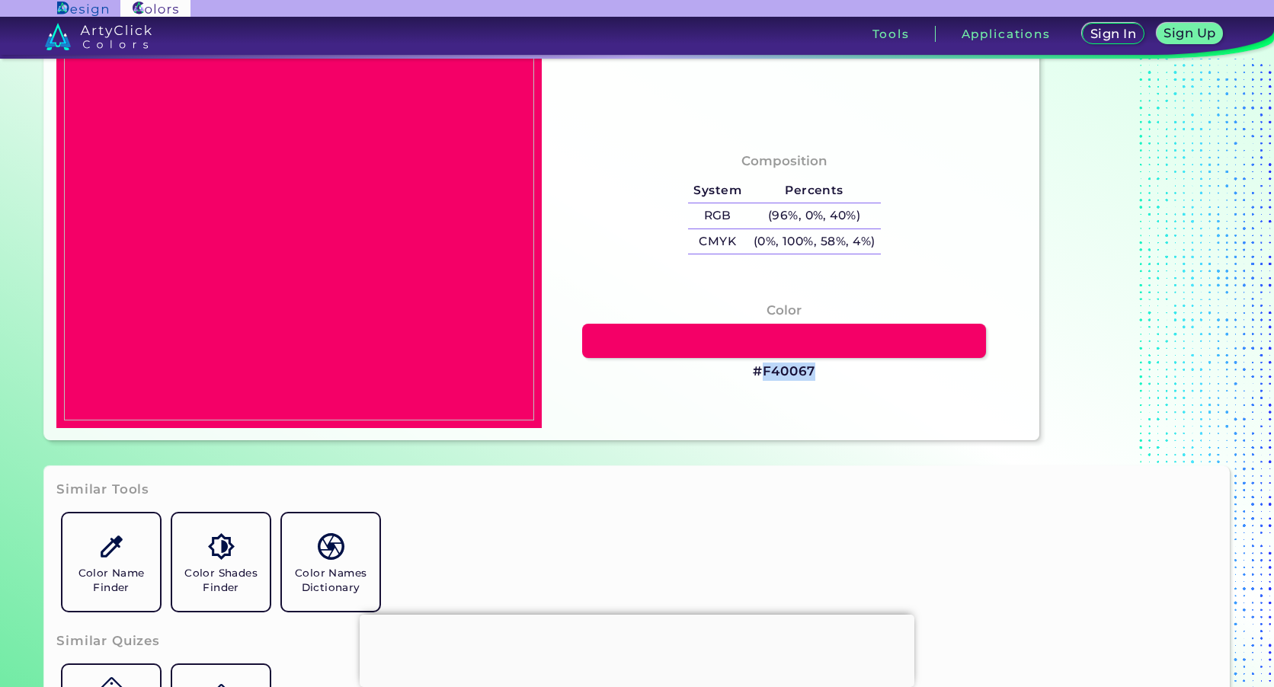
drag, startPoint x: 820, startPoint y: 370, endPoint x: 765, endPoint y: 383, distance: 56.6
click at [765, 383] on div "Color #F40067" at bounding box center [784, 341] width 461 height 96
copy h3 "F40067"
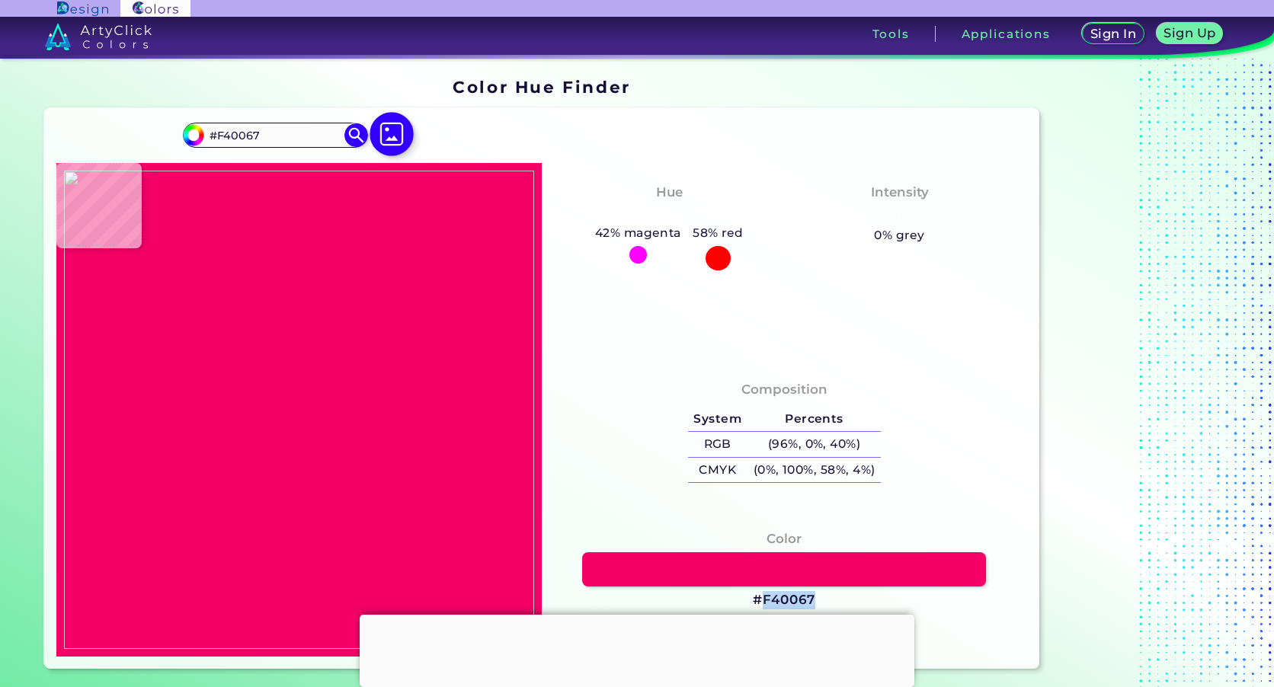
click at [396, 139] on img at bounding box center [392, 134] width 44 height 44
click at [0, 0] on input "file" at bounding box center [0, 0] width 0 height 0
click at [216, 398] on img at bounding box center [299, 410] width 470 height 479
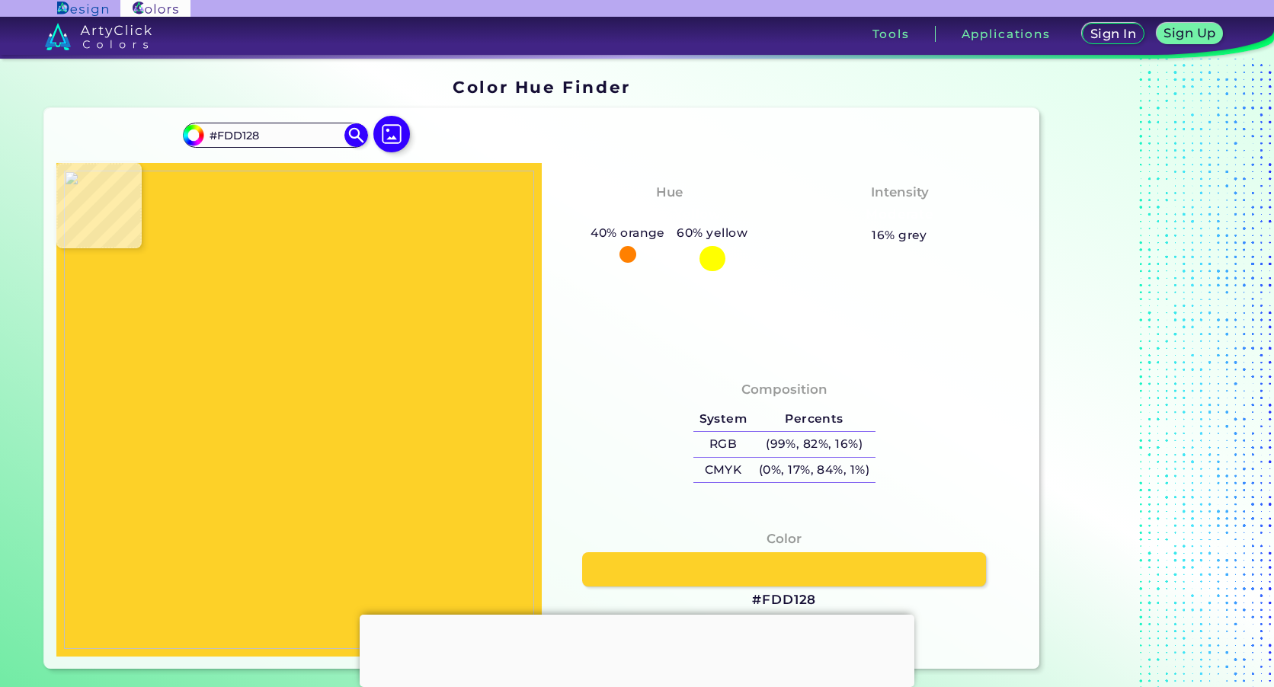
click at [216, 398] on img at bounding box center [299, 410] width 470 height 479
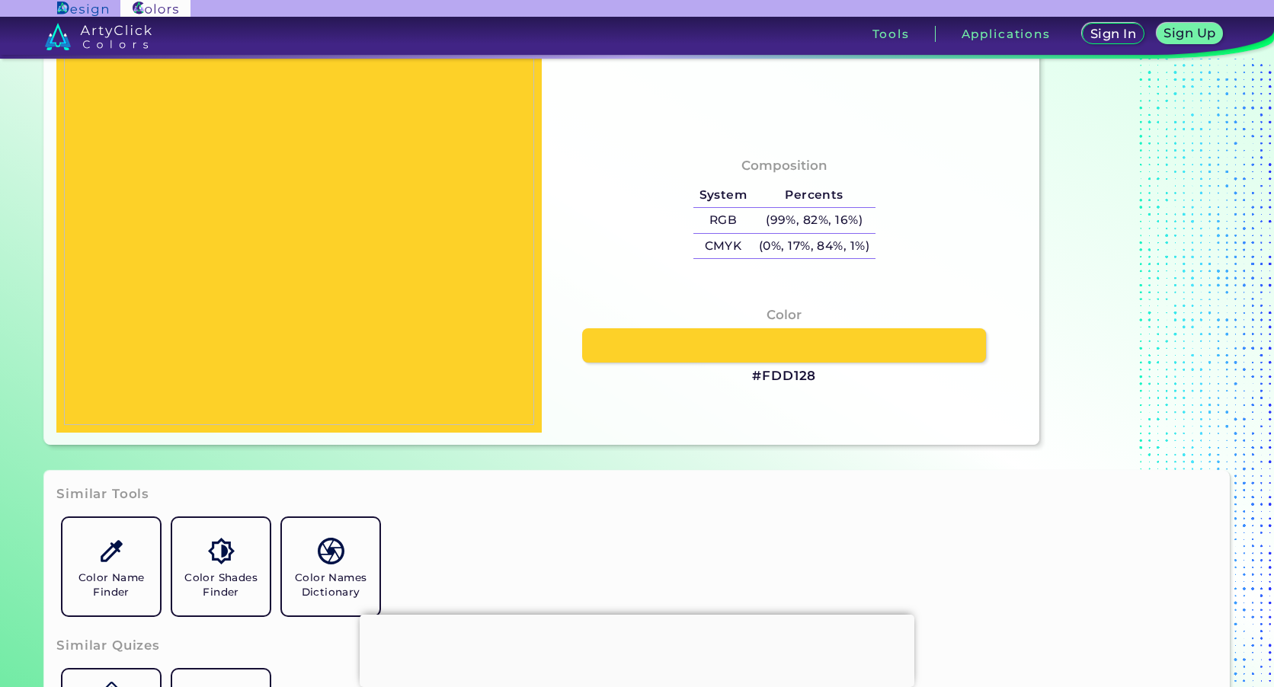
scroll to position [229, 0]
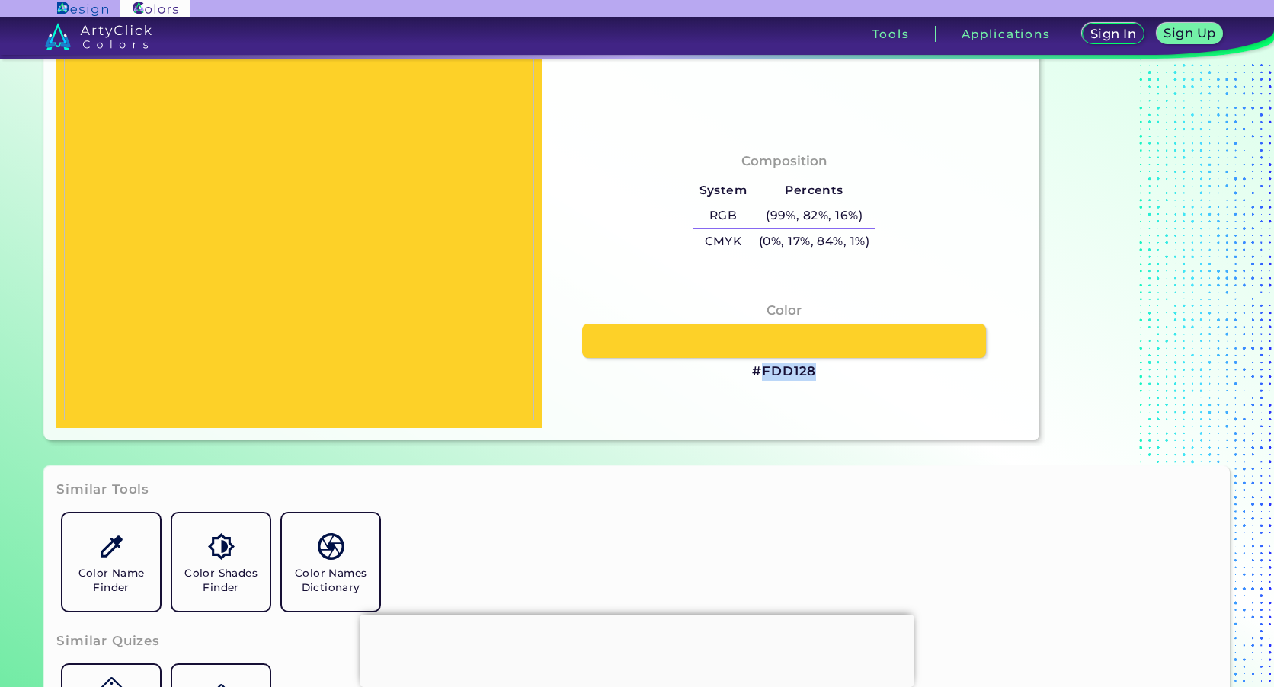
drag, startPoint x: 819, startPoint y: 372, endPoint x: 759, endPoint y: 382, distance: 61.0
click at [759, 382] on div "Color #FDD128" at bounding box center [784, 341] width 461 height 96
copy h3 "FDD128"
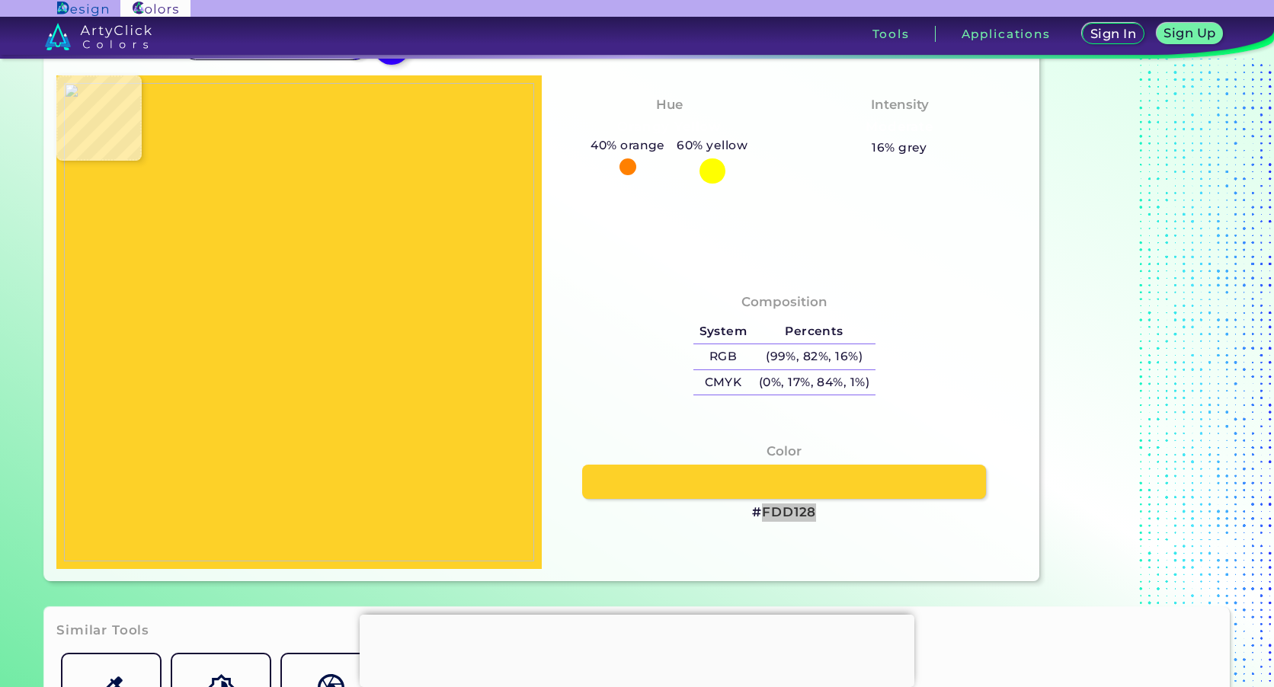
scroll to position [76, 0]
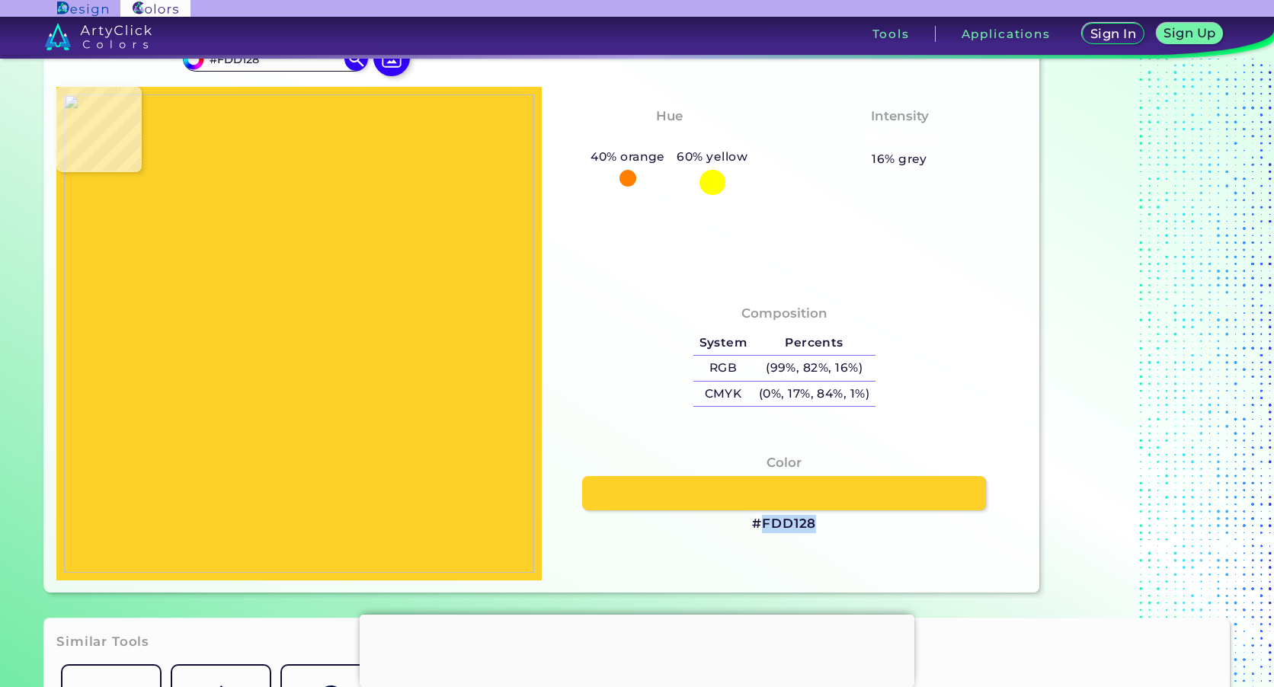
click at [319, 175] on img at bounding box center [299, 333] width 470 height 479
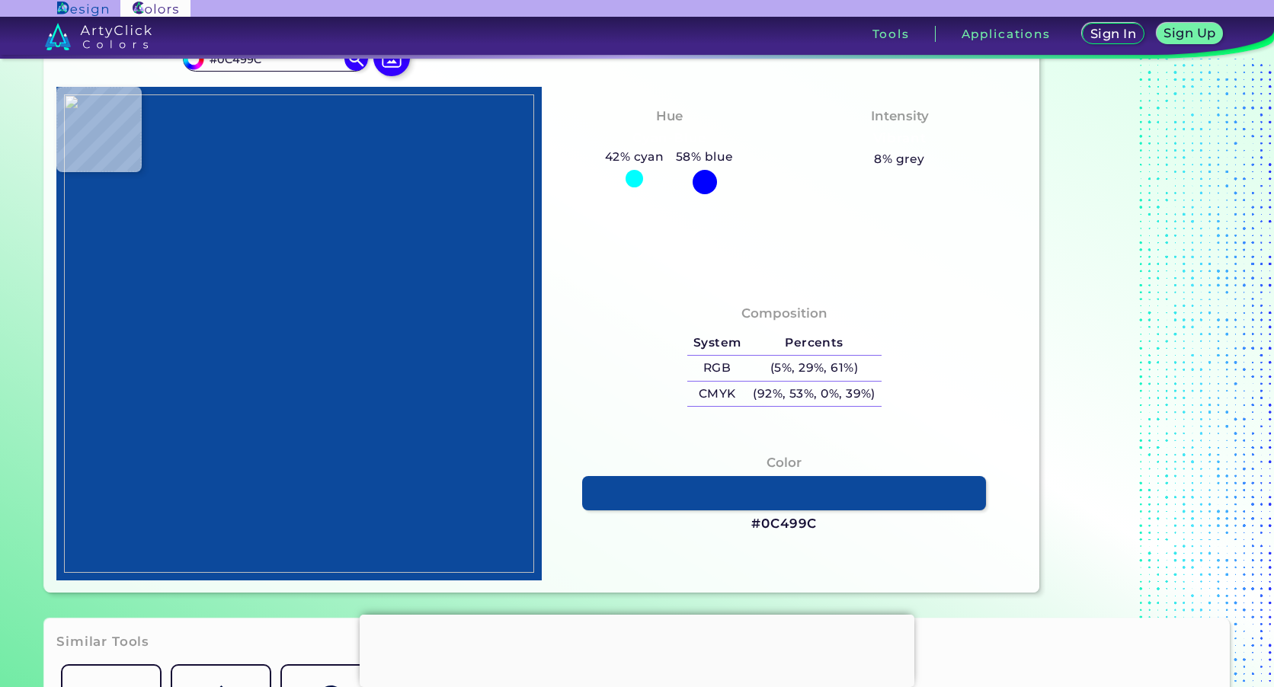
click at [280, 173] on img at bounding box center [299, 333] width 470 height 479
drag, startPoint x: 819, startPoint y: 530, endPoint x: 766, endPoint y: 534, distance: 53.5
click at [766, 534] on div "Color #0C499C" at bounding box center [784, 494] width 461 height 96
copy h3 "0C499C"
